Goal: Obtain resource: Download file/media

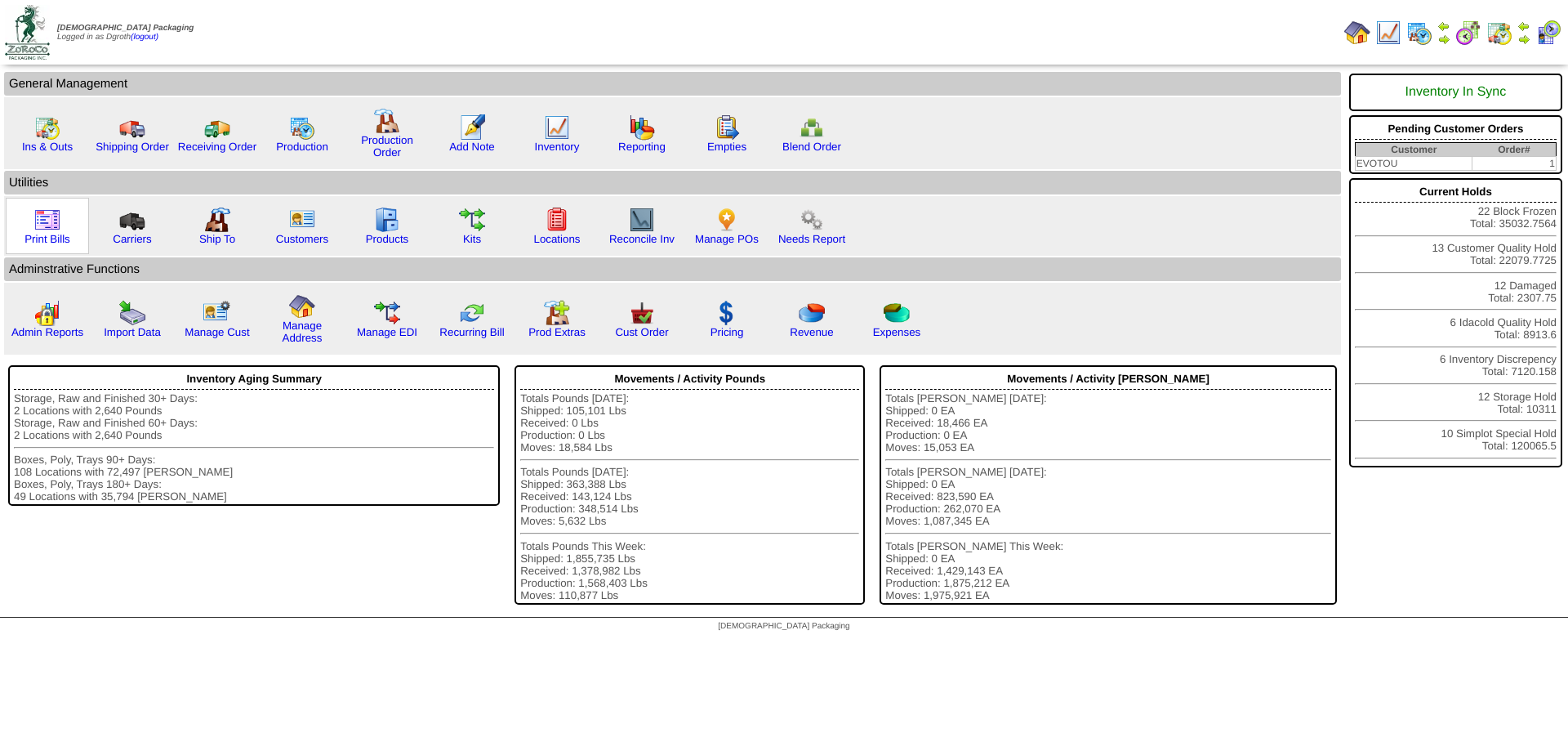
click at [53, 224] on img at bounding box center [48, 220] width 26 height 26
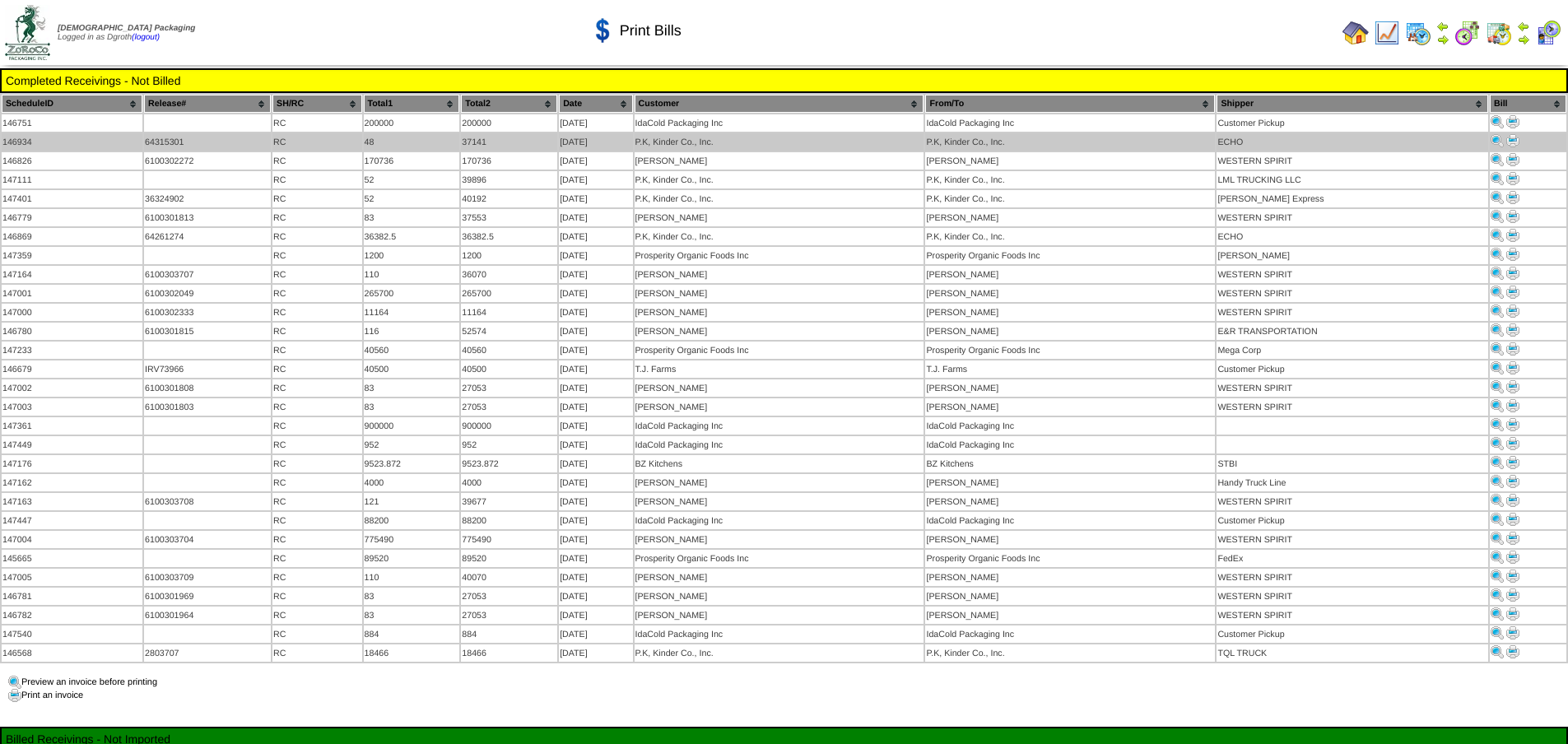
click at [1512, 137] on img at bounding box center [1512, 141] width 13 height 13
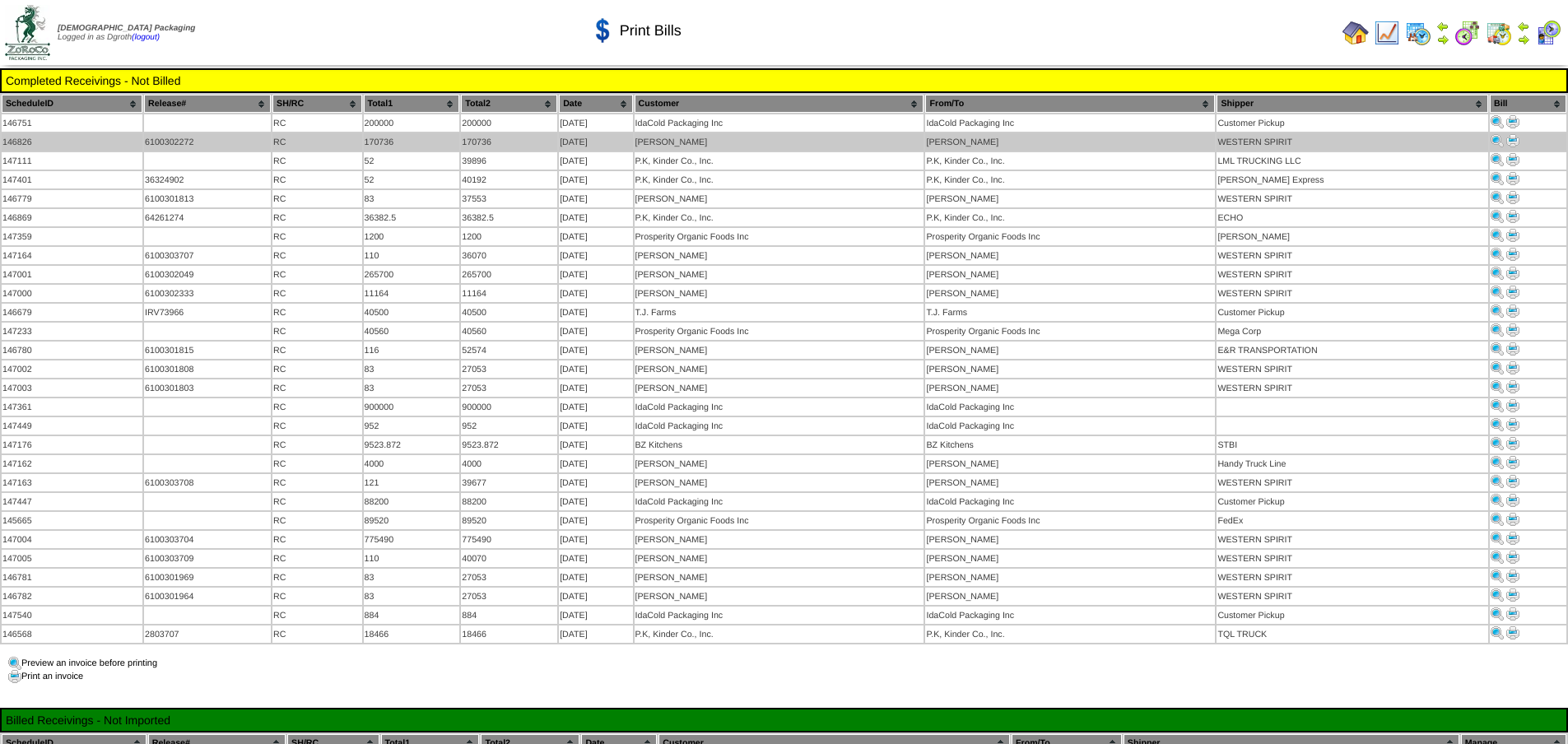
click at [1508, 142] on img at bounding box center [1512, 141] width 13 height 13
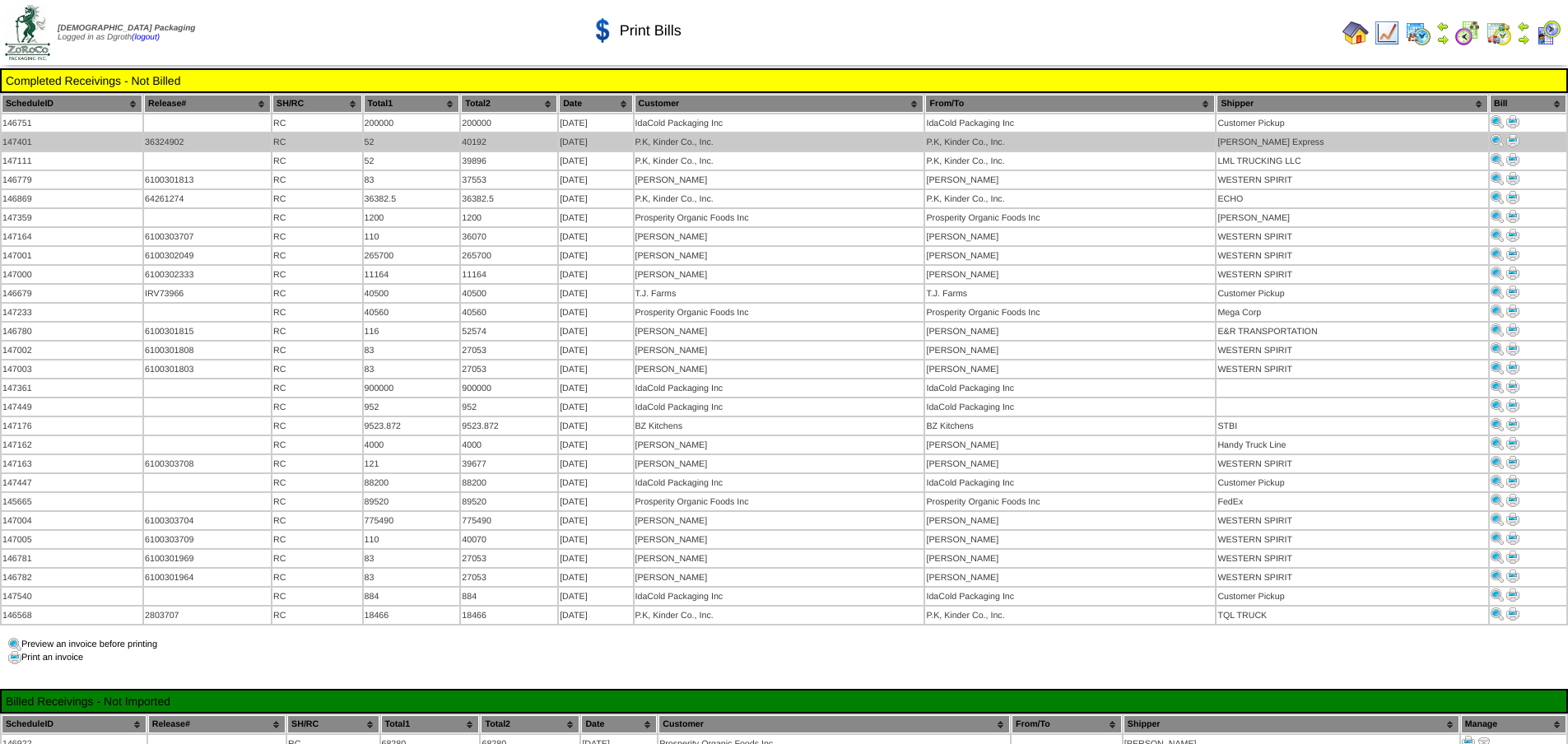
click at [1512, 141] on img at bounding box center [1512, 141] width 13 height 13
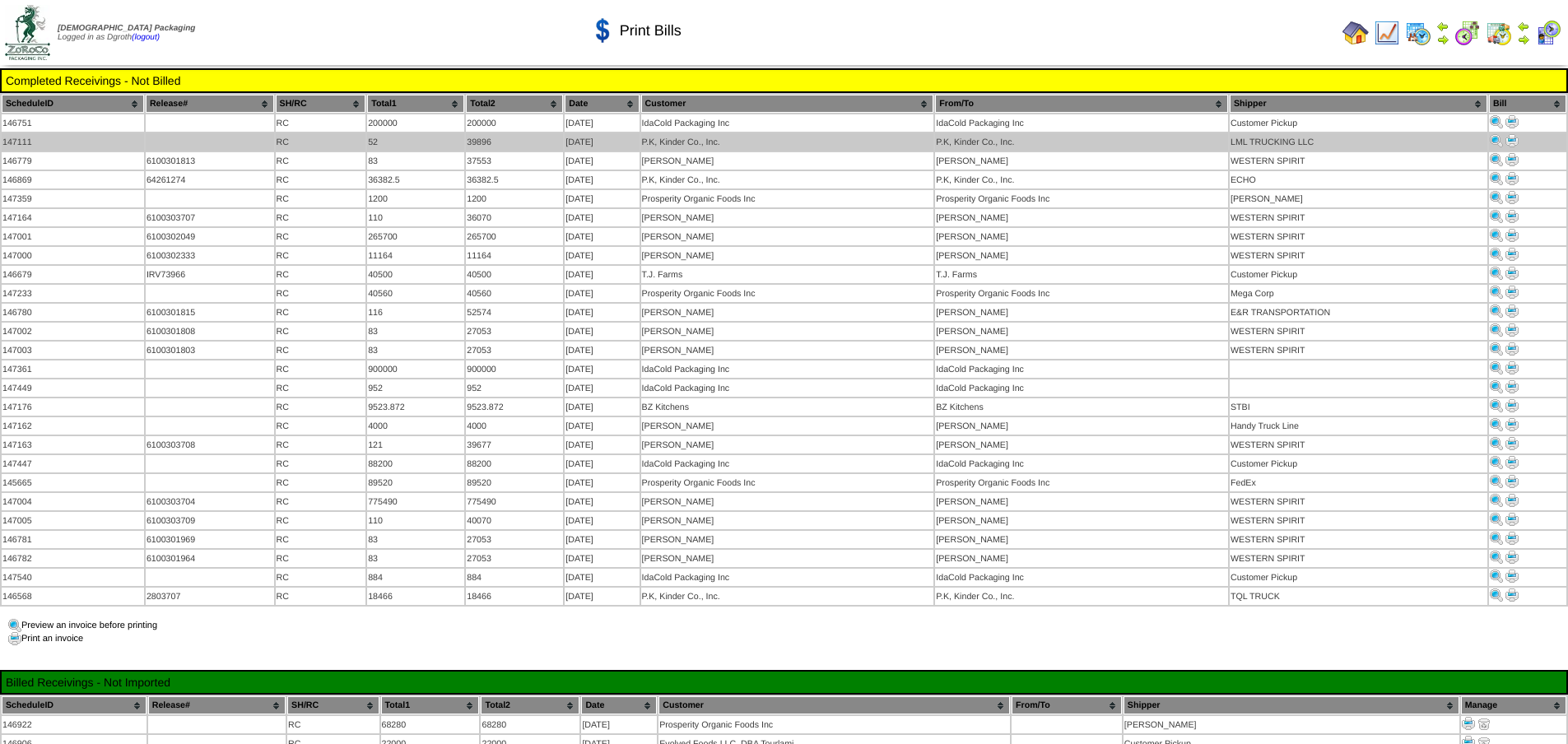
click at [1511, 145] on img at bounding box center [1511, 141] width 13 height 13
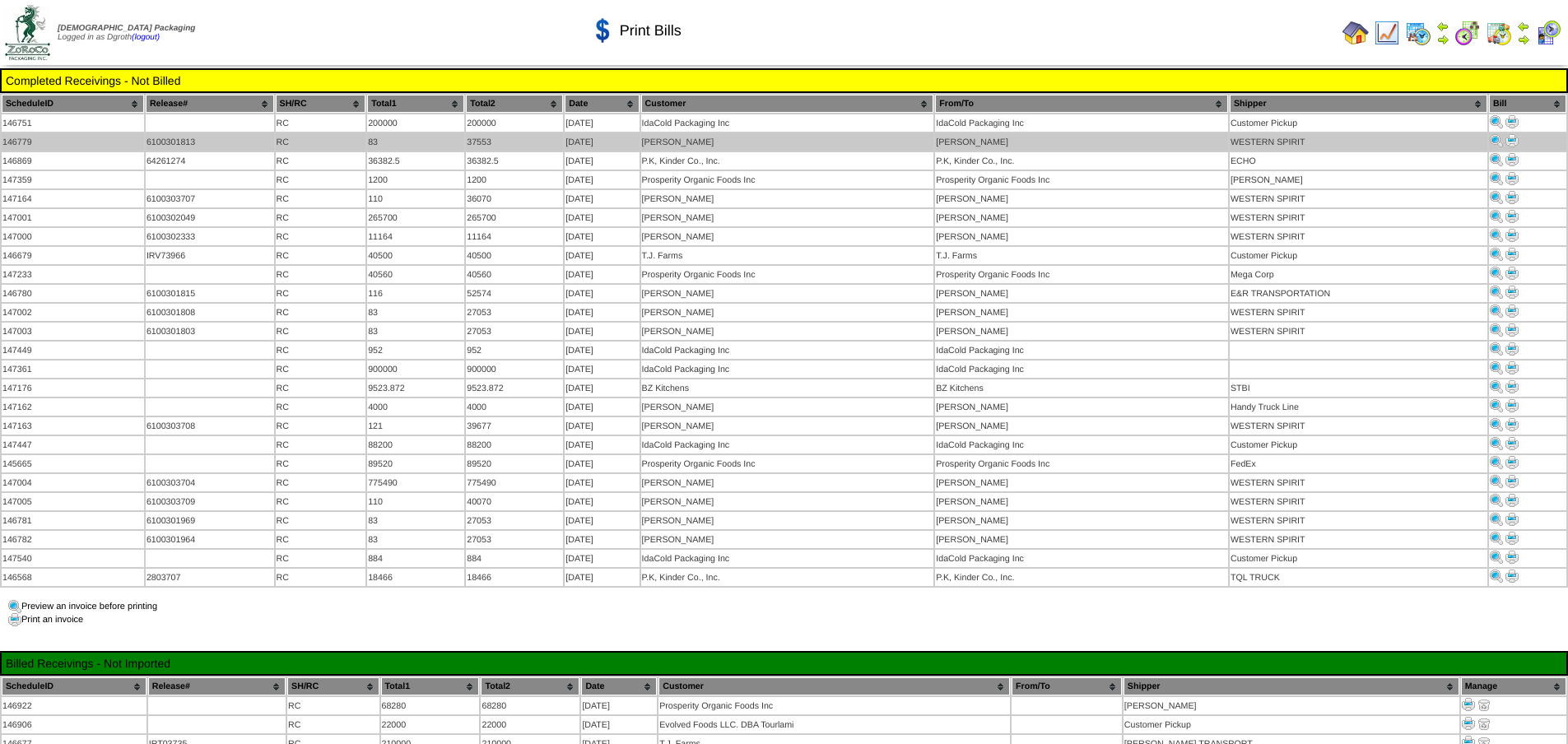
click at [1516, 139] on img at bounding box center [1511, 141] width 13 height 13
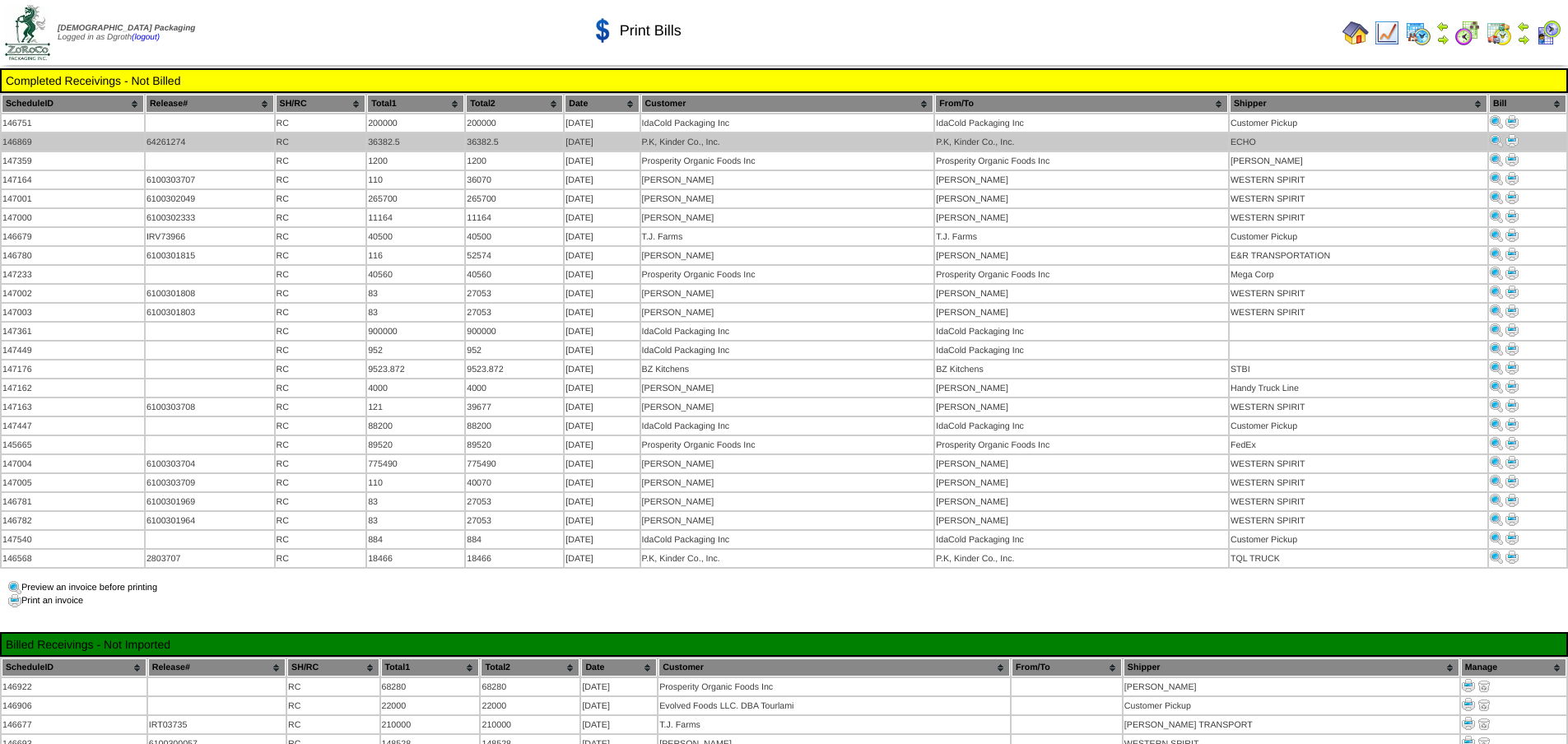
click at [1510, 142] on img at bounding box center [1511, 141] width 13 height 13
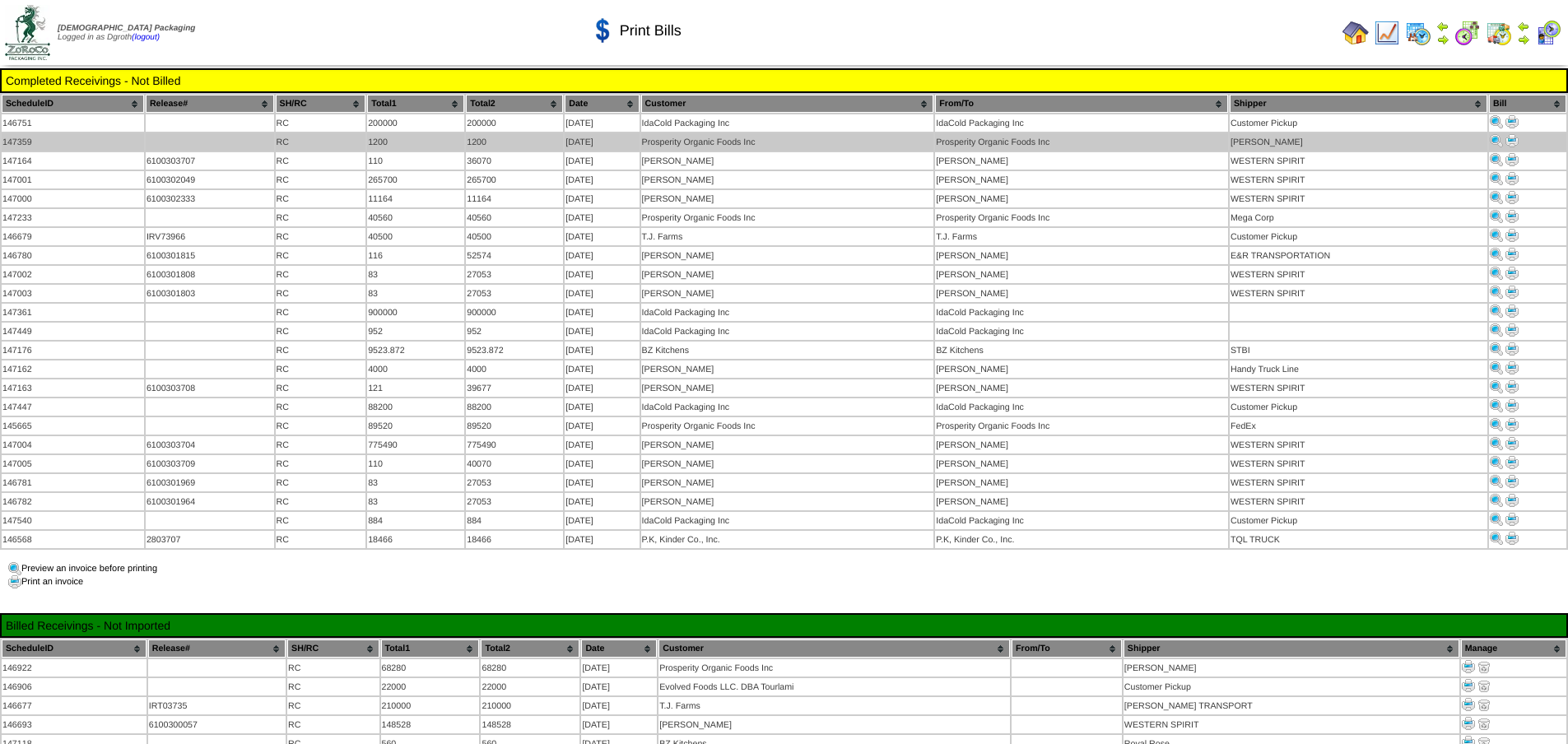
click at [1507, 135] on img at bounding box center [1511, 141] width 13 height 13
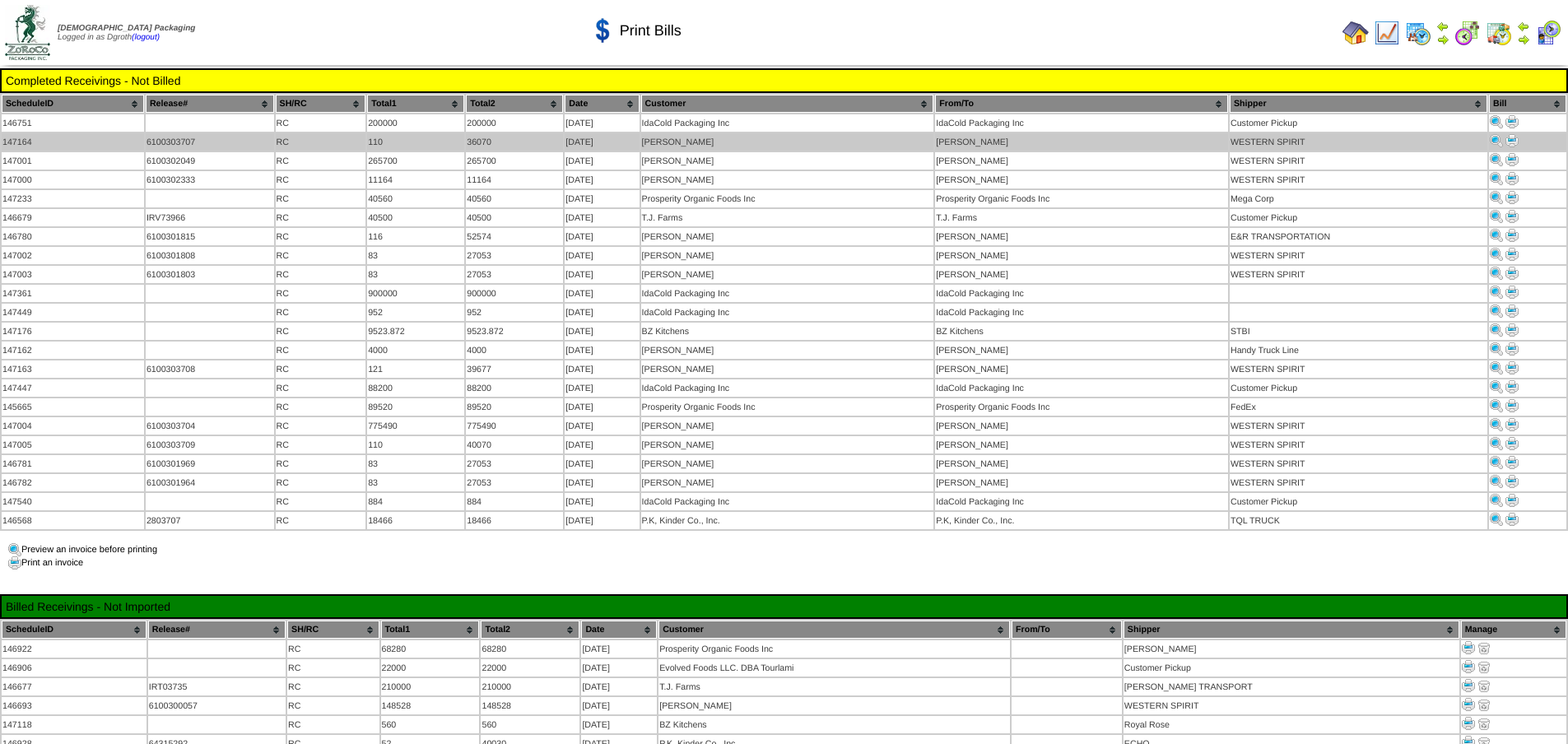
click at [1505, 143] on td at bounding box center [1527, 142] width 77 height 17
click at [1516, 136] on img at bounding box center [1511, 141] width 13 height 13
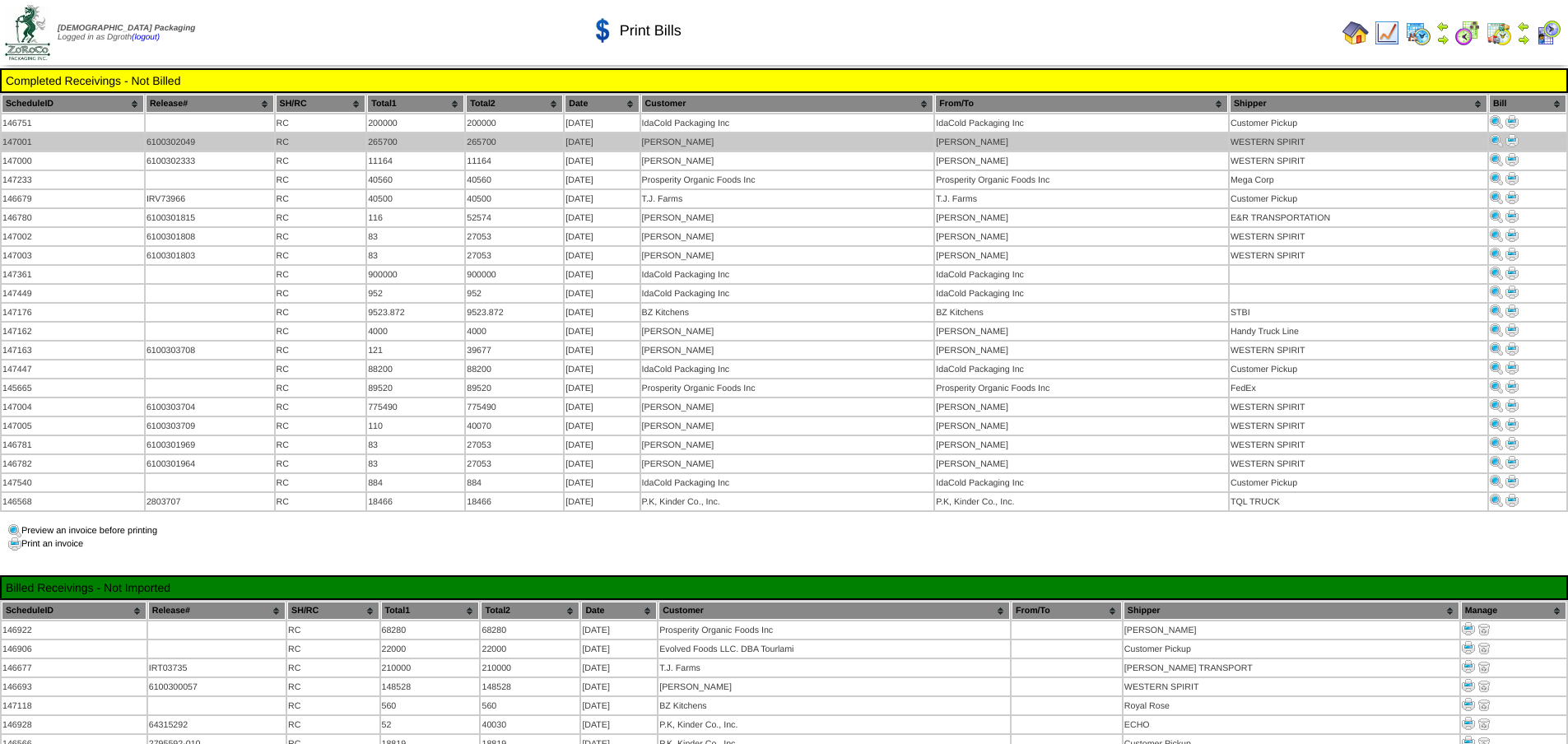
click at [1513, 142] on img at bounding box center [1511, 141] width 13 height 13
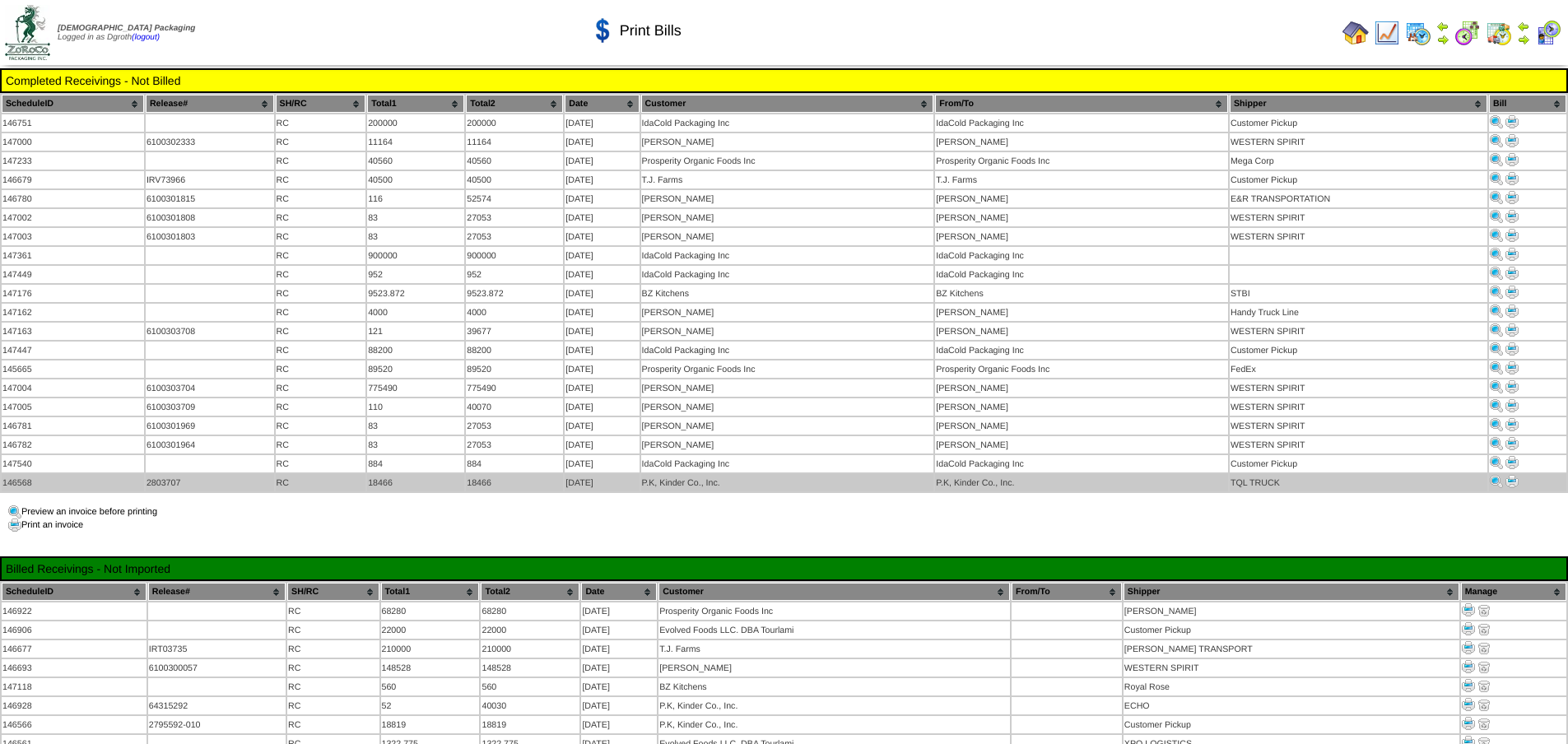
click at [1514, 475] on img at bounding box center [1511, 482] width 13 height 13
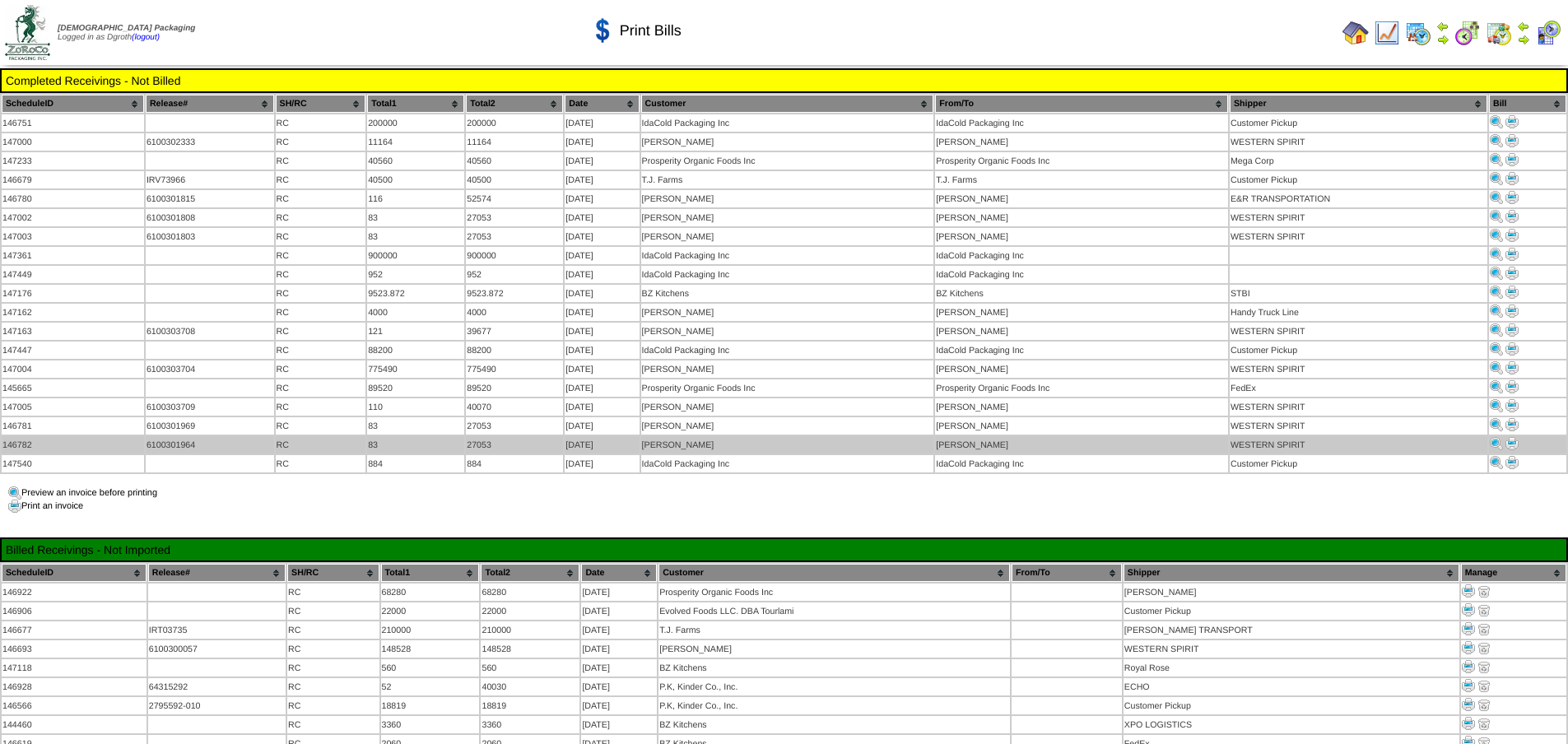
click at [1515, 437] on img at bounding box center [1511, 444] width 13 height 13
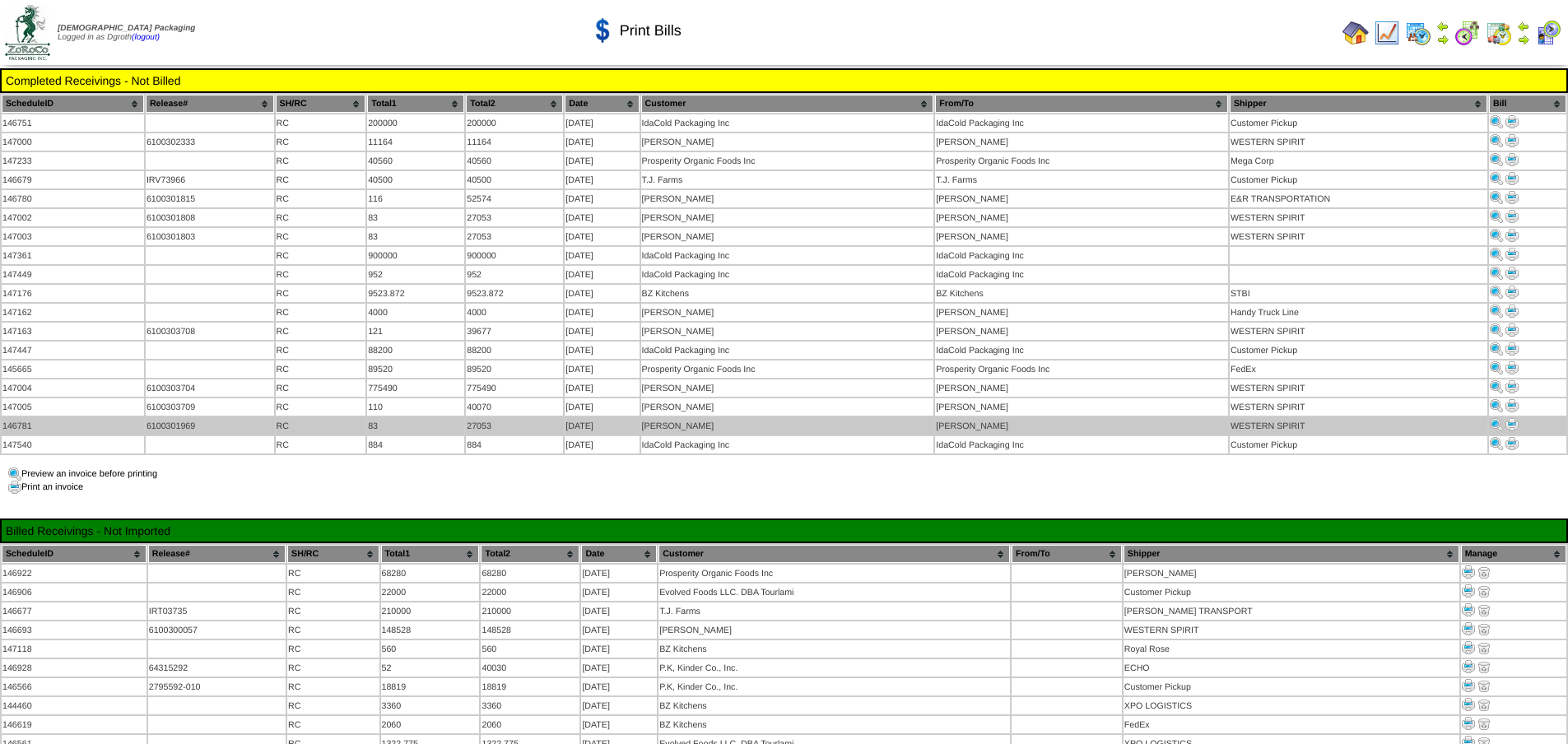
click at [1517, 417] on td at bounding box center [1527, 426] width 77 height 17
click at [1516, 418] on img at bounding box center [1511, 425] width 13 height 13
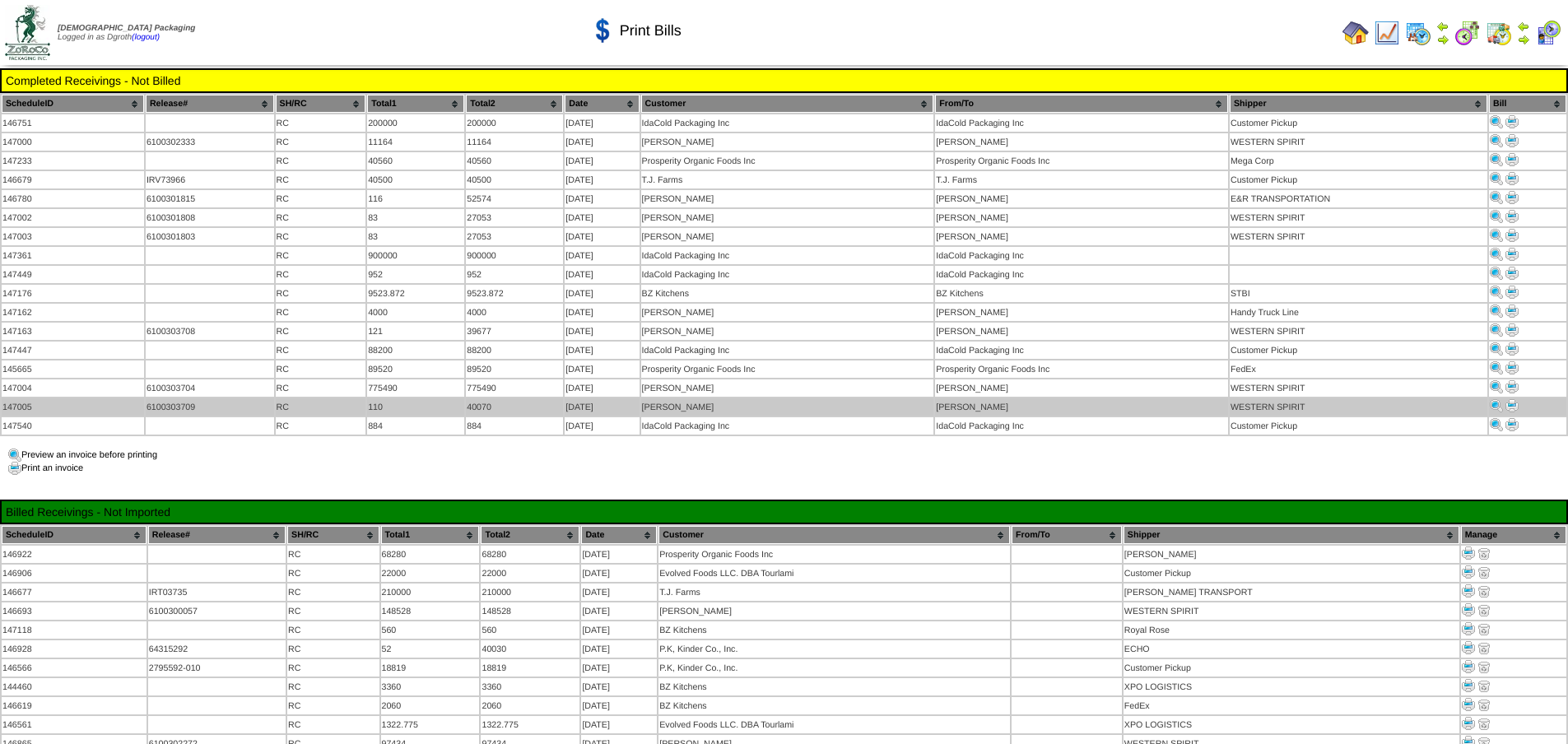
click at [1509, 399] on img at bounding box center [1511, 406] width 13 height 13
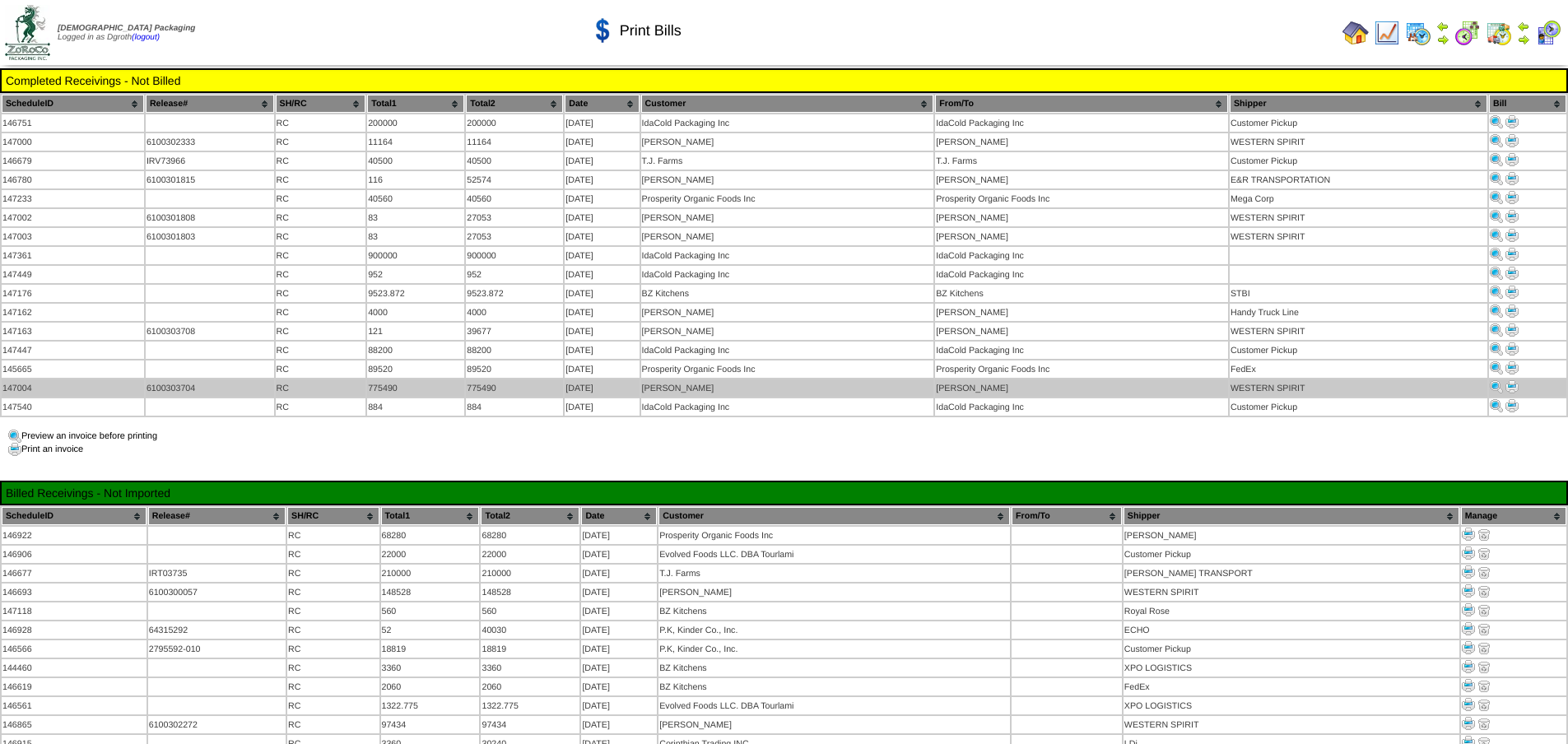
click at [1513, 381] on img at bounding box center [1511, 387] width 13 height 13
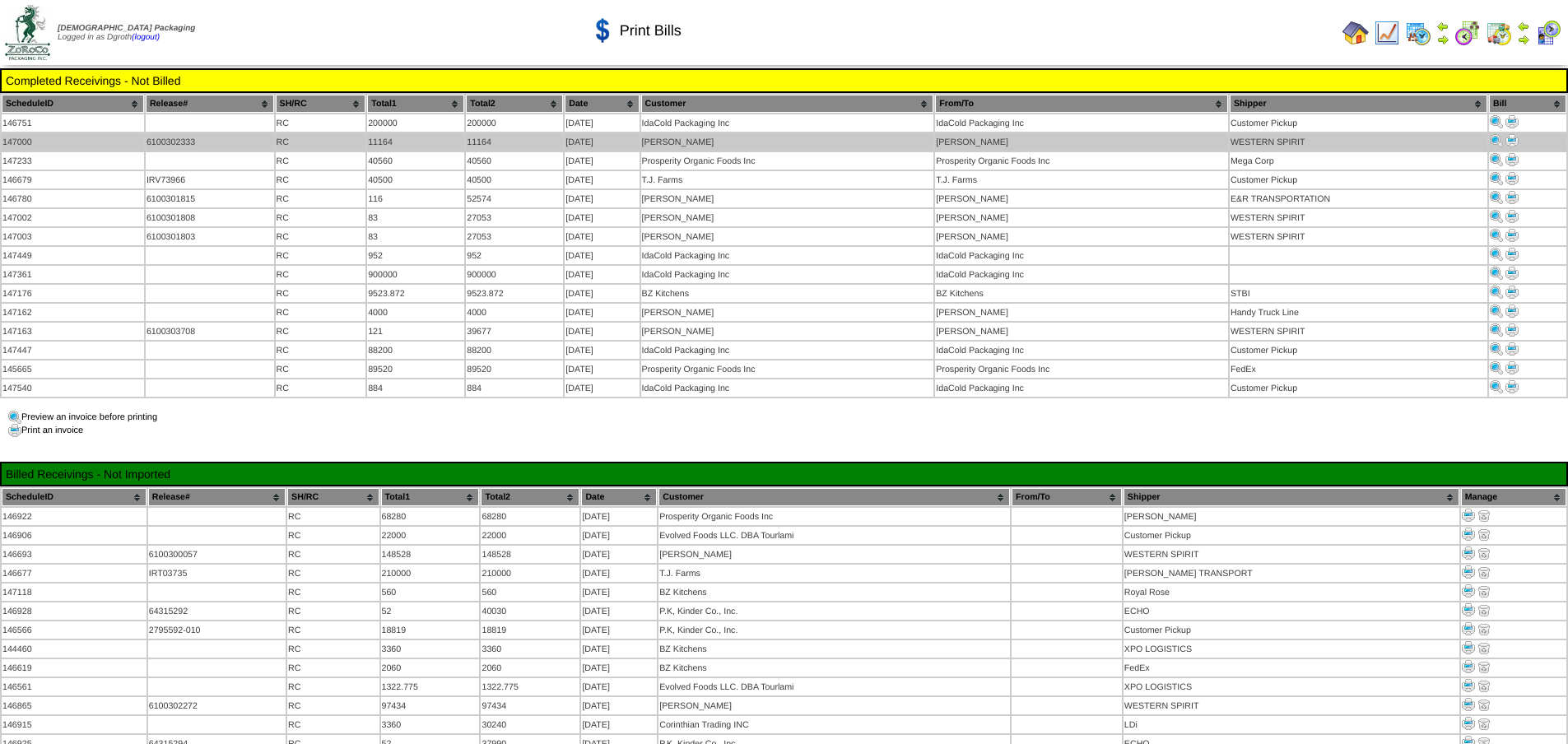
click at [1511, 142] on img at bounding box center [1511, 141] width 13 height 13
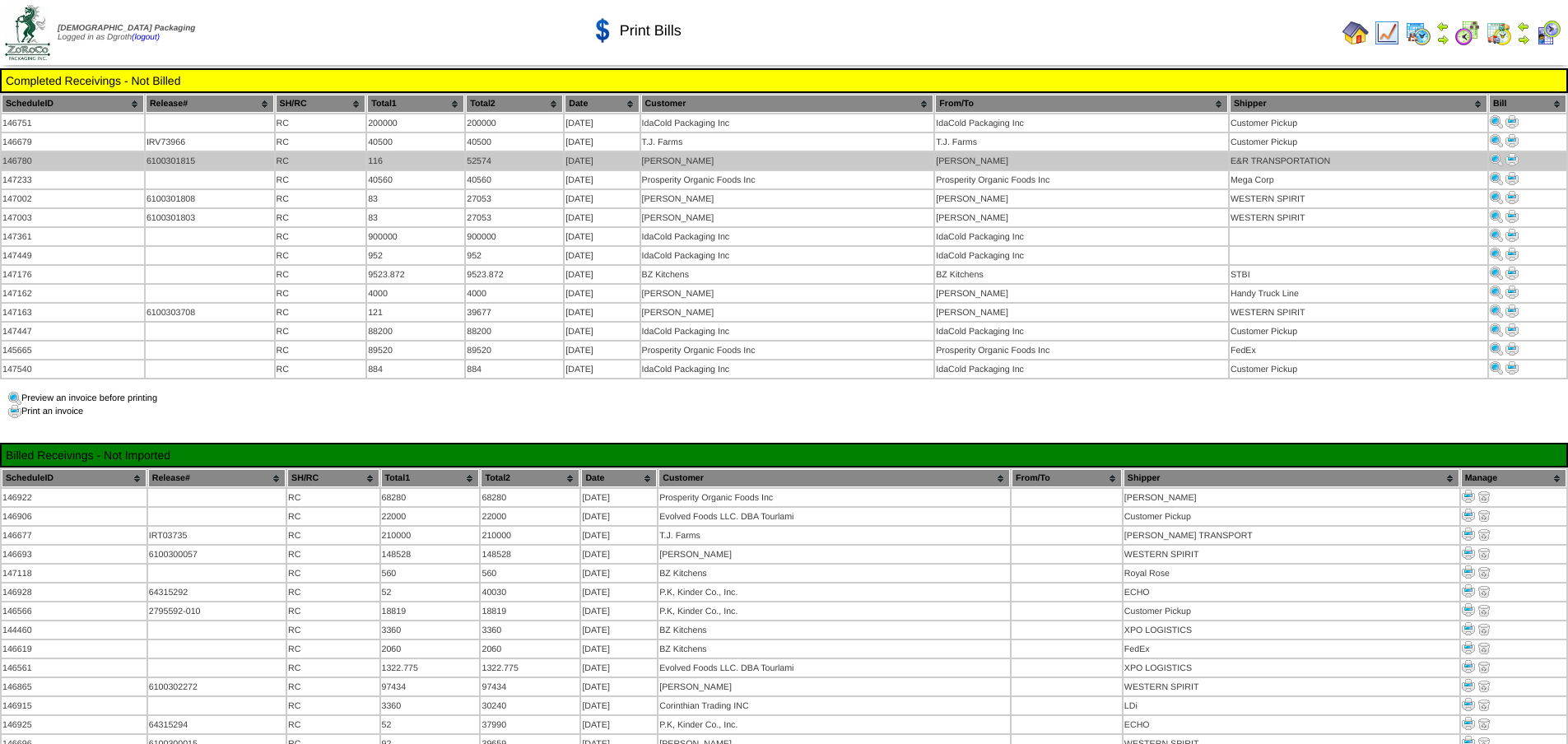
click at [1513, 156] on img at bounding box center [1511, 160] width 13 height 13
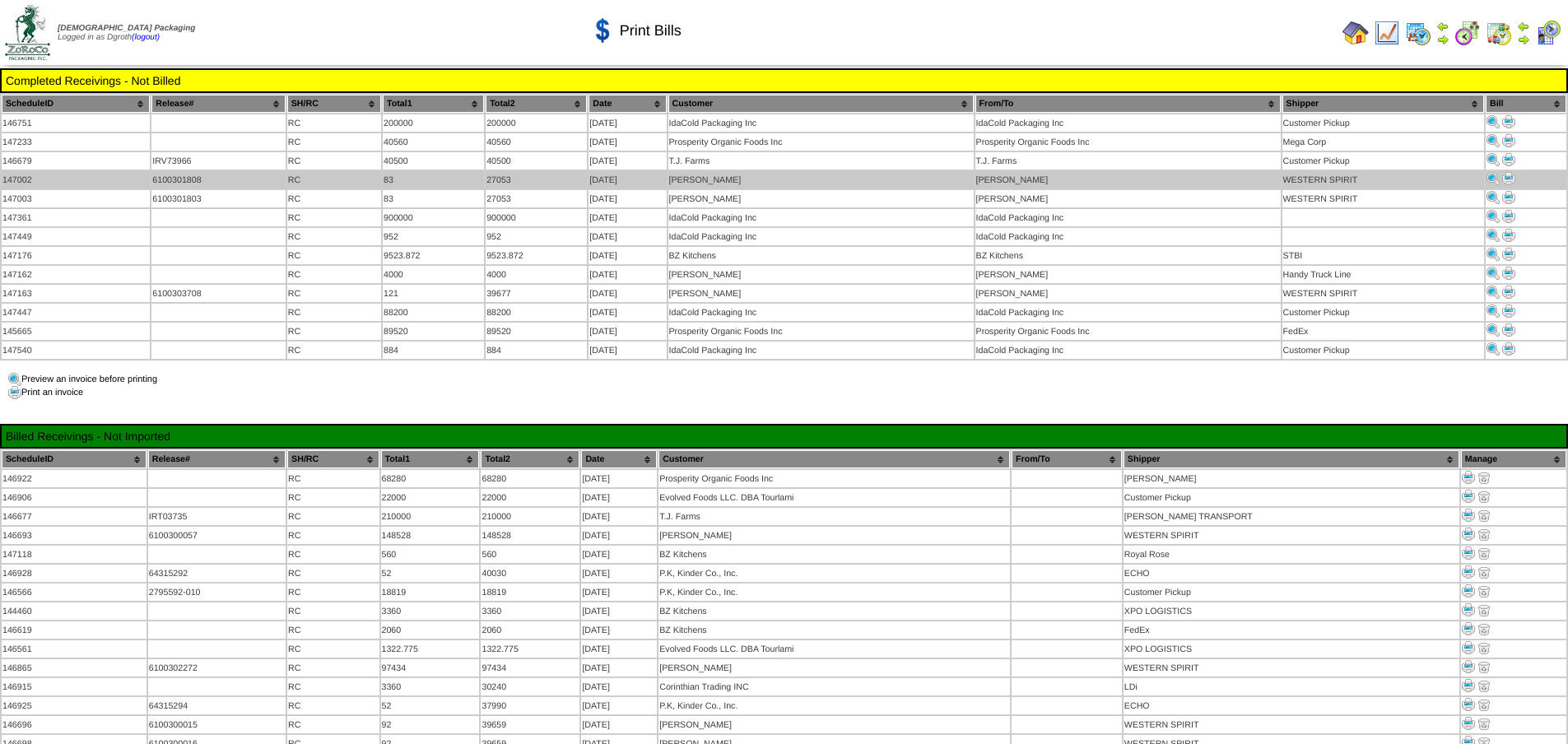
click at [1506, 176] on img at bounding box center [1509, 179] width 13 height 13
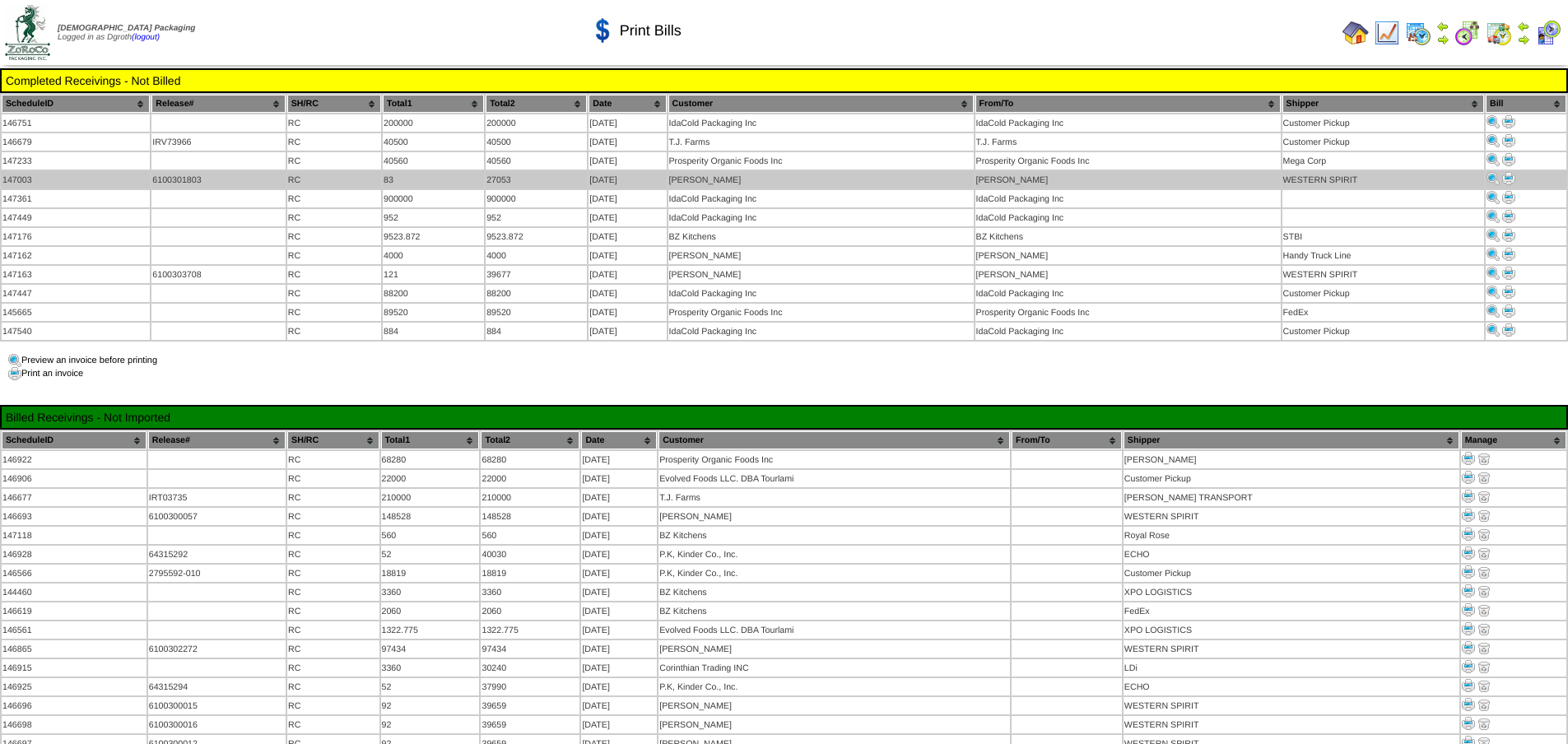
click at [1508, 177] on img at bounding box center [1509, 179] width 13 height 13
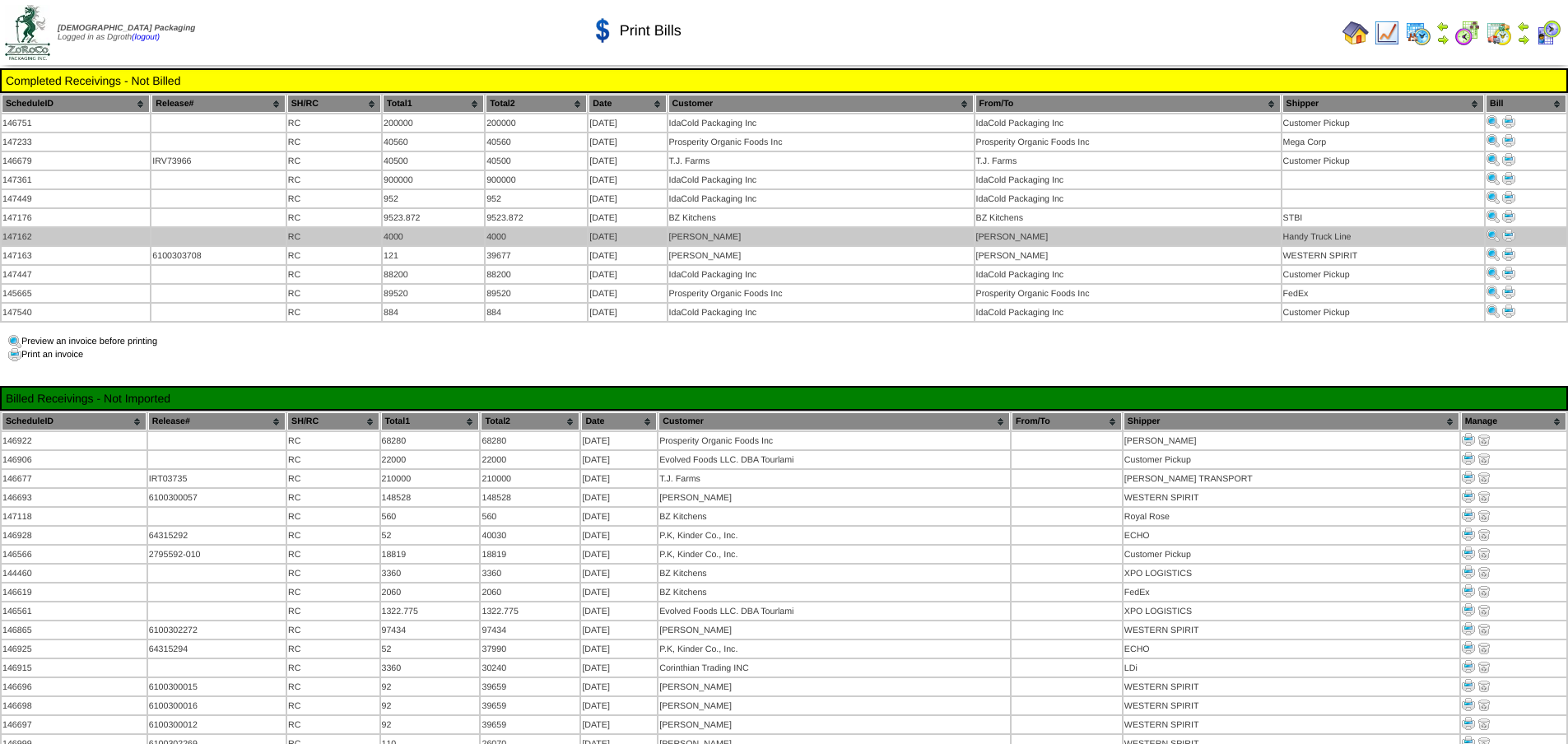
click at [1507, 233] on img at bounding box center [1509, 236] width 13 height 13
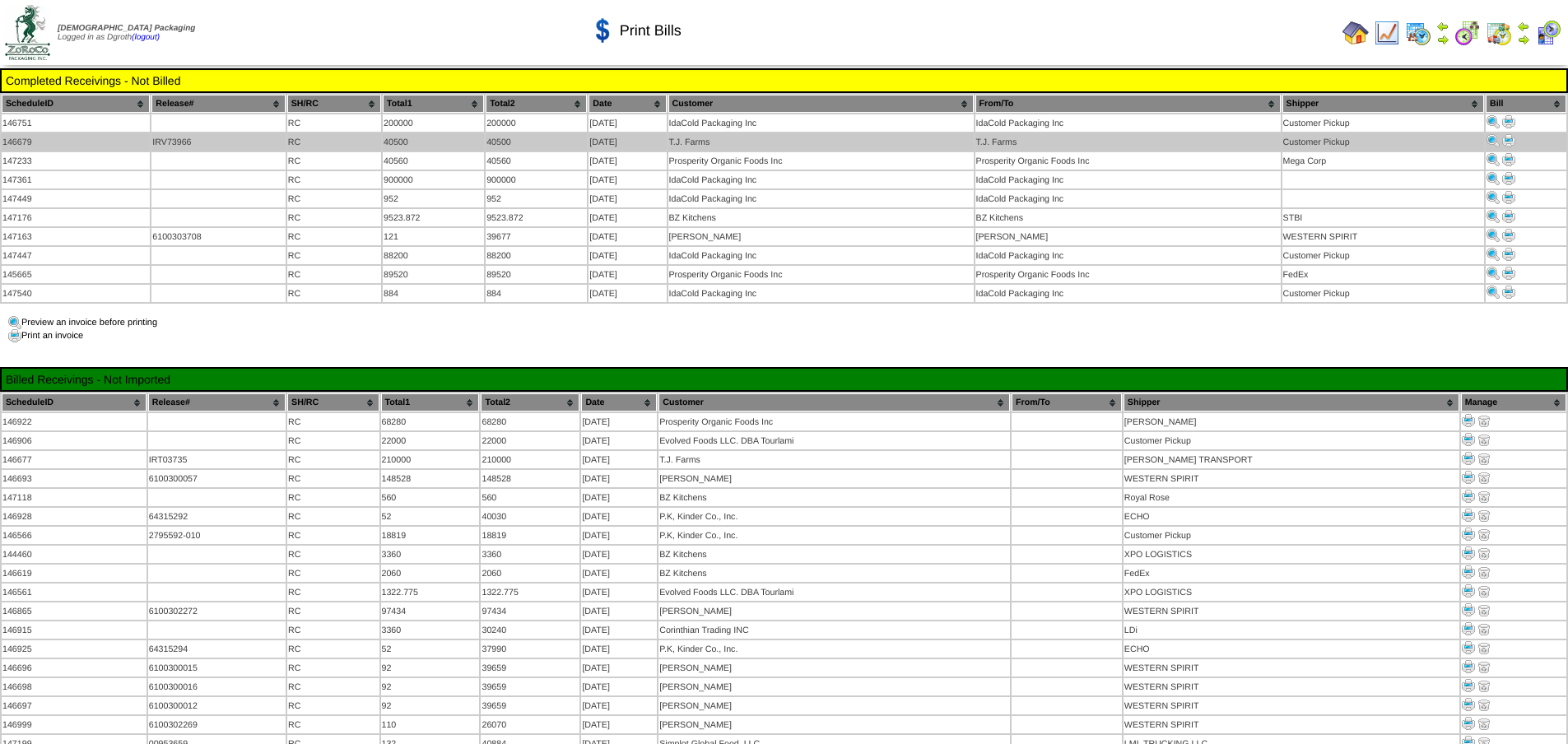
click at [1509, 141] on img at bounding box center [1509, 141] width 13 height 13
click at [1509, 137] on img at bounding box center [1509, 141] width 13 height 13
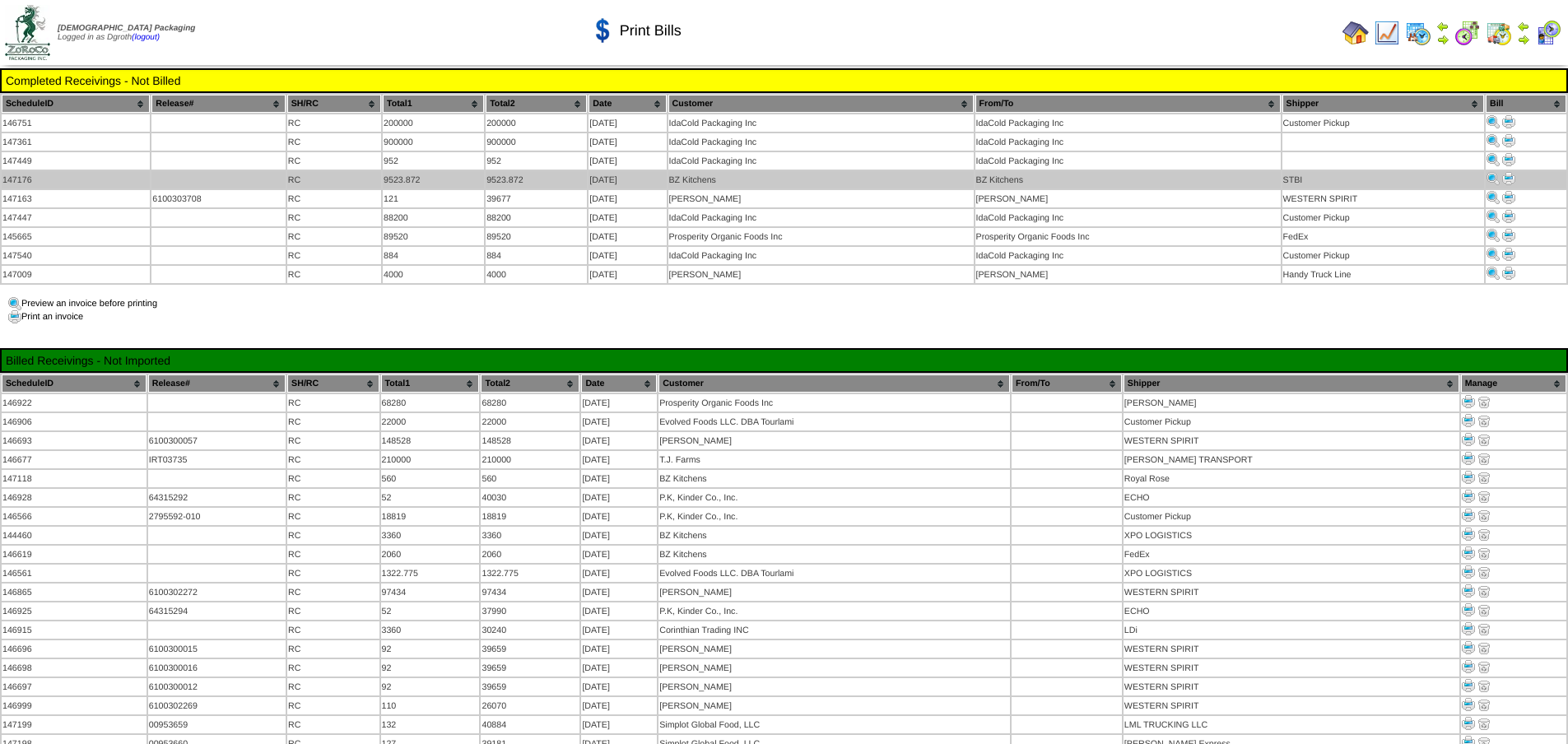
click at [1511, 176] on img at bounding box center [1509, 179] width 13 height 13
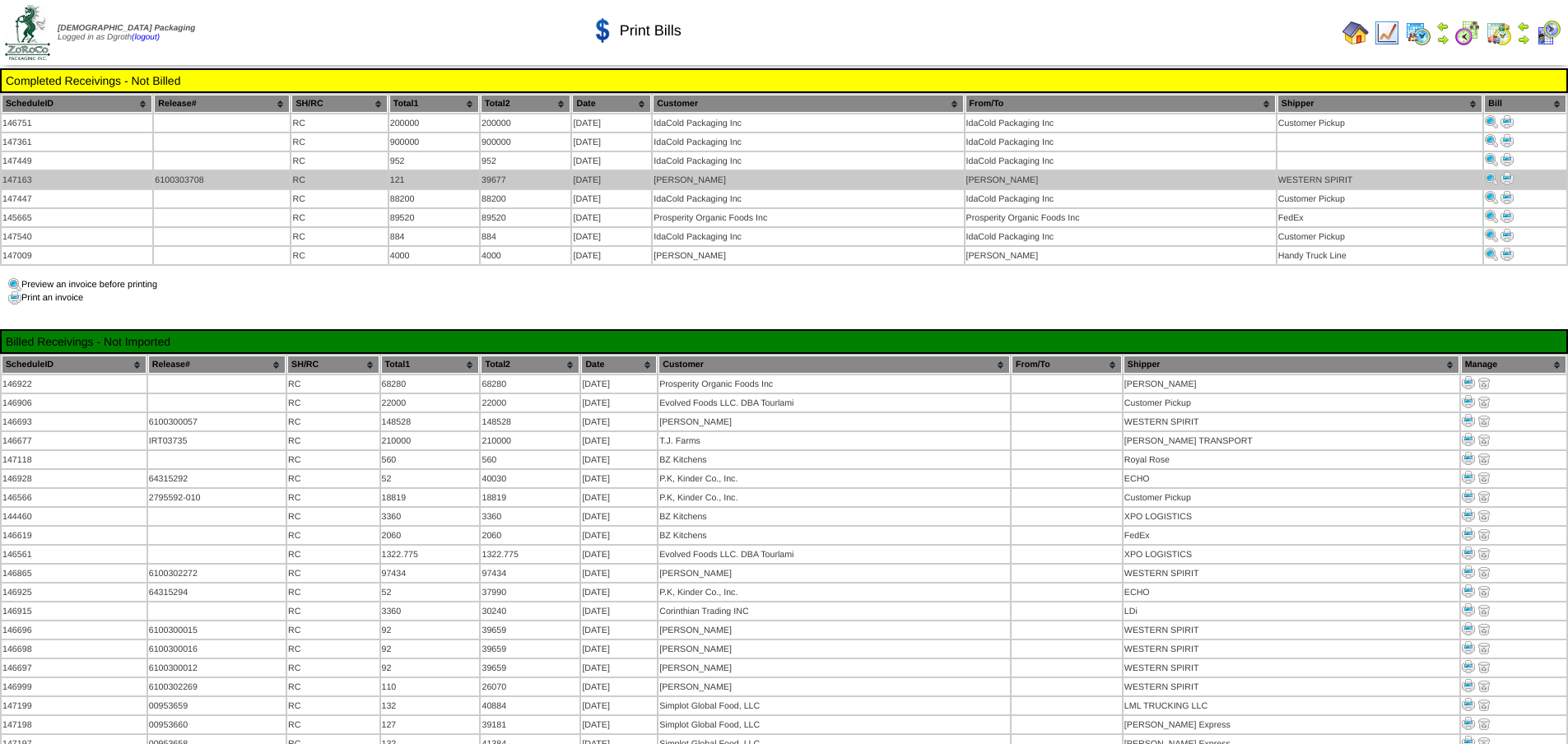
click at [1509, 175] on img at bounding box center [1507, 179] width 13 height 13
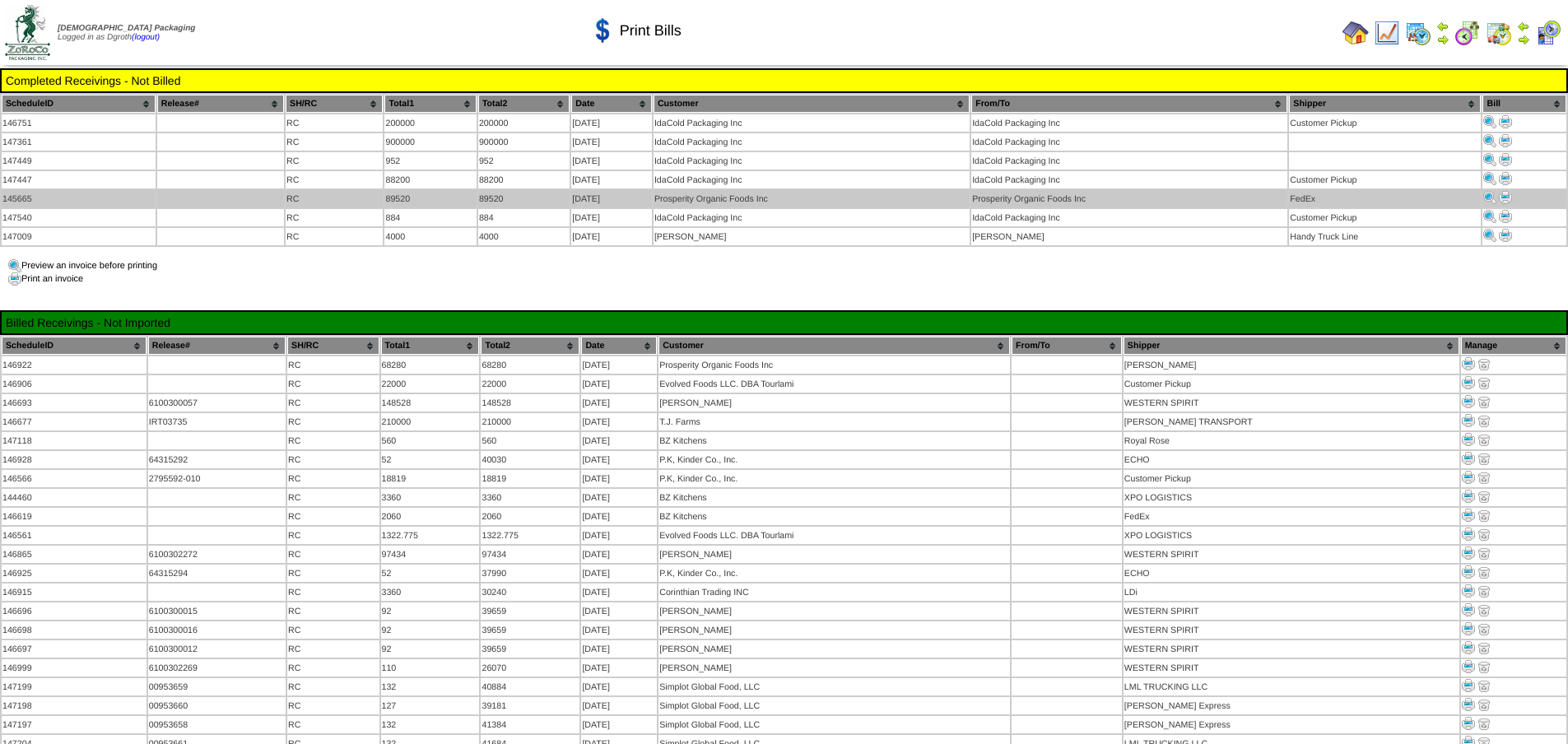
click at [1504, 194] on img at bounding box center [1506, 197] width 13 height 13
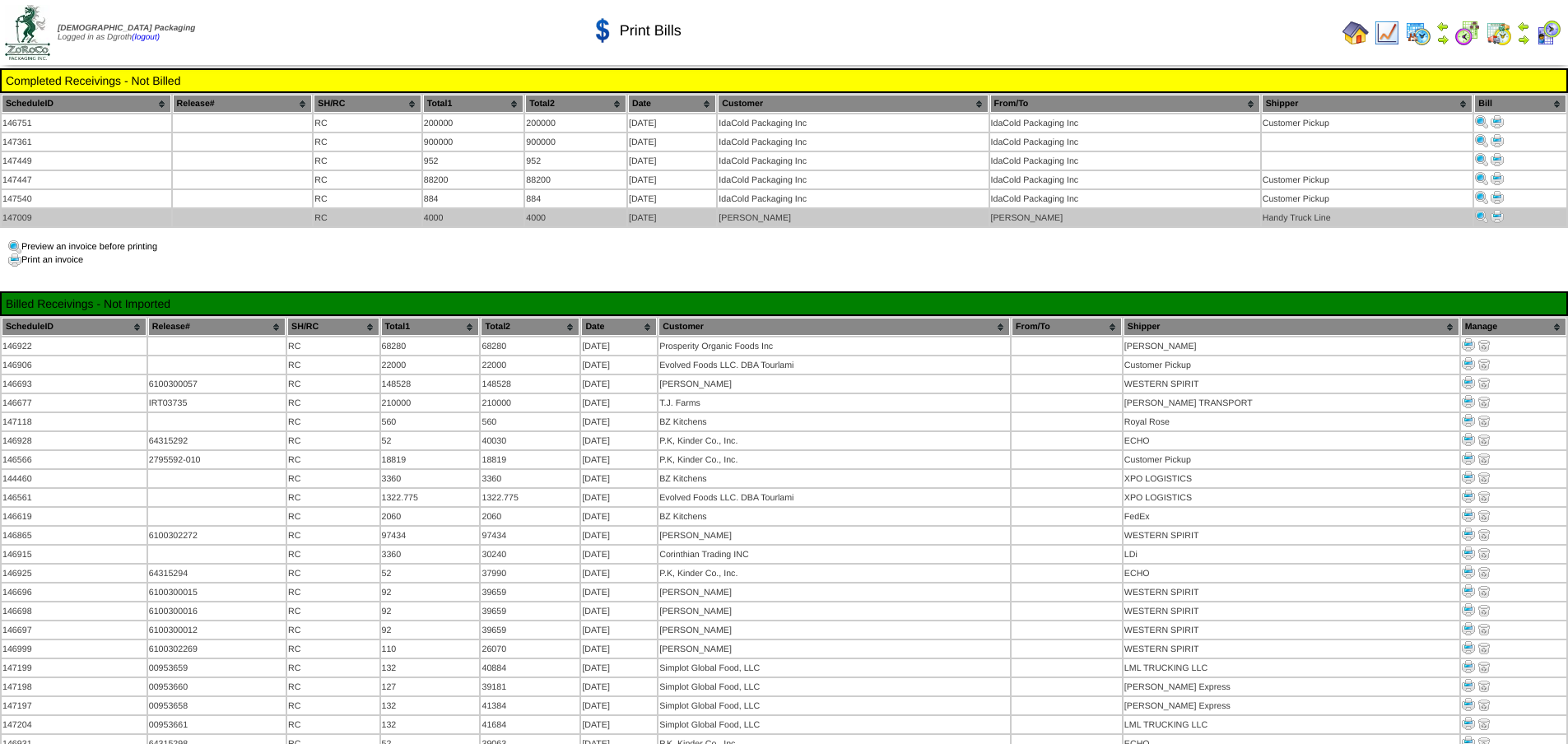
click at [1496, 210] on img at bounding box center [1497, 217] width 13 height 13
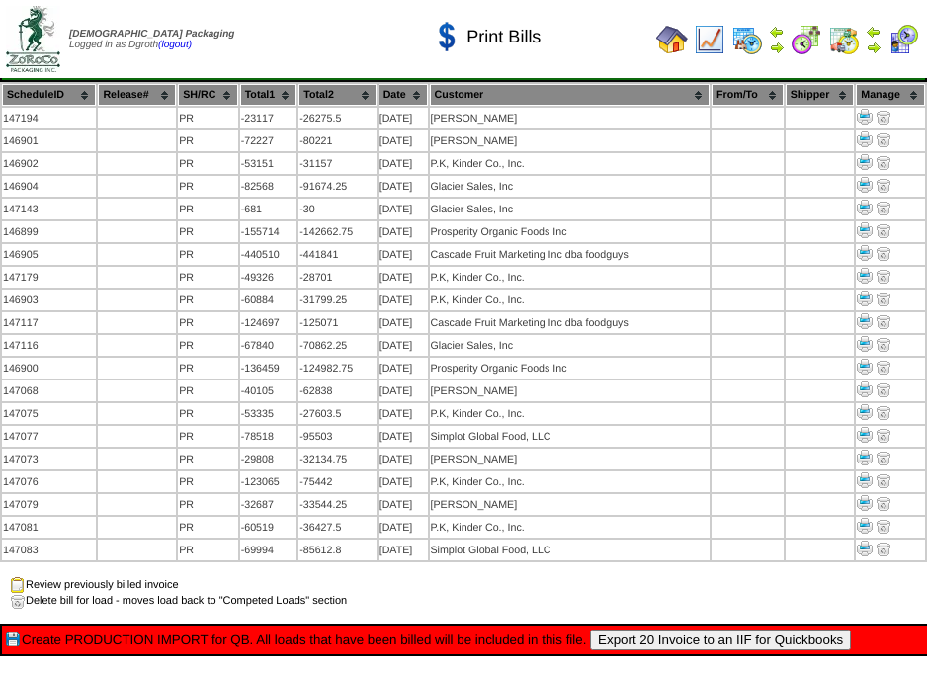
scroll to position [2181, 0]
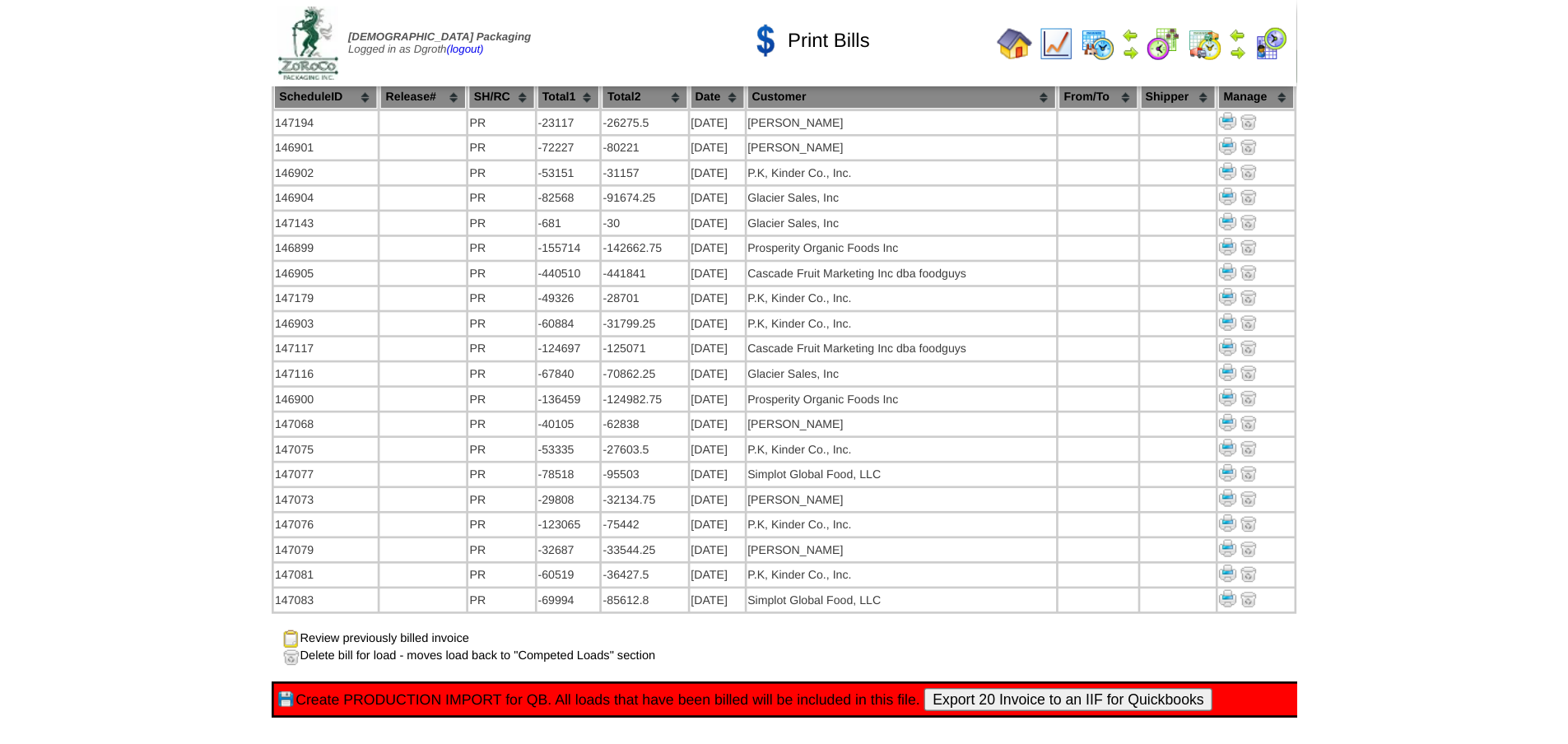
scroll to position [1634, 0]
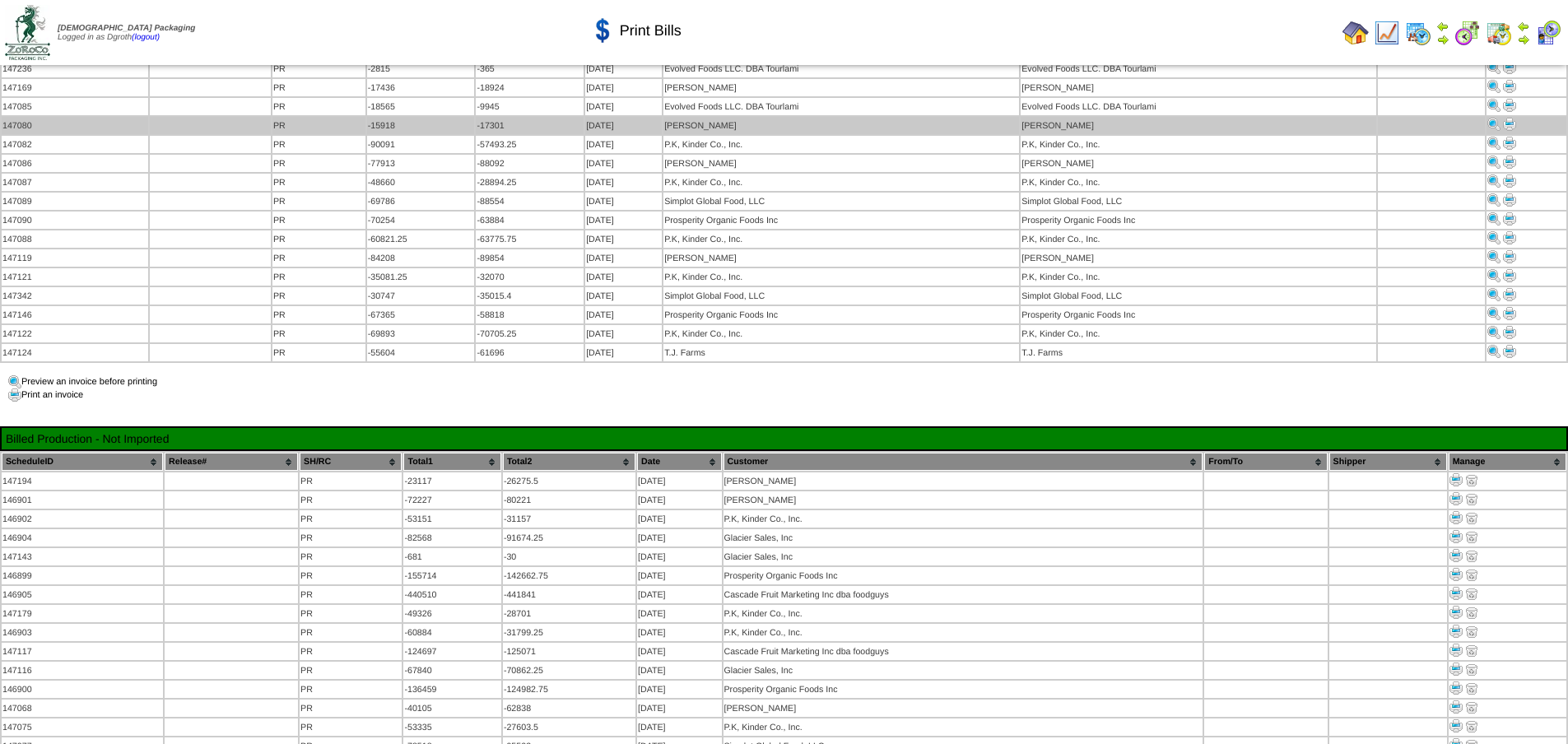
scroll to position [118, 0]
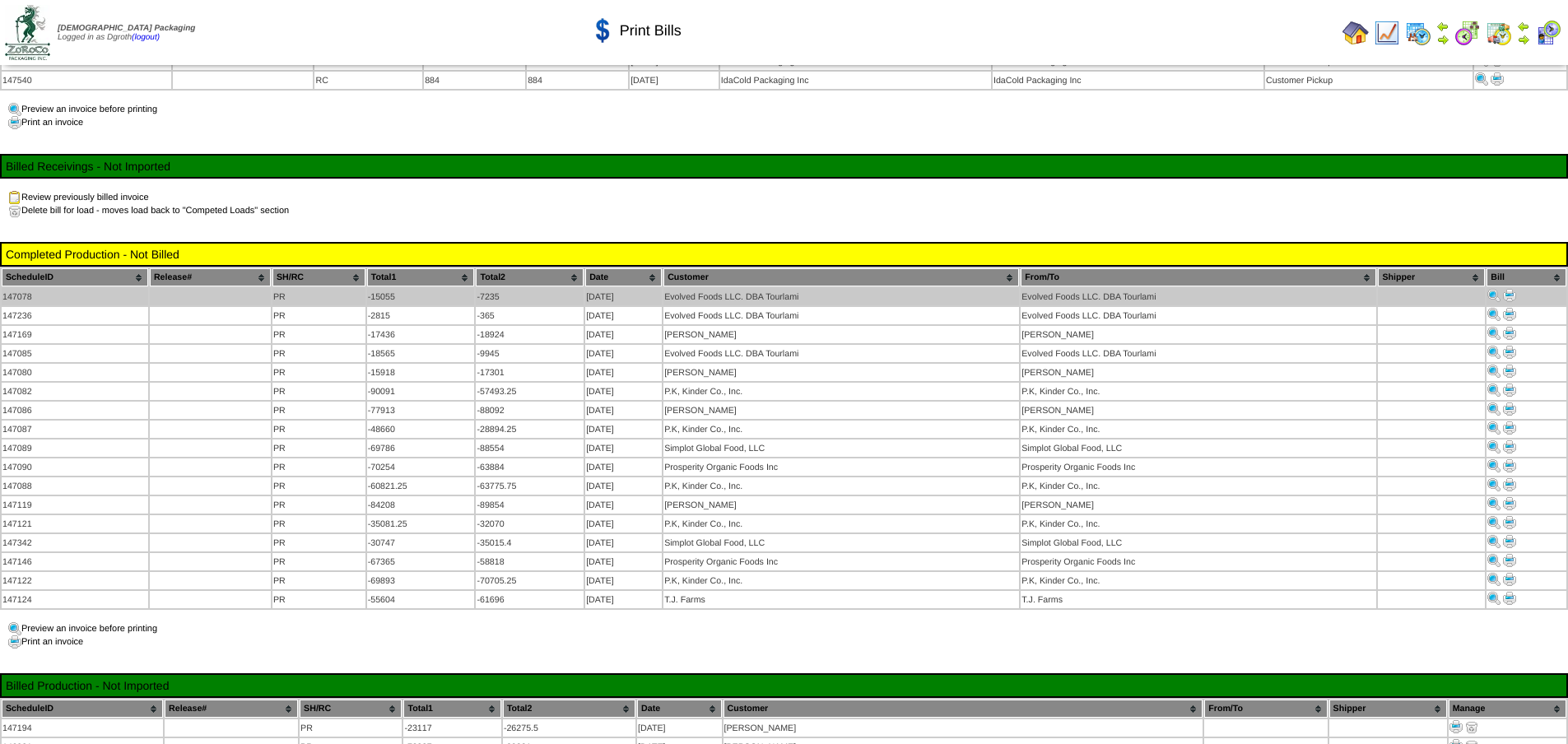
click at [1506, 290] on img at bounding box center [1510, 296] width 13 height 13
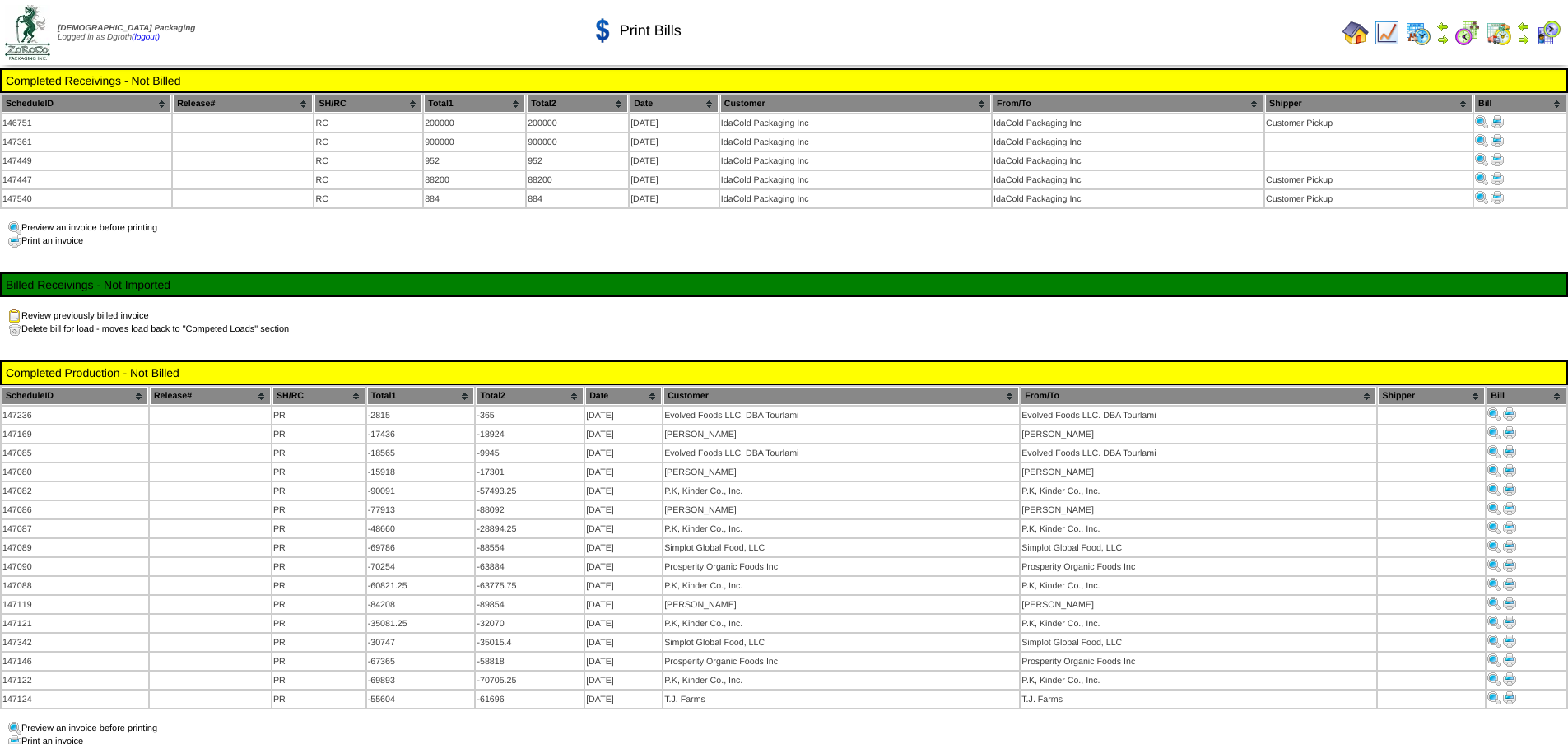
scroll to position [118, 0]
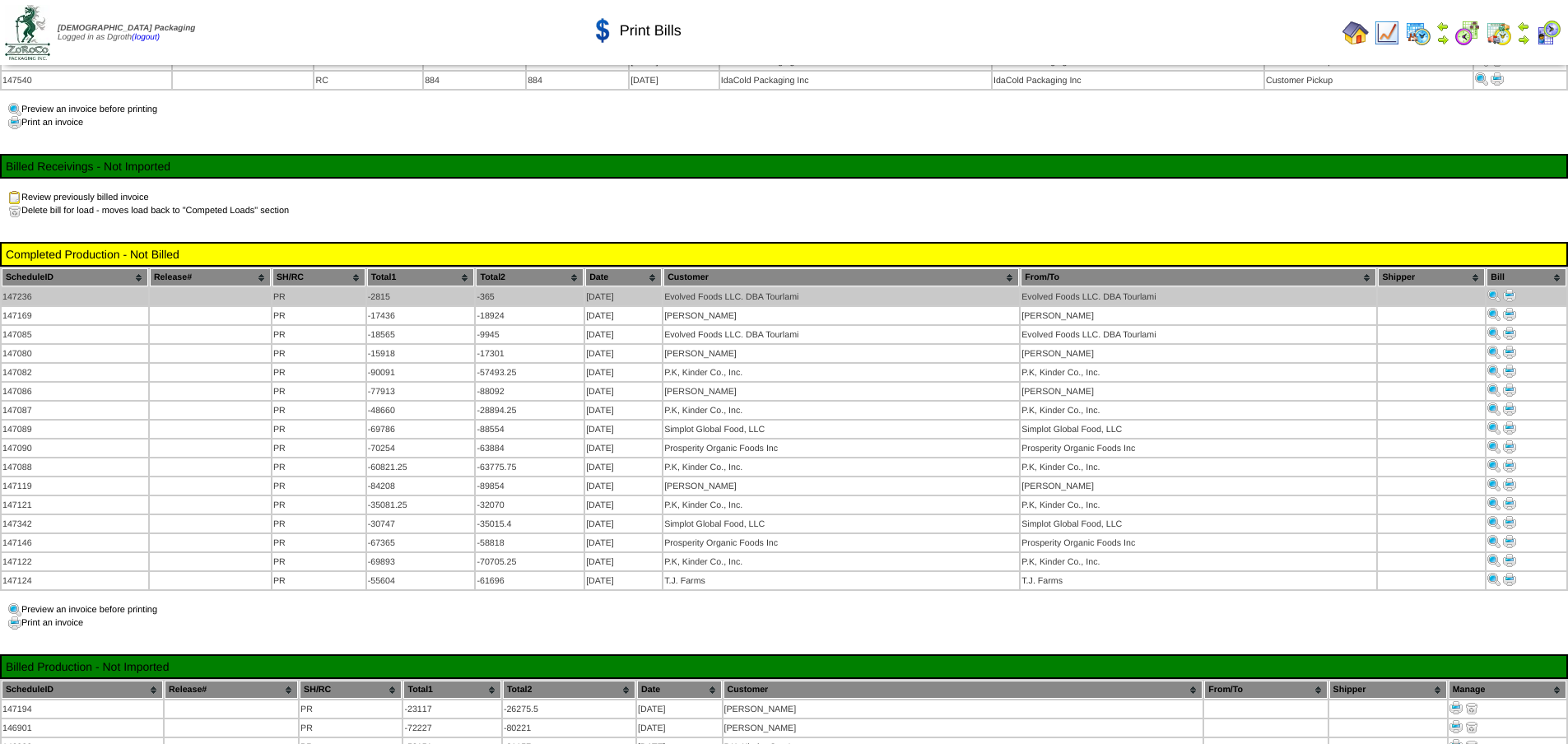
click at [1514, 289] on img at bounding box center [1510, 296] width 13 height 13
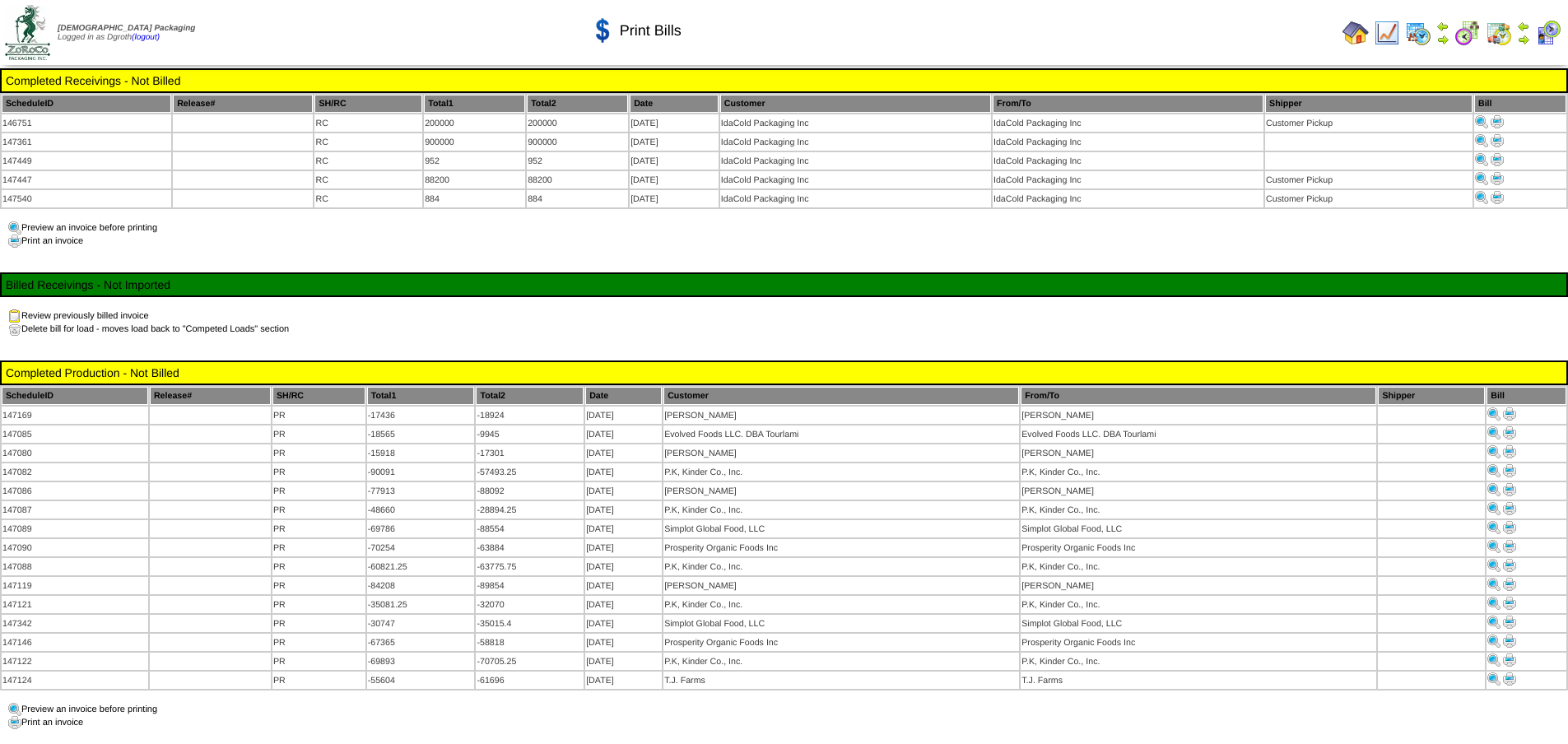
scroll to position [118, 0]
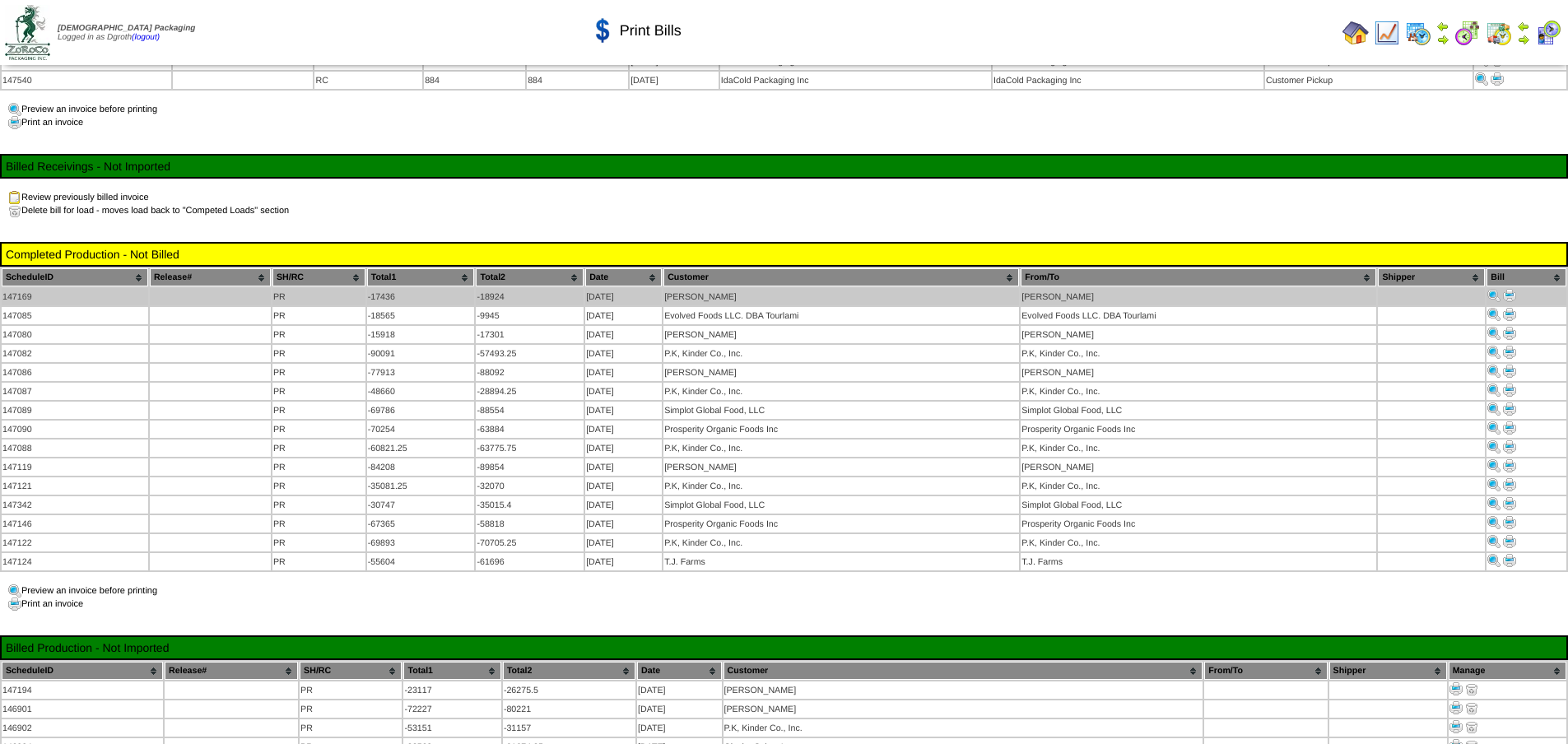
click at [1513, 289] on img at bounding box center [1510, 296] width 13 height 13
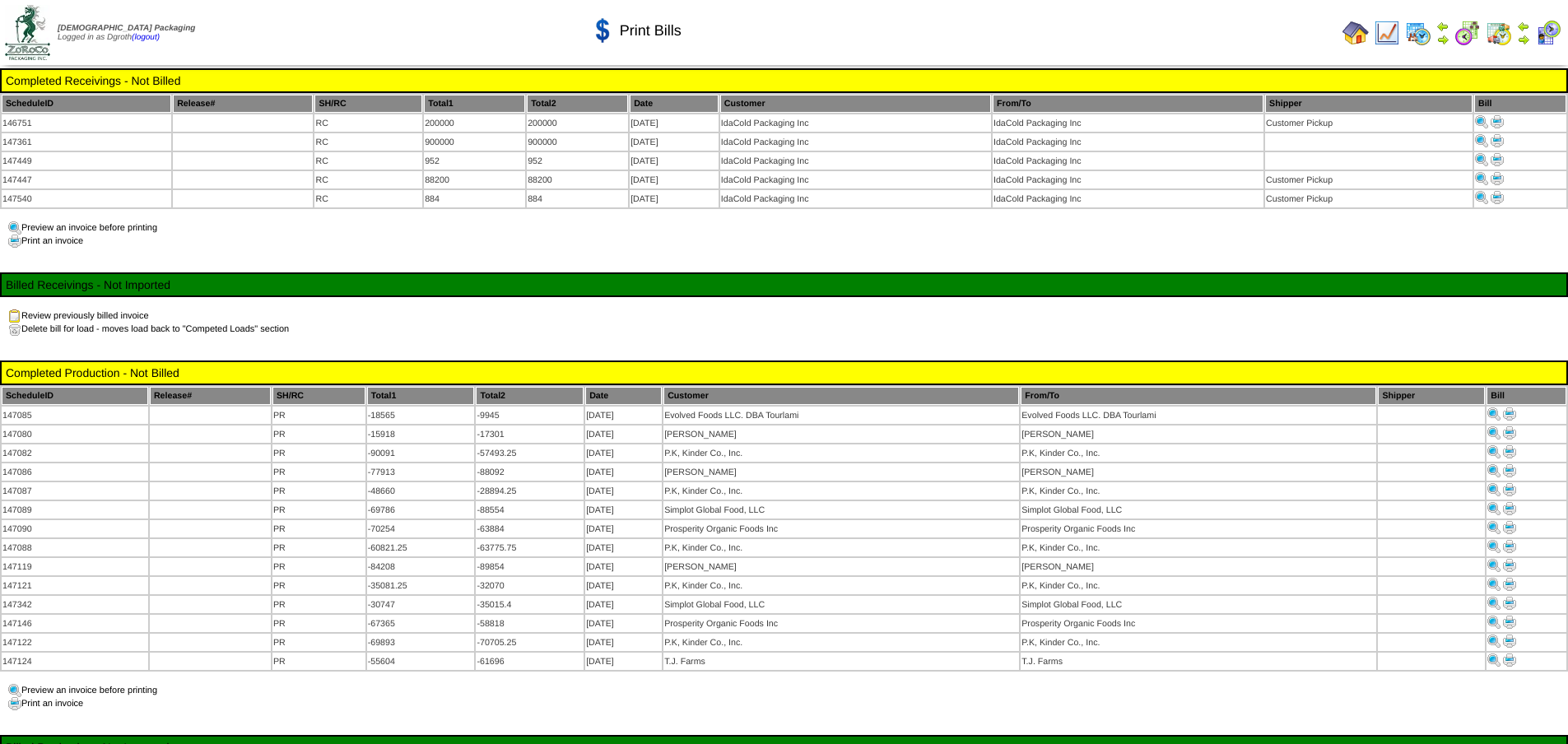
scroll to position [118, 0]
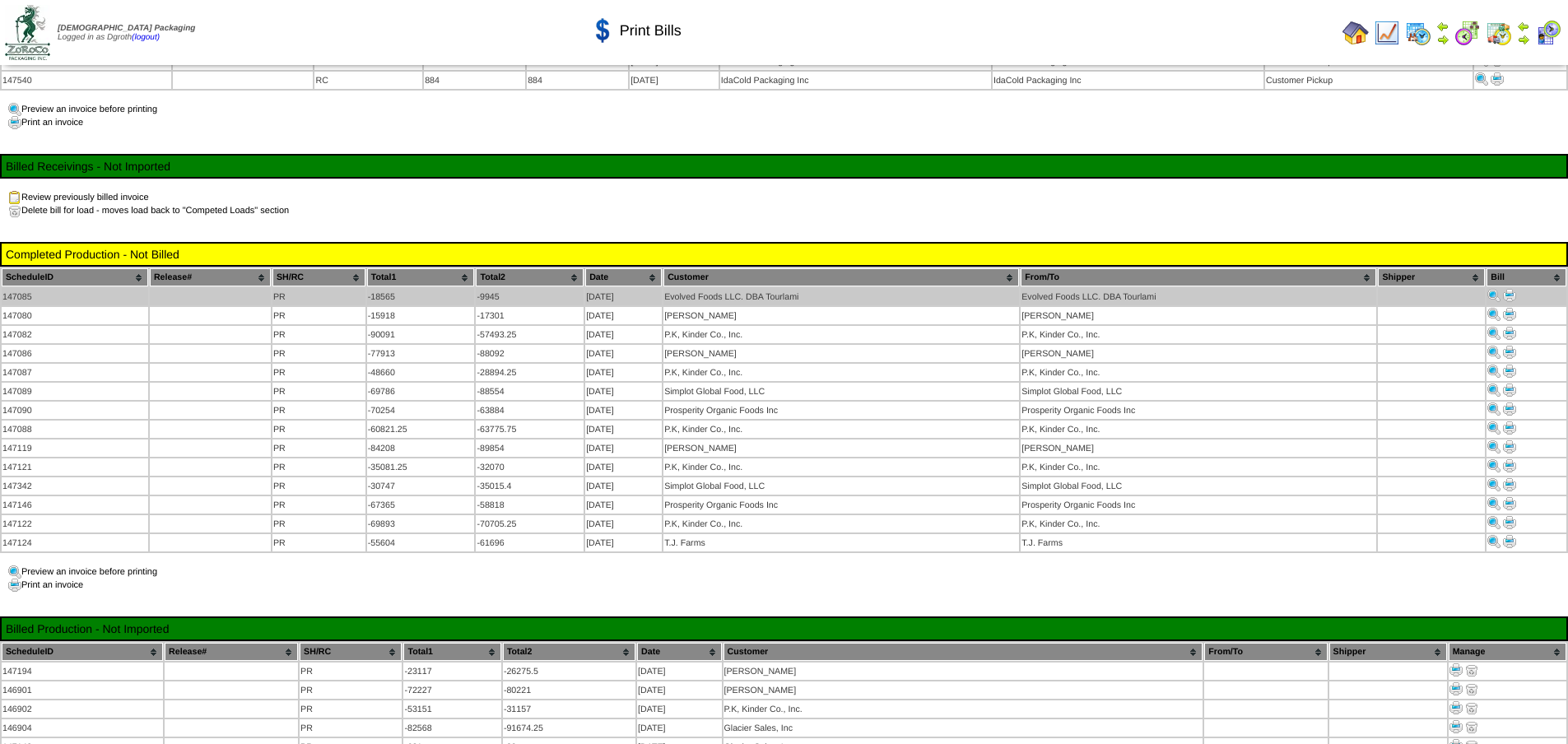
click at [1513, 293] on img at bounding box center [1510, 296] width 13 height 13
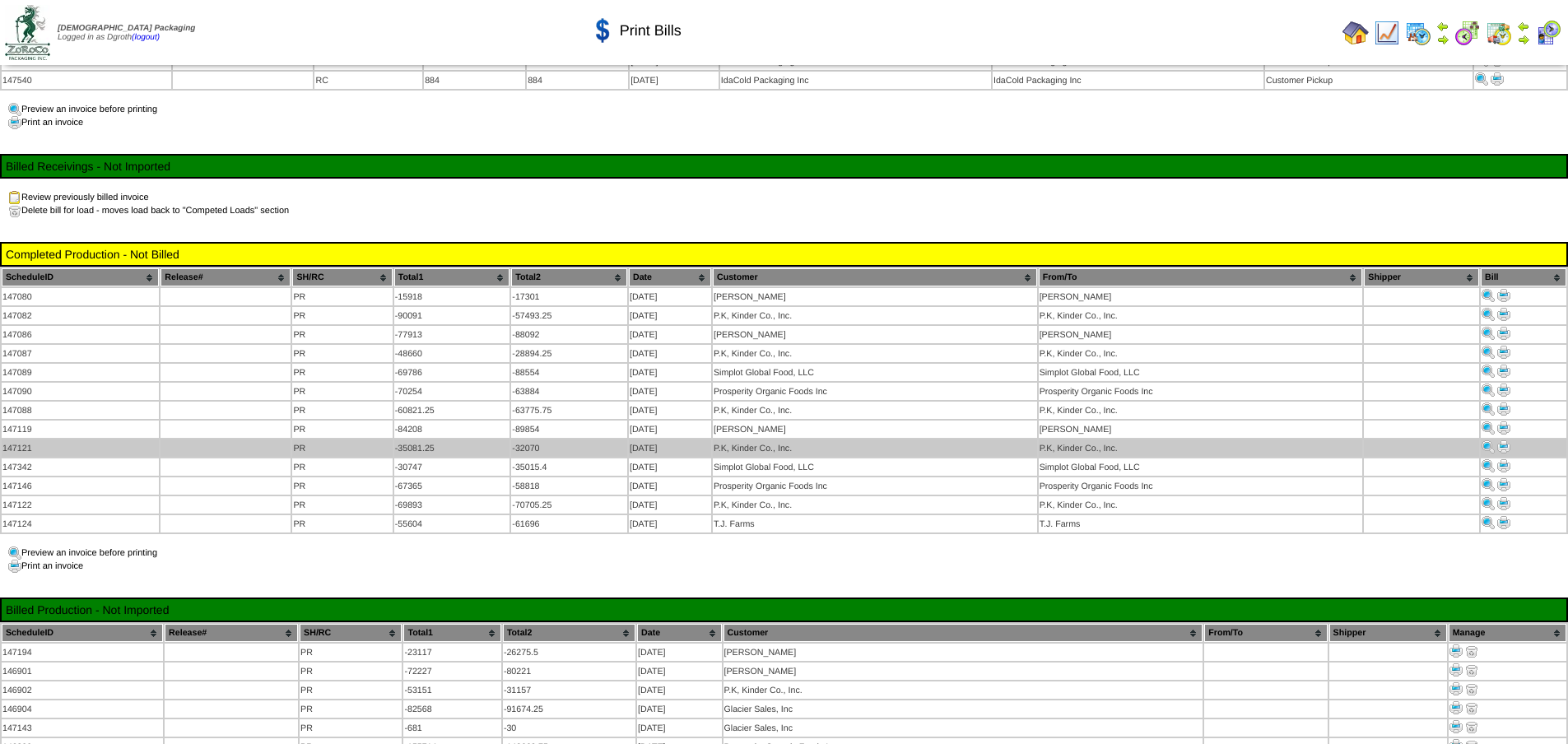
scroll to position [118, 0]
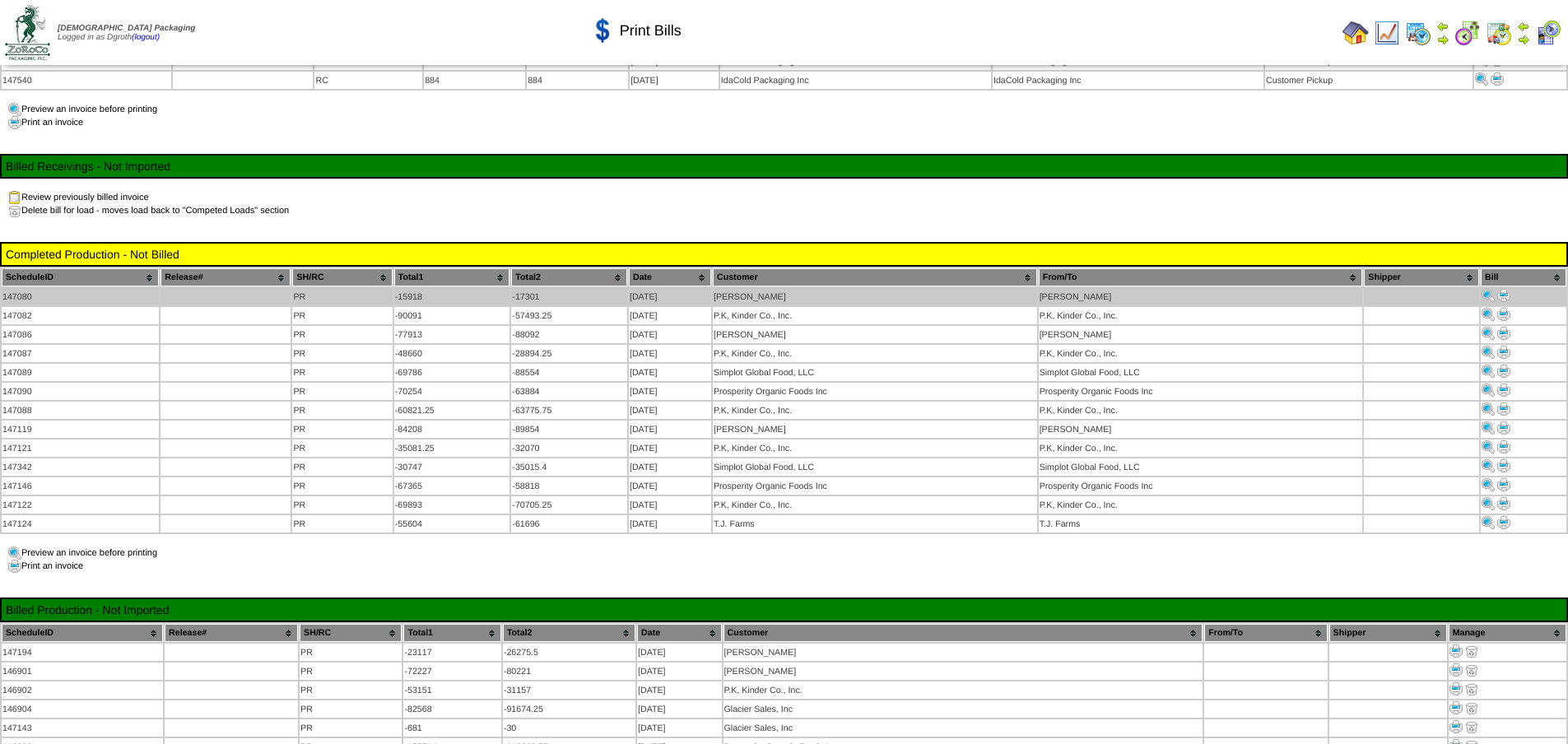
click at [1505, 293] on img at bounding box center [1504, 296] width 13 height 13
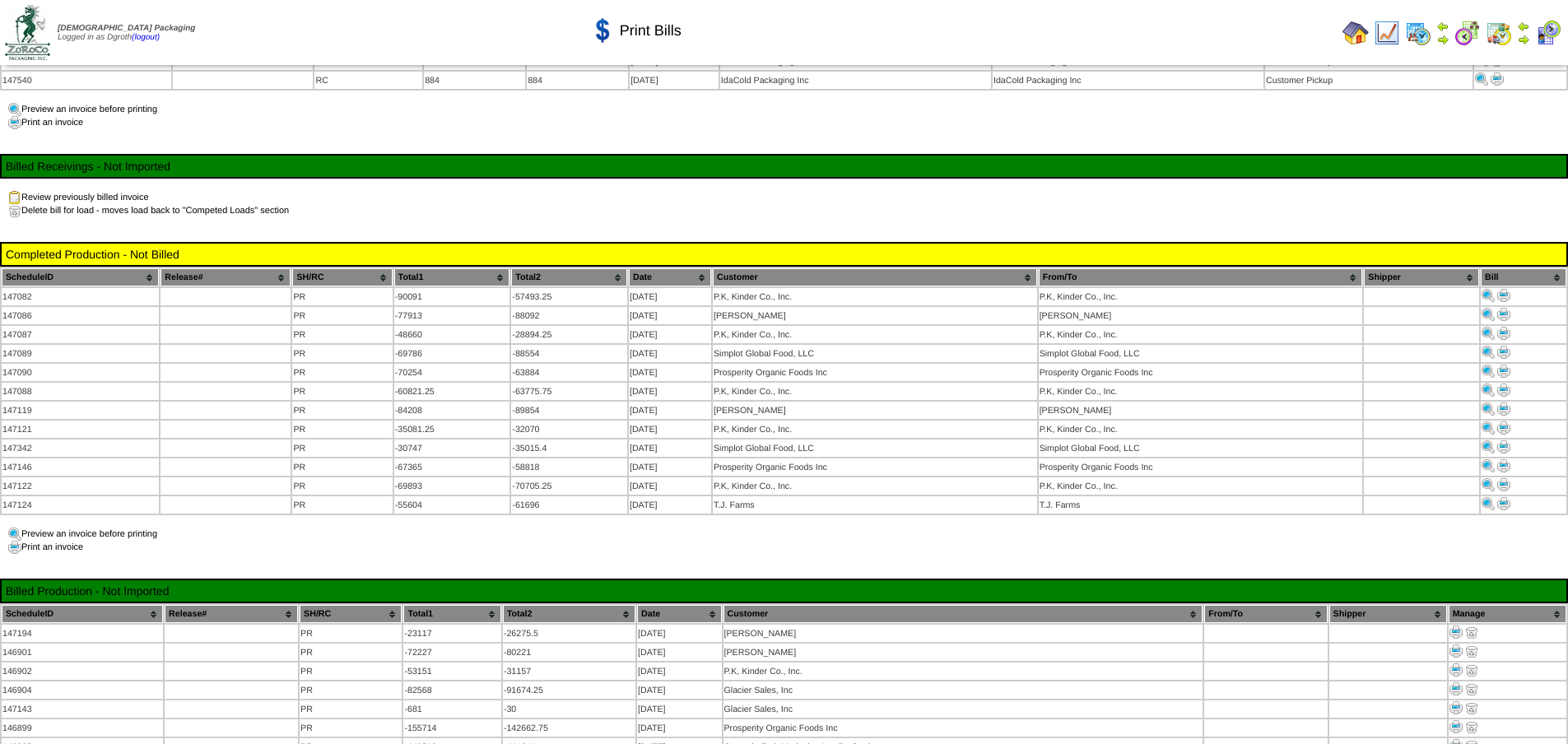
scroll to position [118, 0]
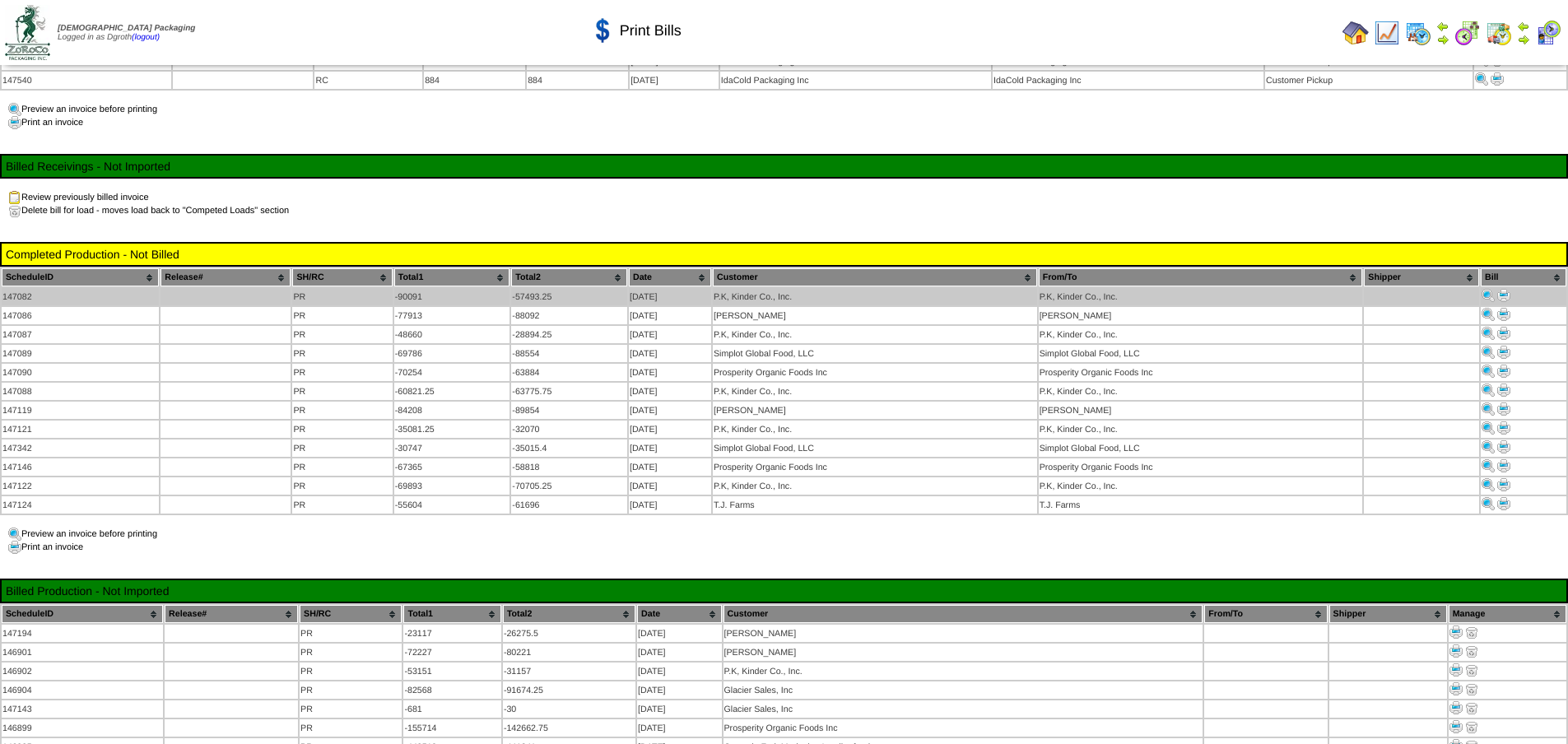
click at [1506, 292] on img at bounding box center [1504, 296] width 13 height 13
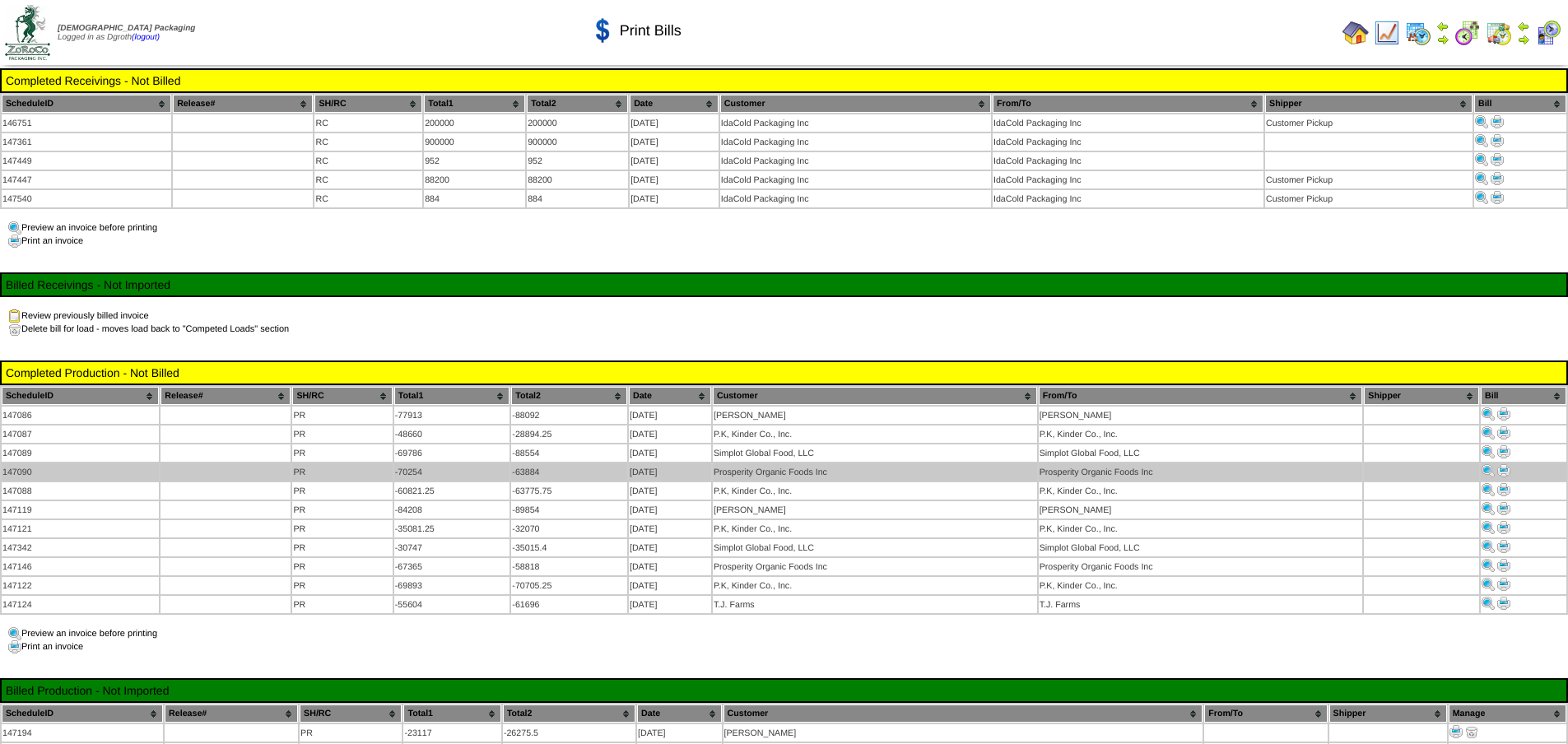
scroll to position [118, 0]
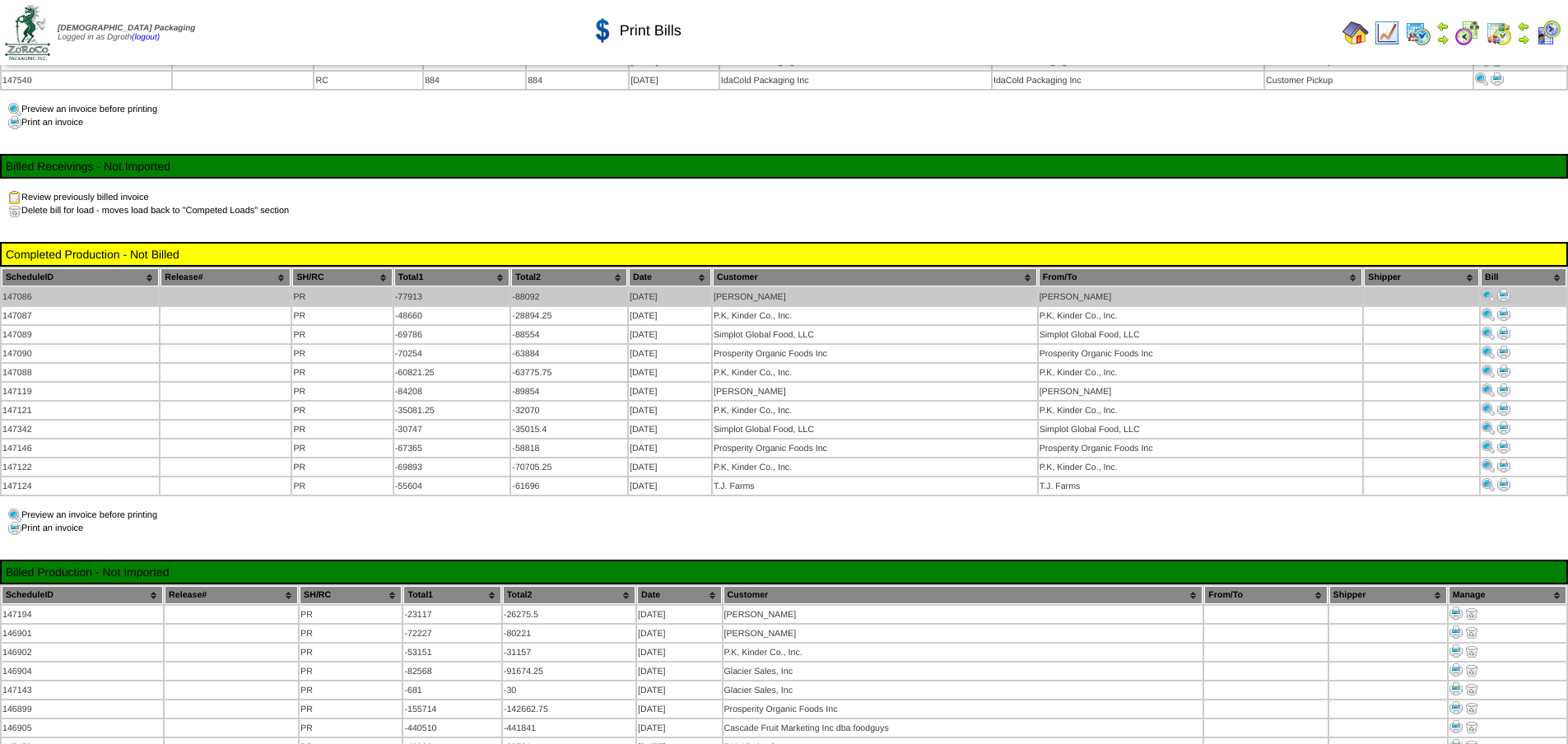
click at [1501, 289] on img at bounding box center [1504, 296] width 13 height 13
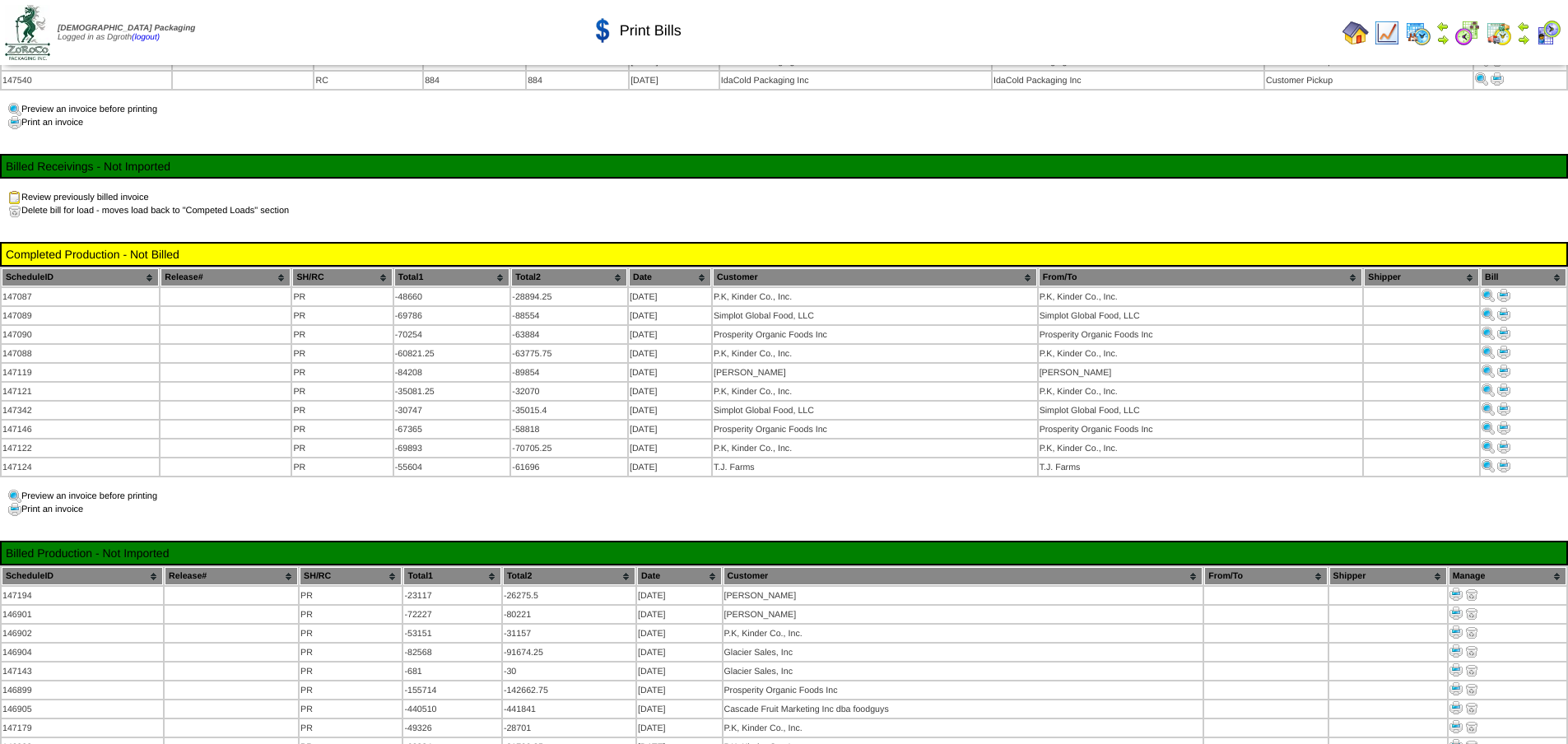
scroll to position [118, 0]
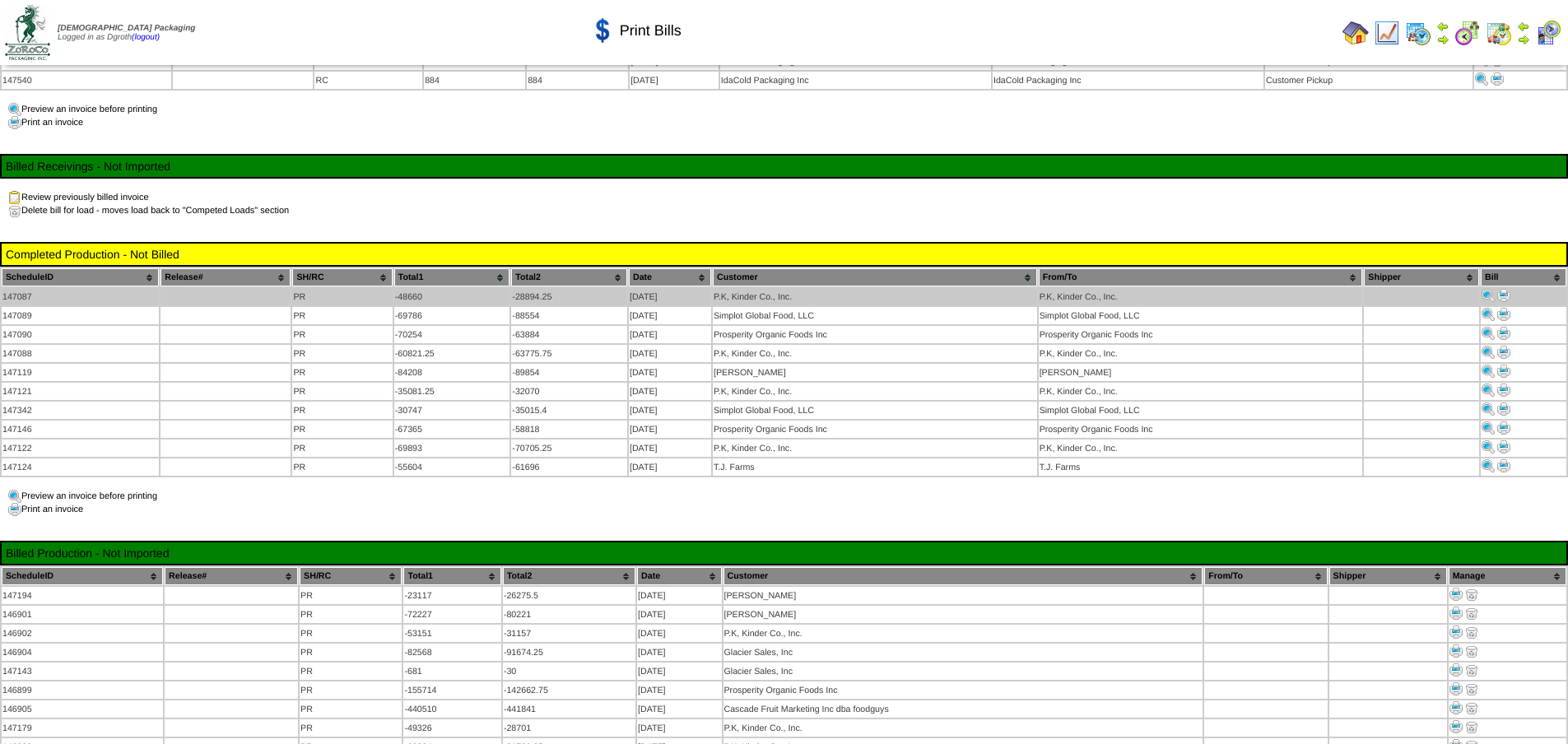
click at [1505, 295] on img at bounding box center [1504, 296] width 13 height 13
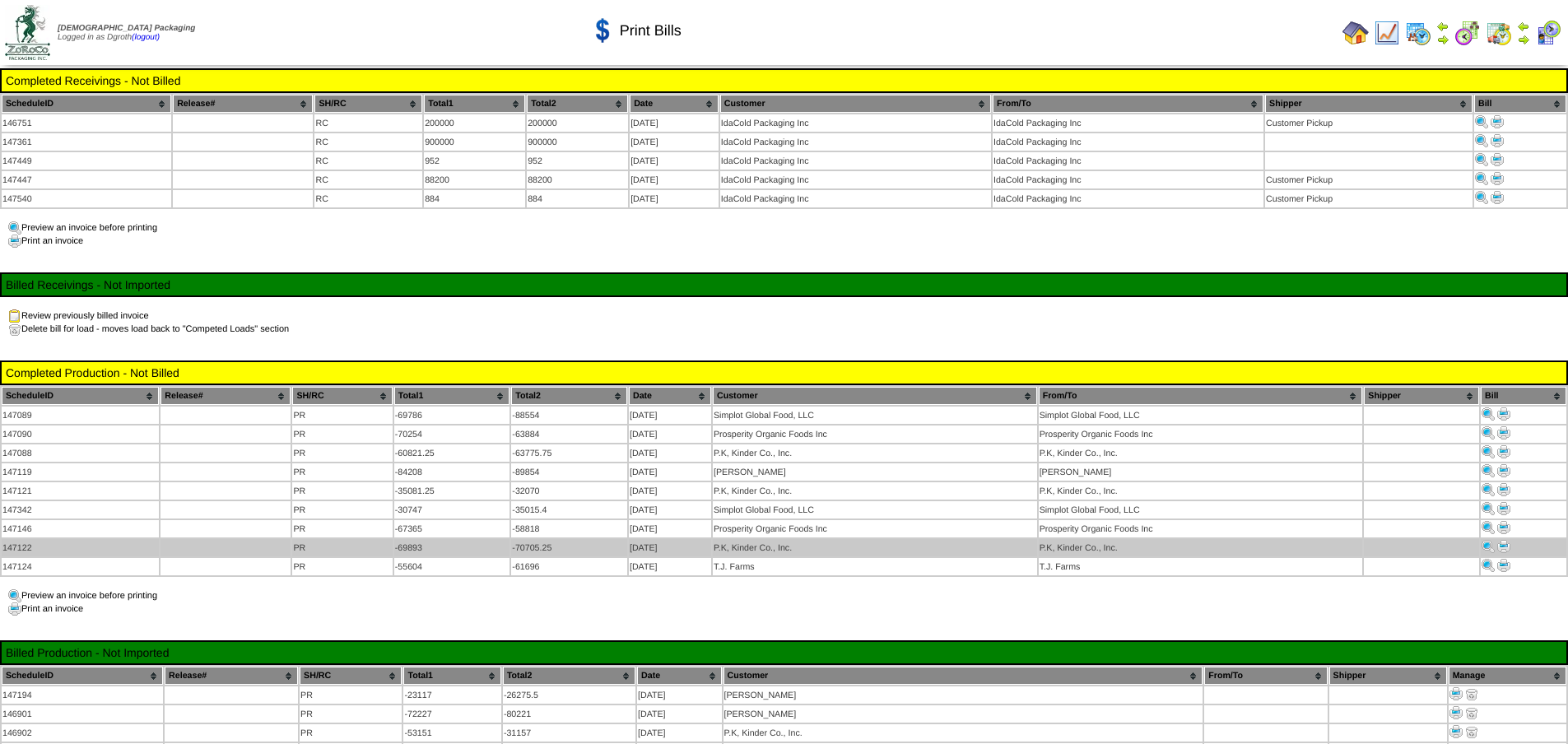
scroll to position [118, 0]
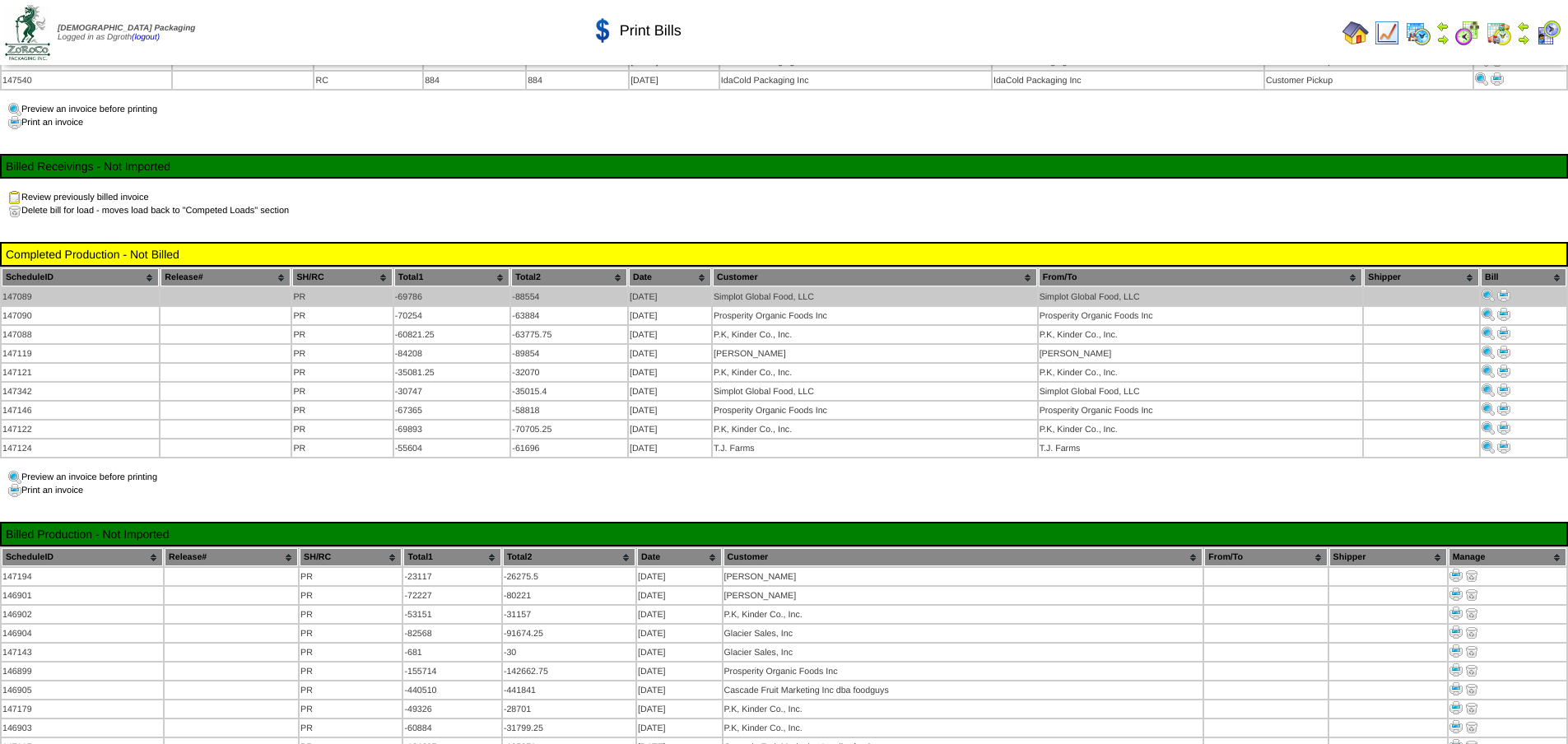
click at [1507, 290] on img at bounding box center [1504, 296] width 13 height 13
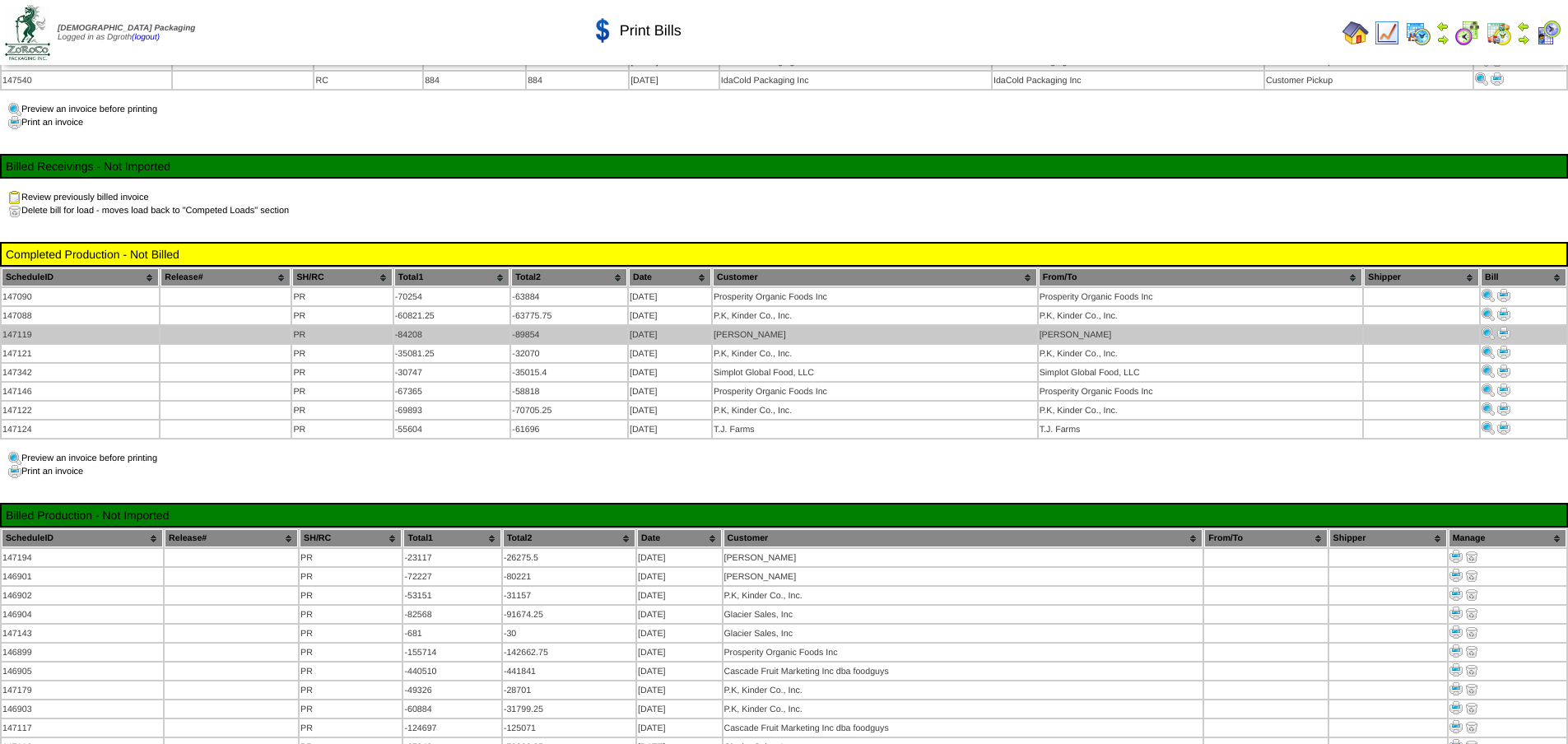
scroll to position [118, 0]
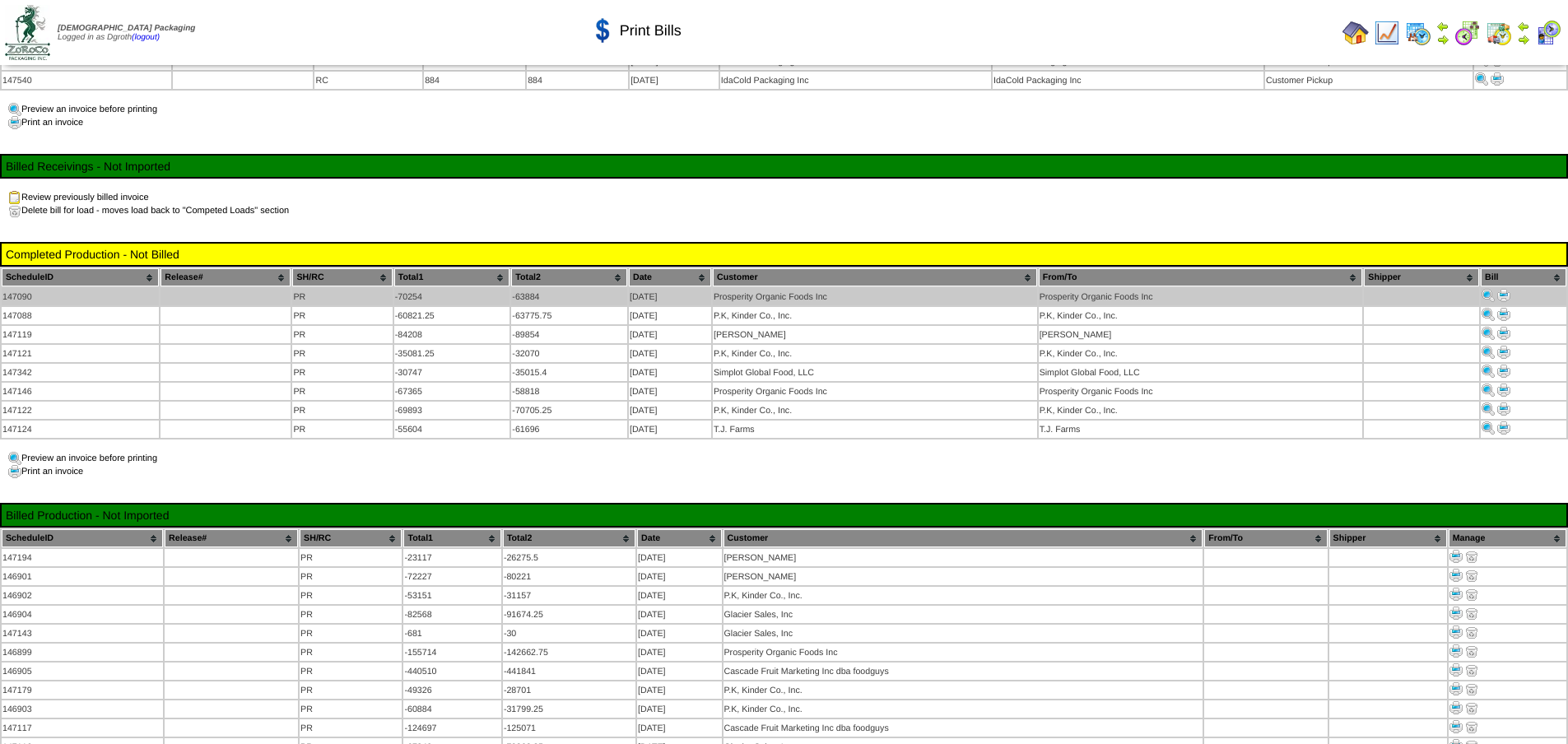
click at [1509, 289] on img at bounding box center [1504, 296] width 13 height 13
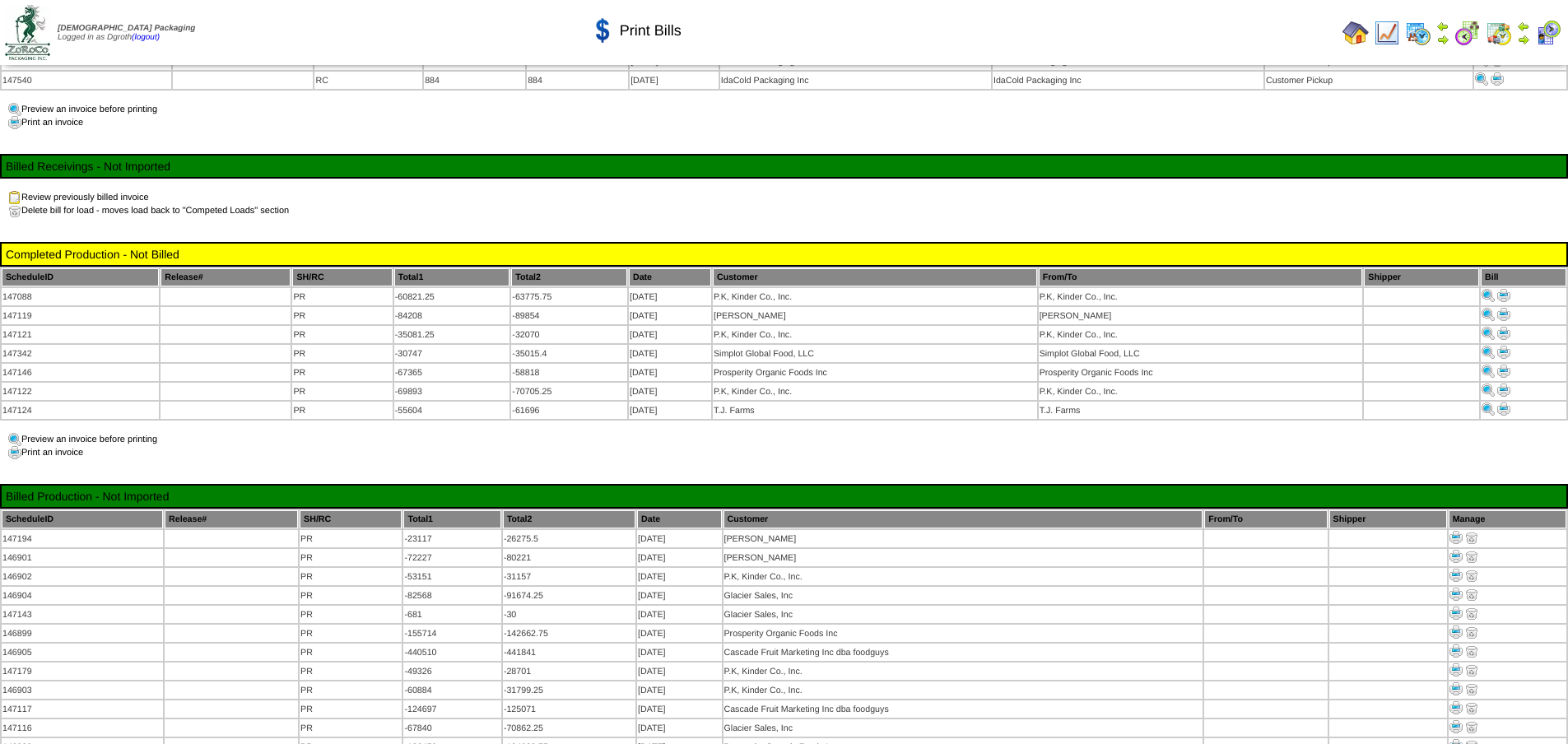
scroll to position [118, 0]
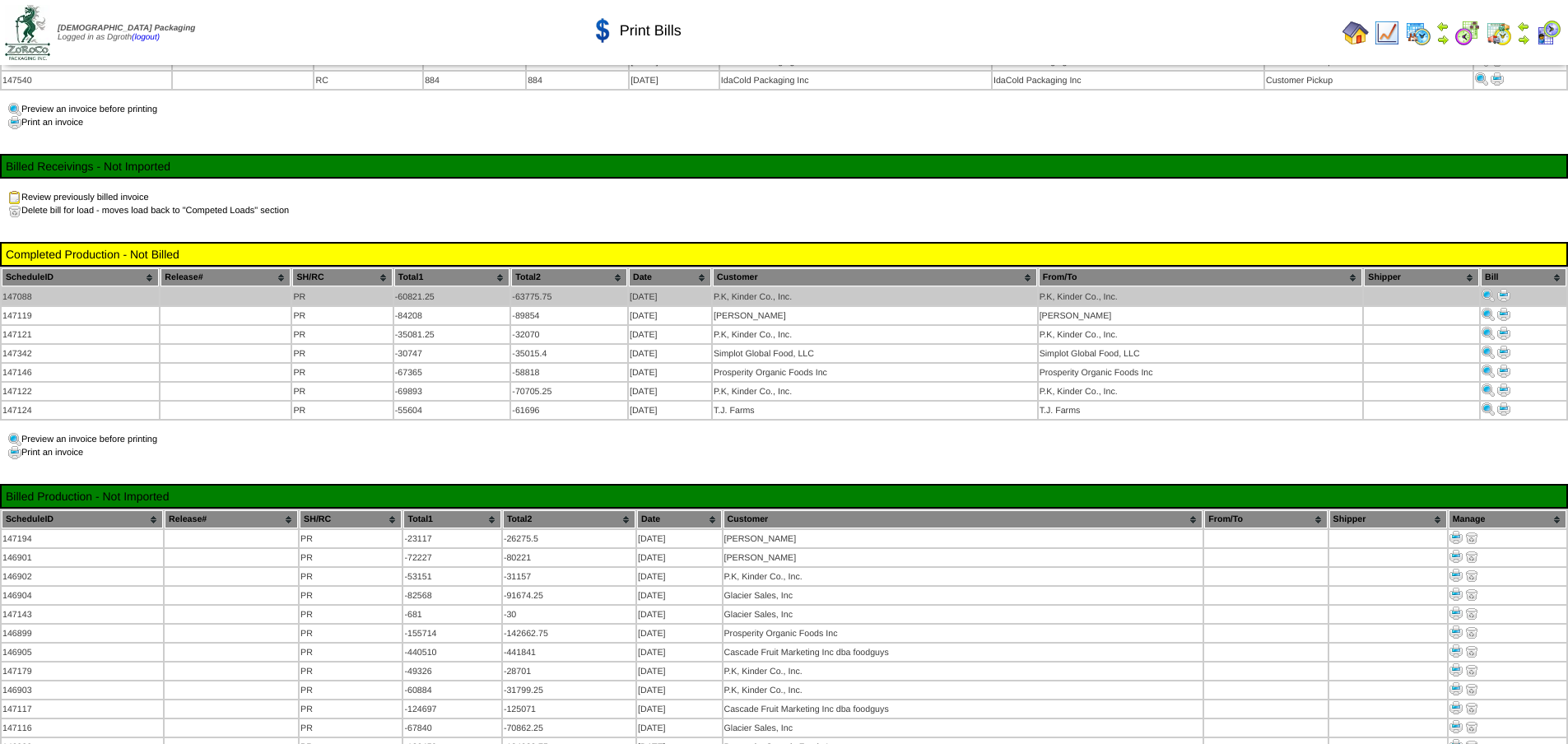
click at [1505, 293] on img at bounding box center [1504, 296] width 13 height 13
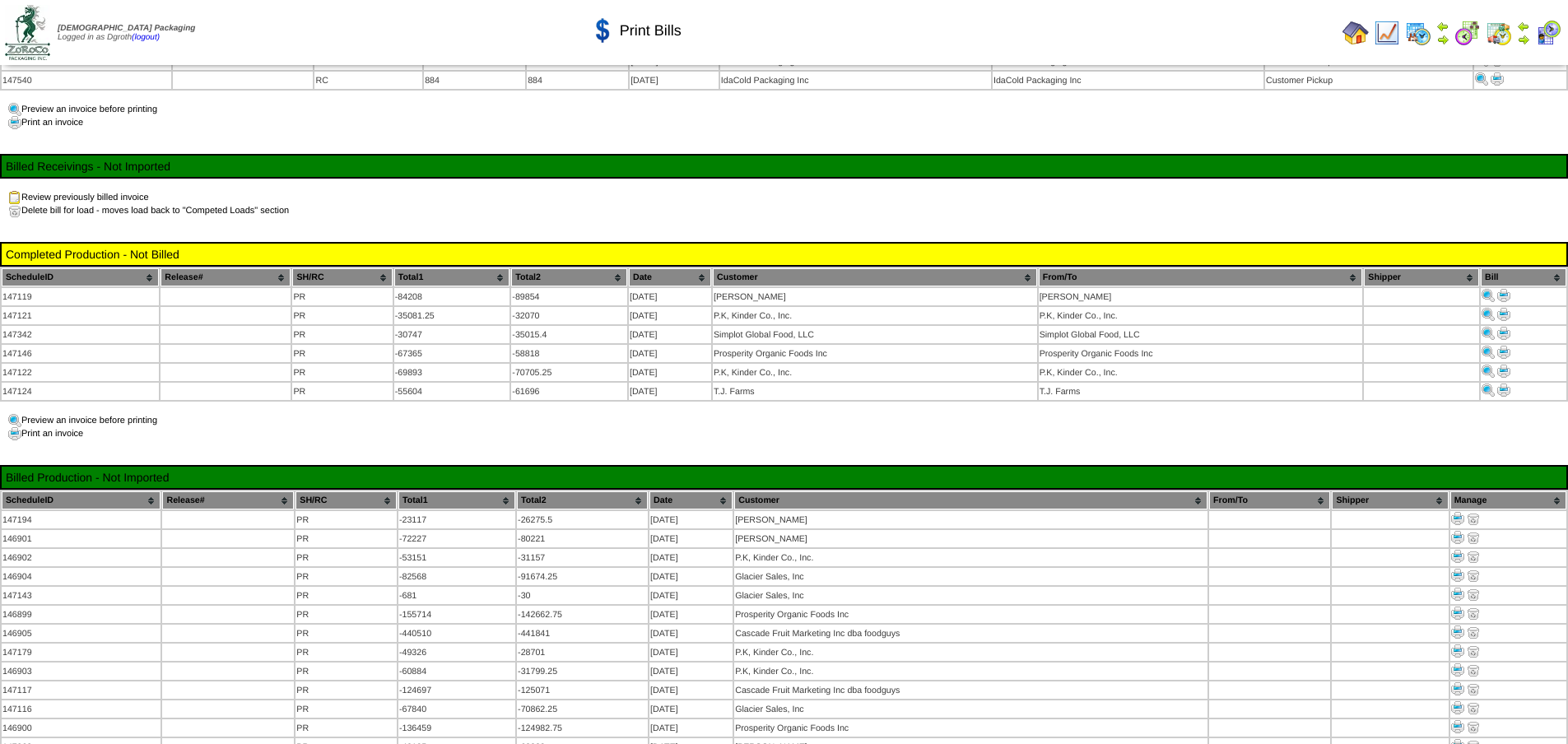
scroll to position [118, 0]
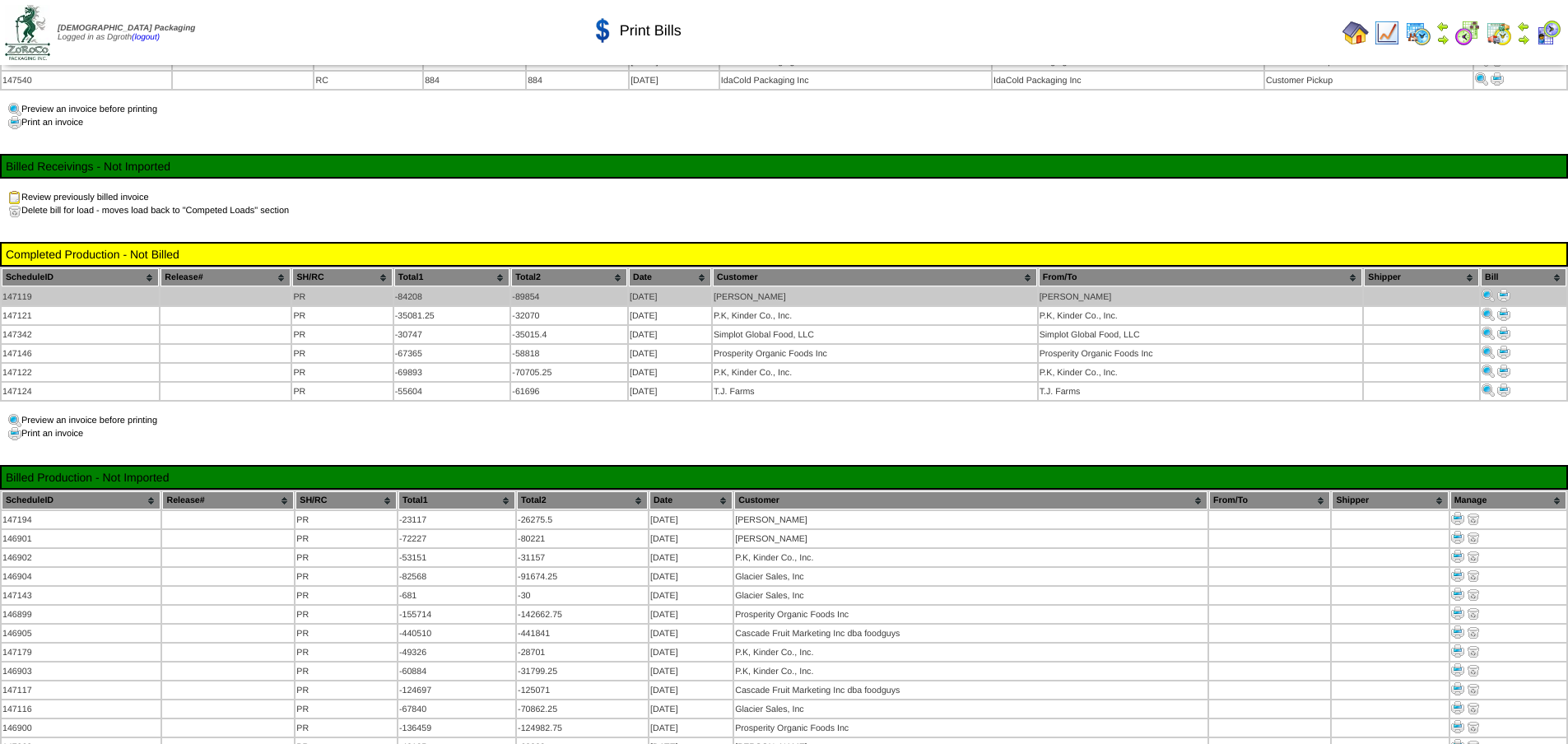
click at [1505, 289] on img at bounding box center [1504, 296] width 13 height 13
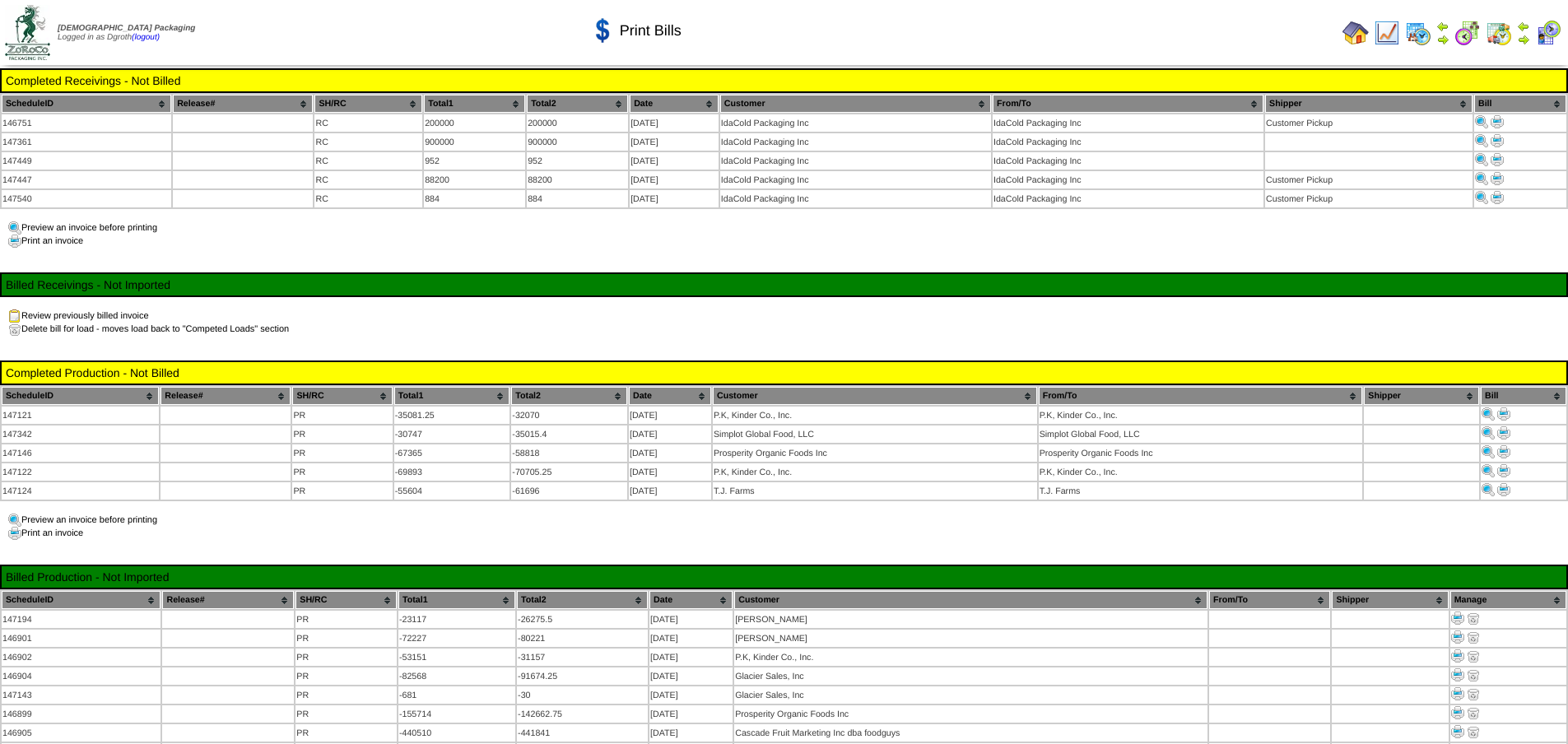
scroll to position [118, 0]
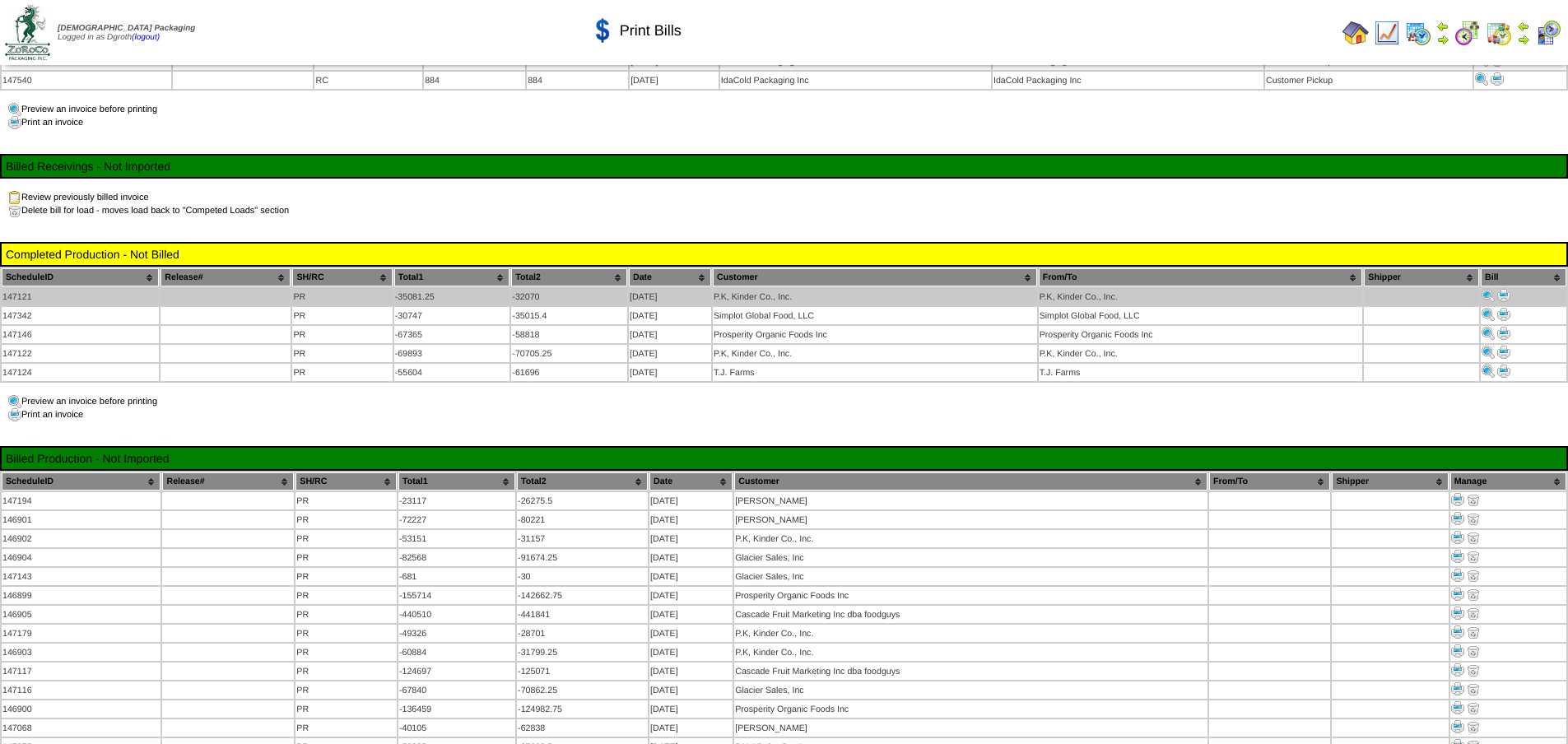
click at [1501, 289] on img at bounding box center [1504, 296] width 13 height 13
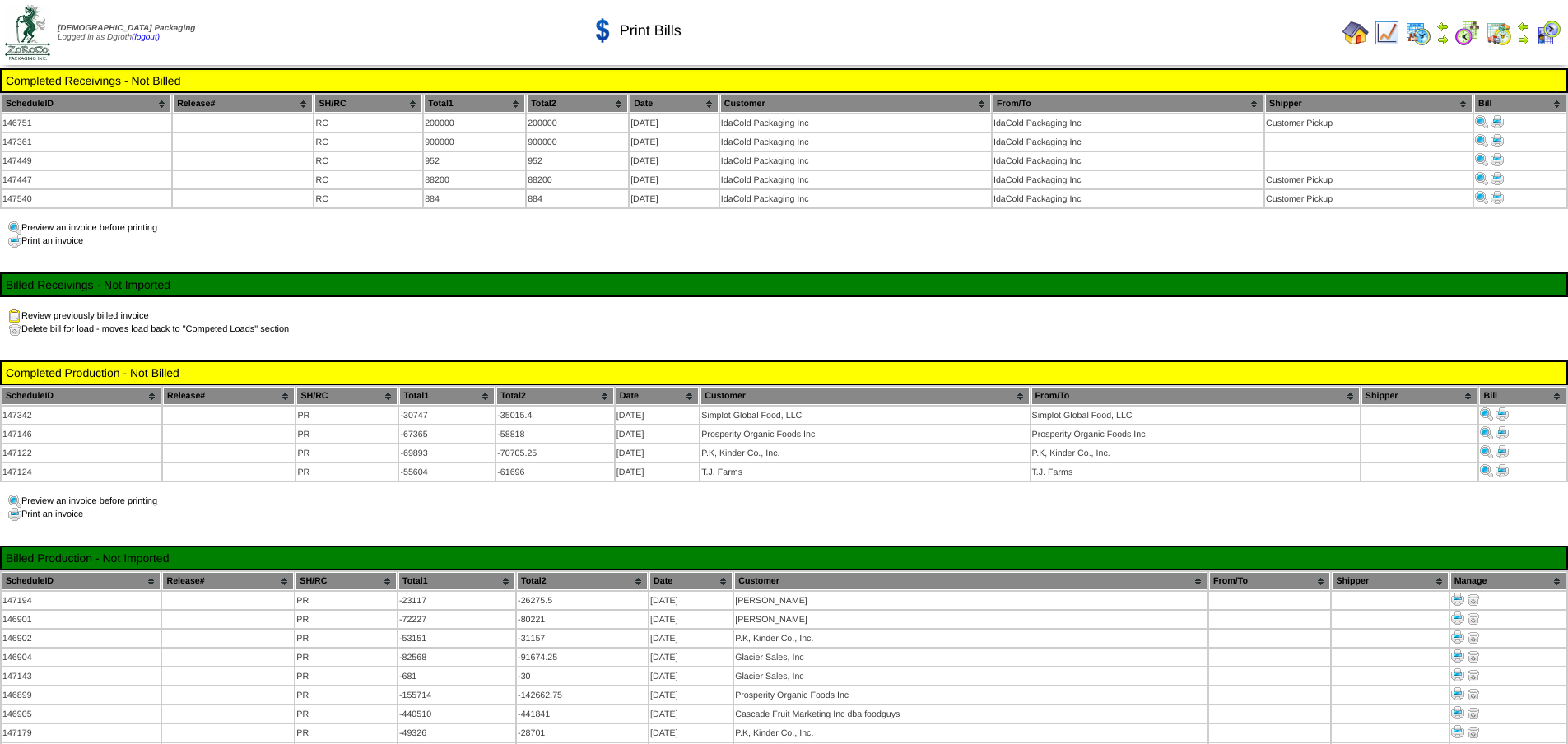
scroll to position [118, 0]
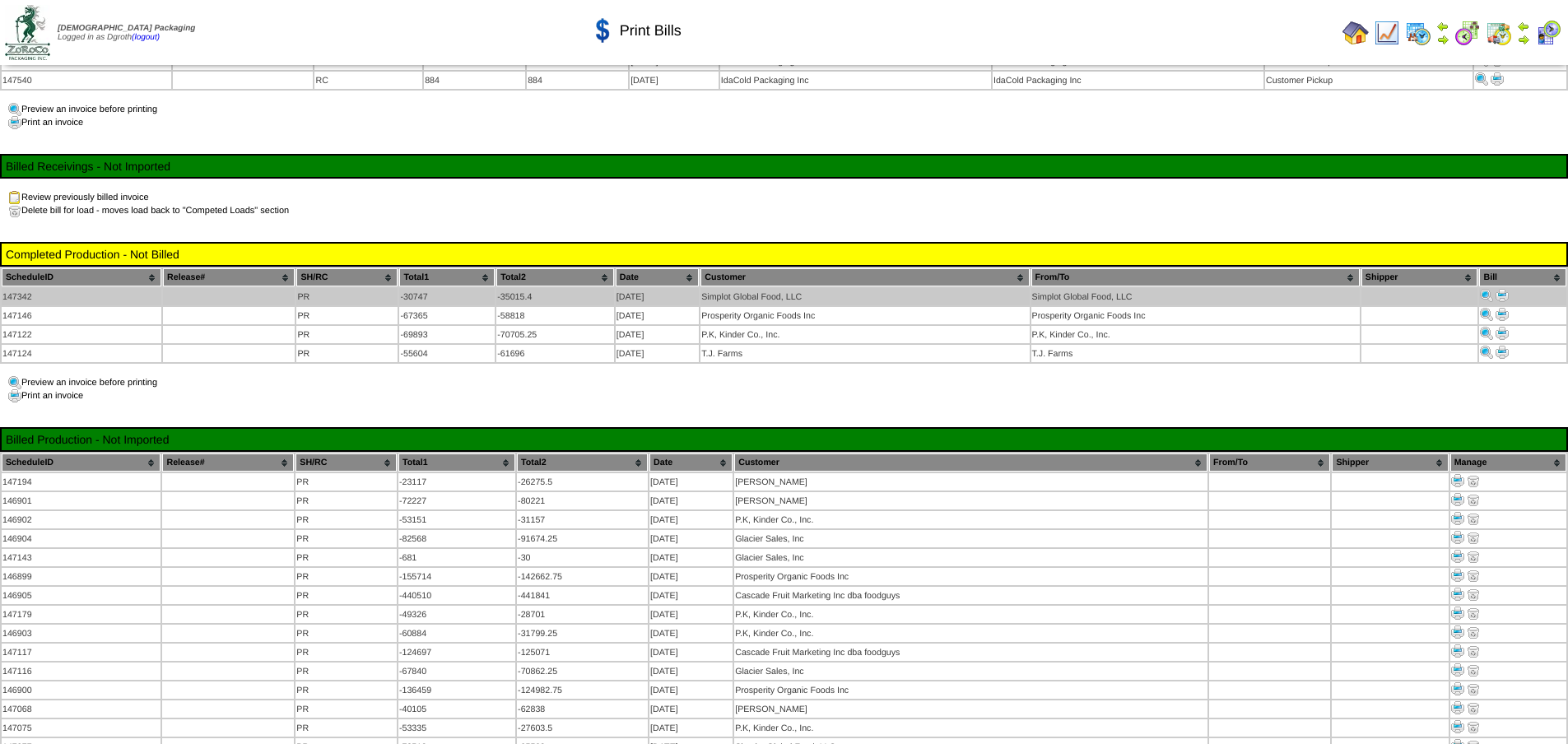
click at [1505, 291] on img at bounding box center [1502, 296] width 13 height 13
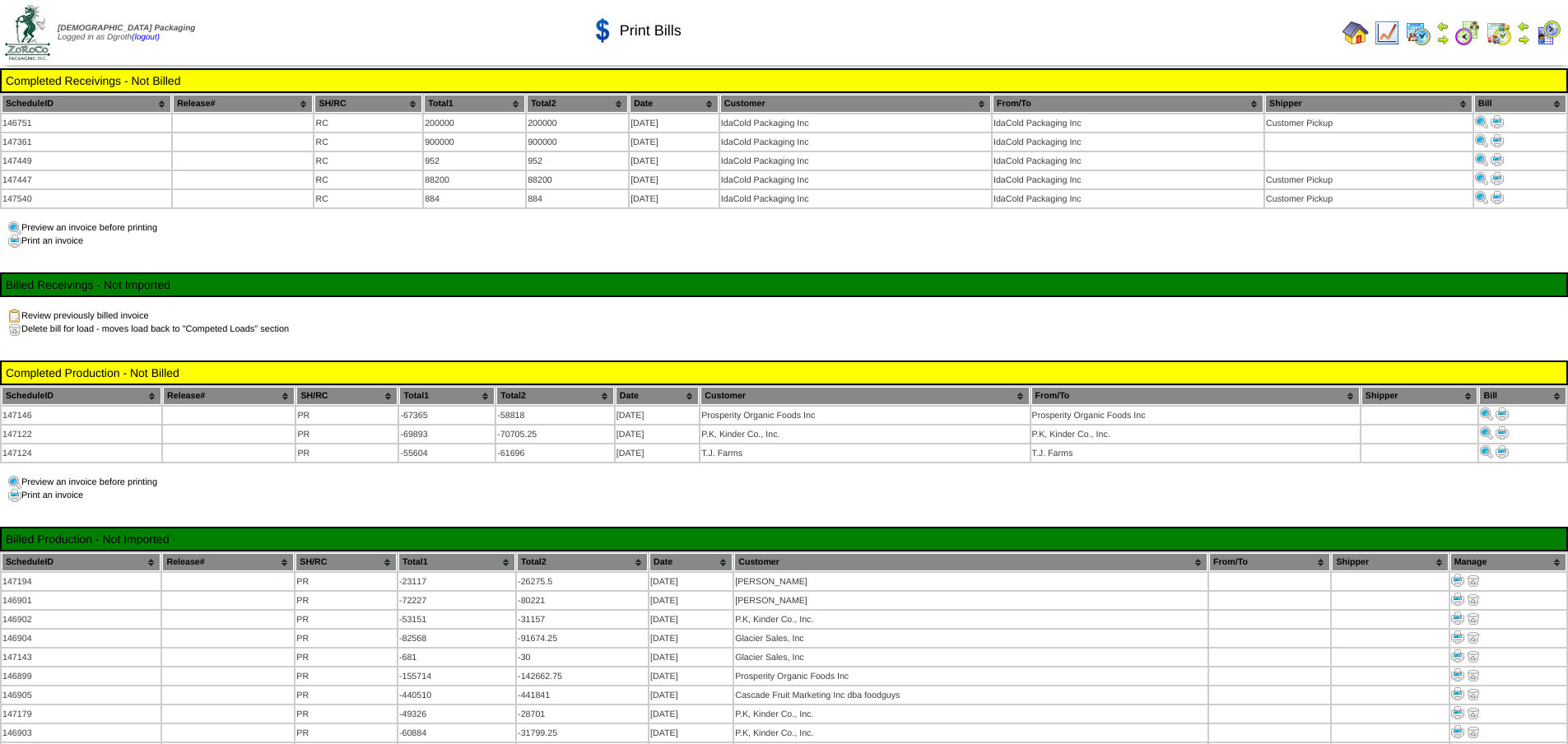
scroll to position [118, 0]
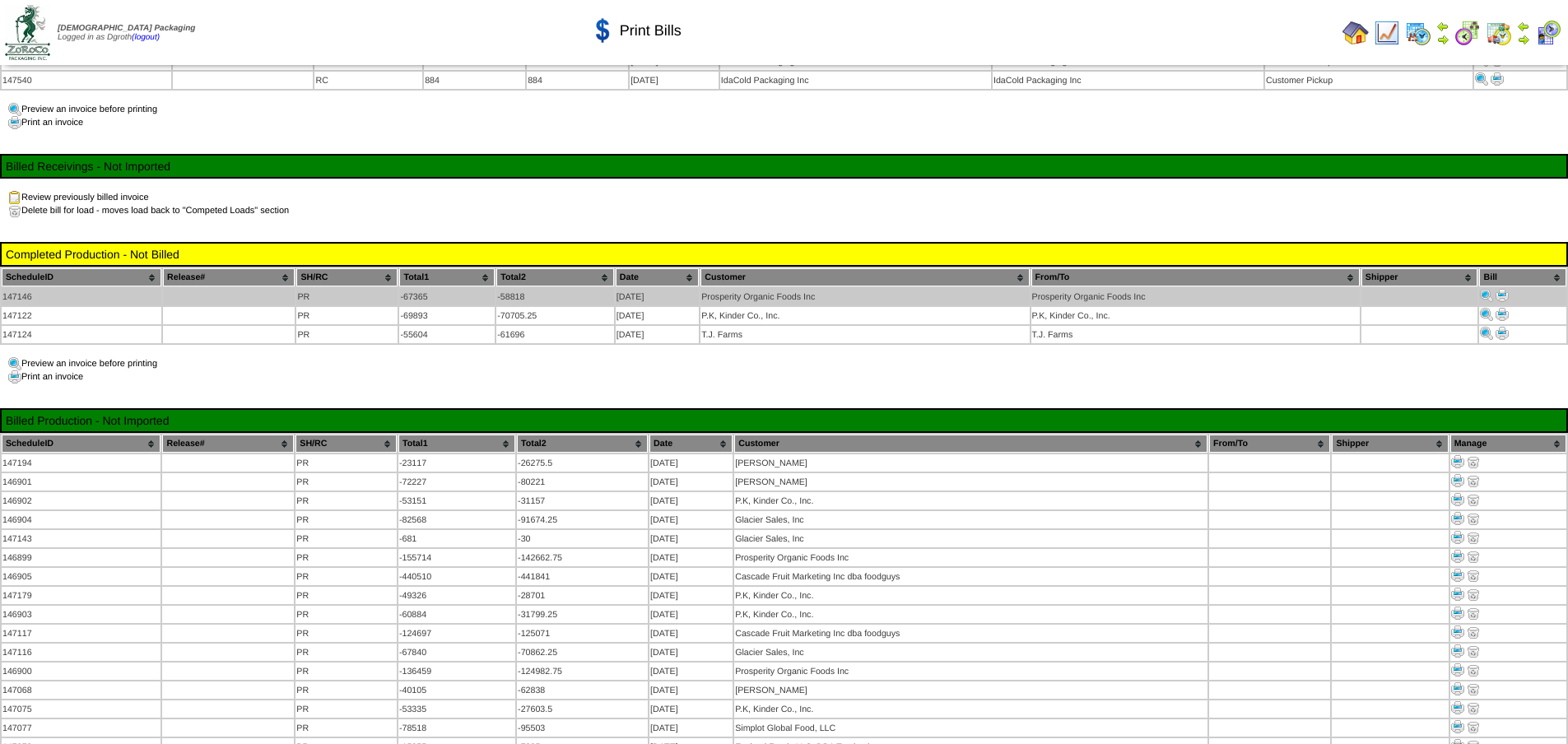
click at [1507, 289] on img at bounding box center [1502, 296] width 13 height 13
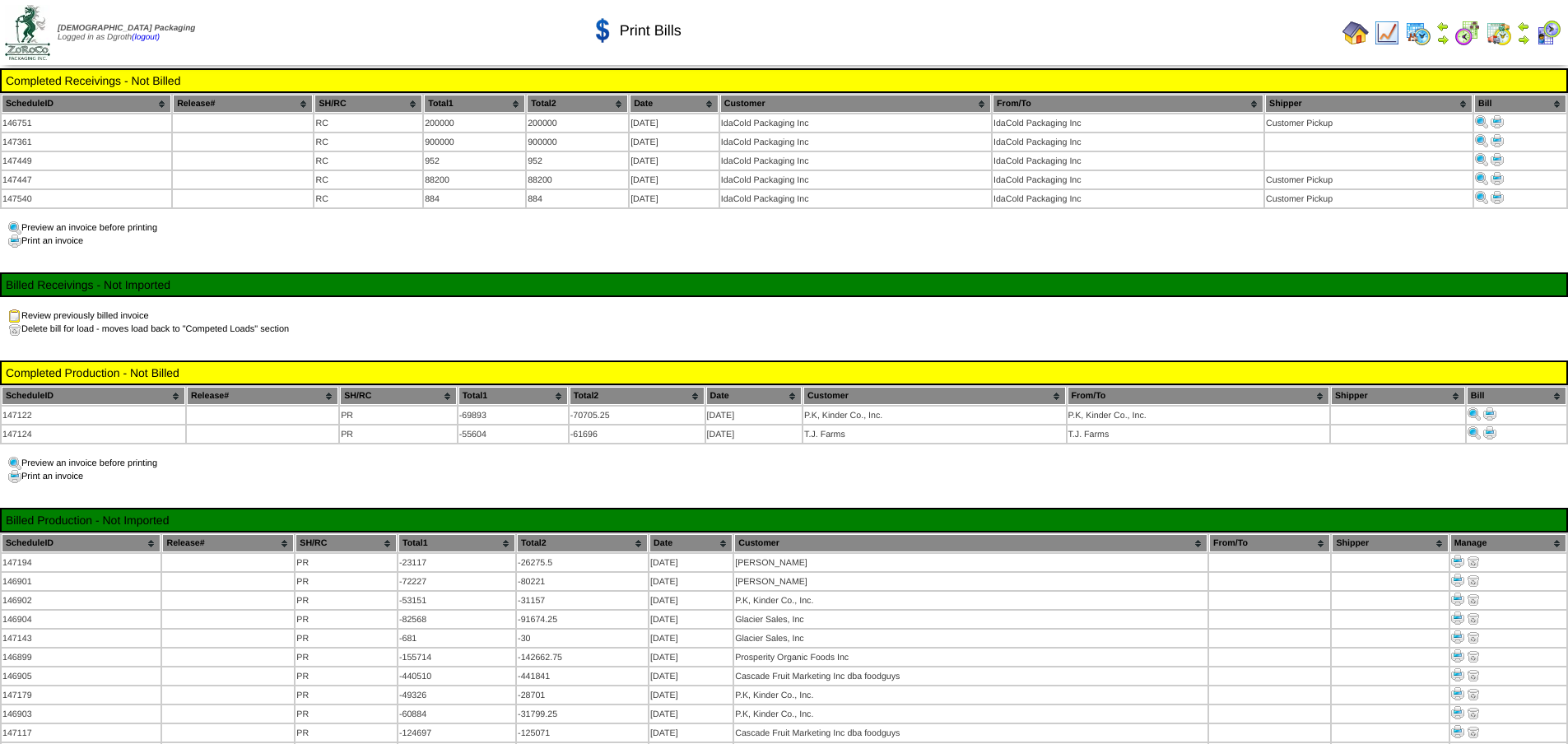
scroll to position [118, 0]
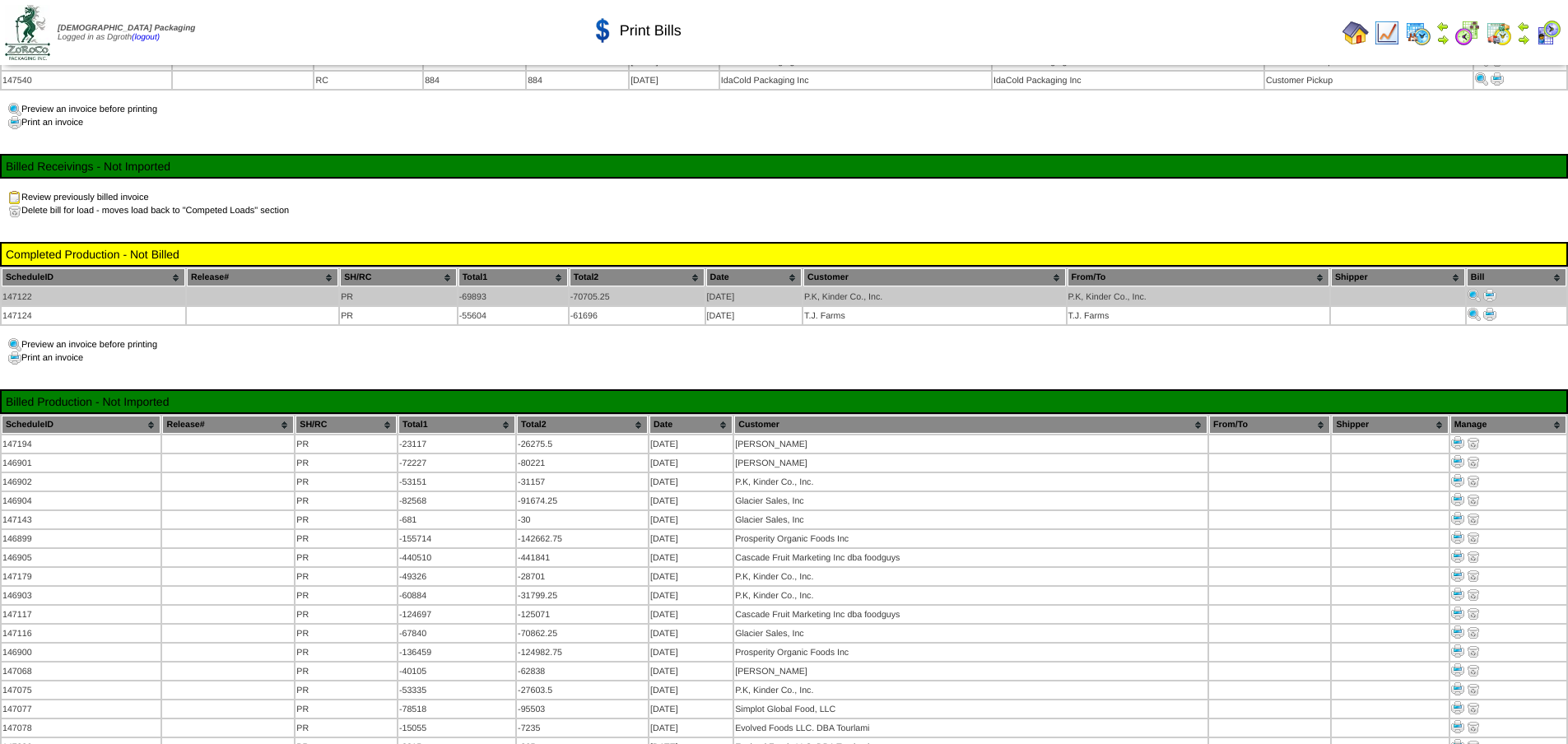
click at [1491, 290] on img at bounding box center [1490, 296] width 13 height 13
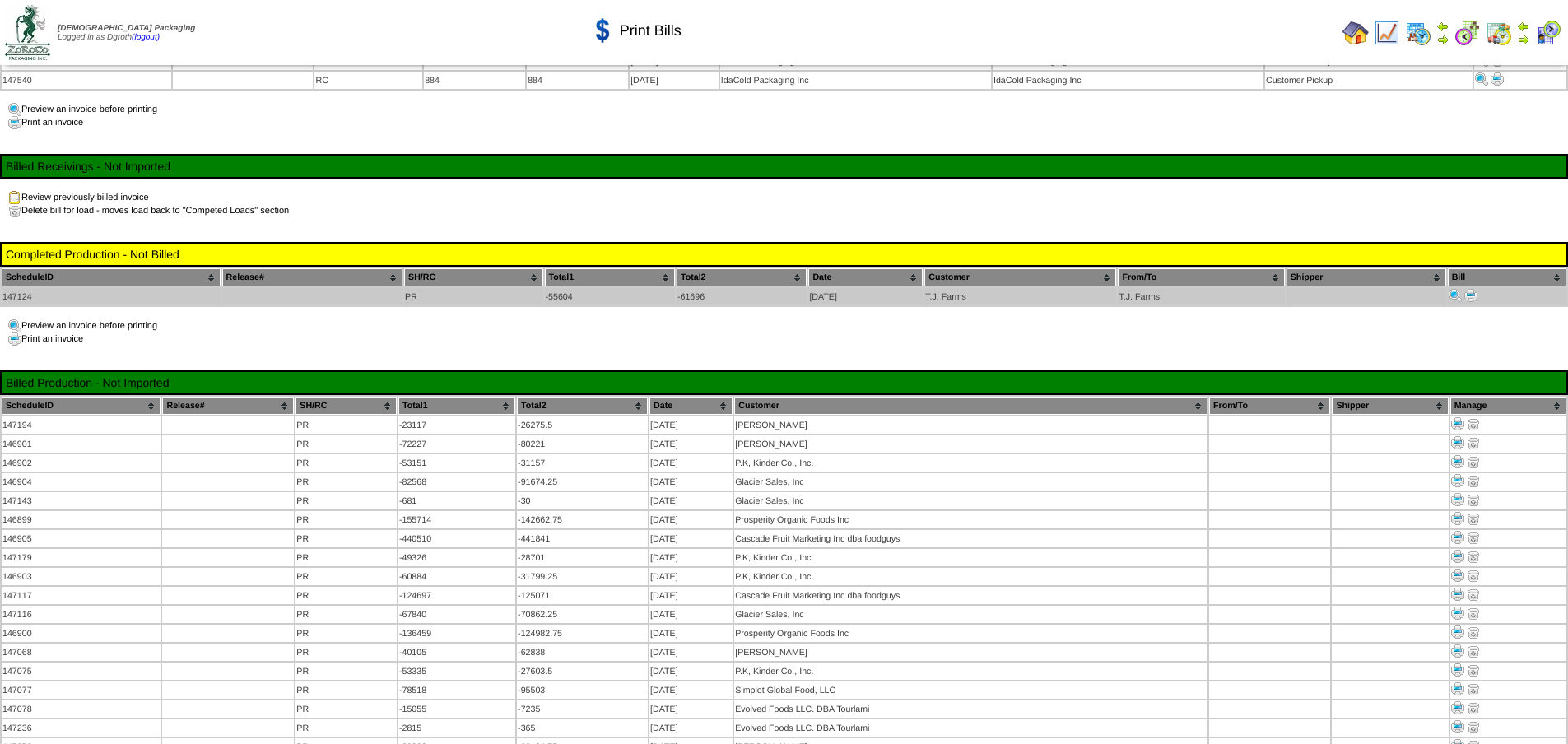
scroll to position [118, 0]
click at [1469, 295] on img at bounding box center [1471, 296] width 13 height 13
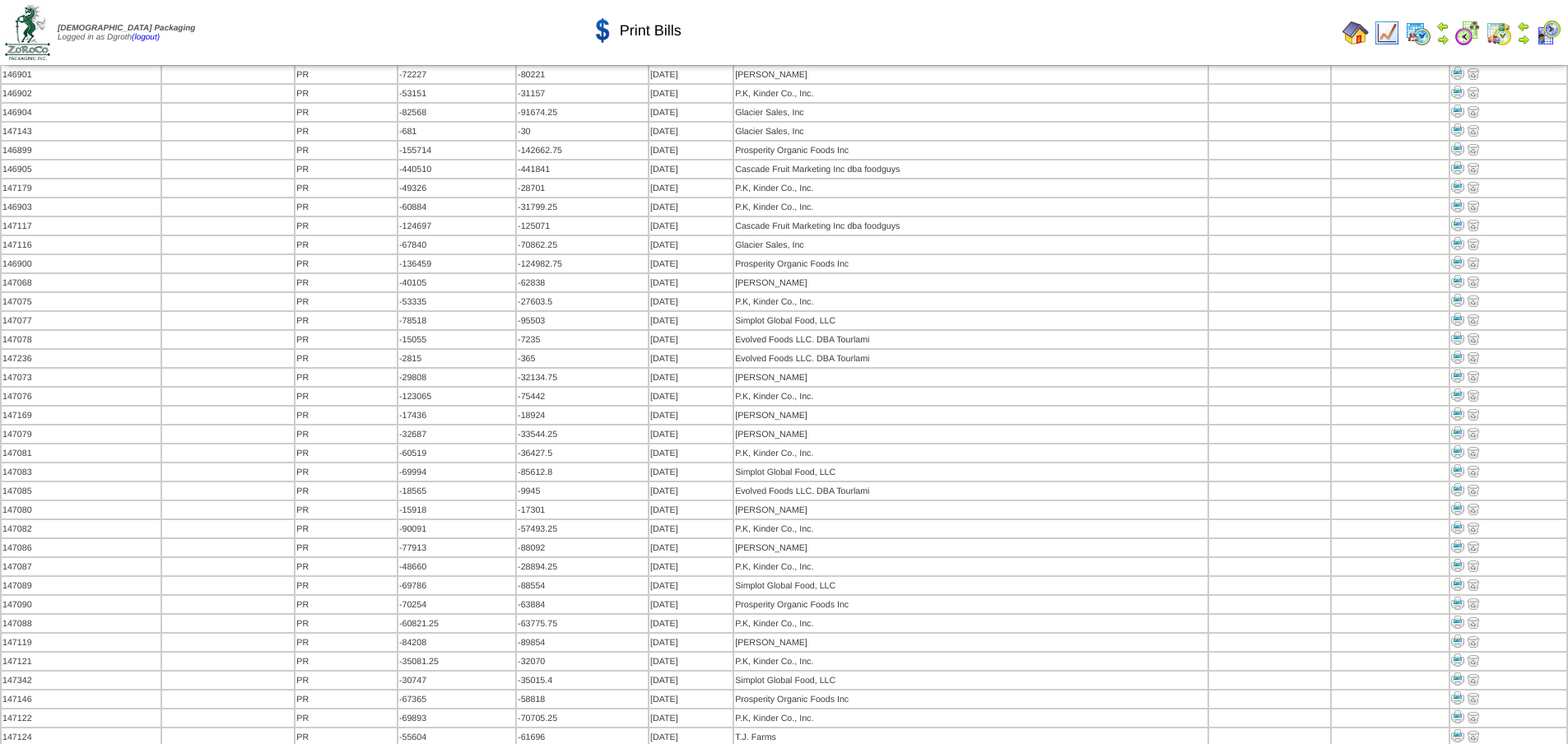
scroll to position [592, 0]
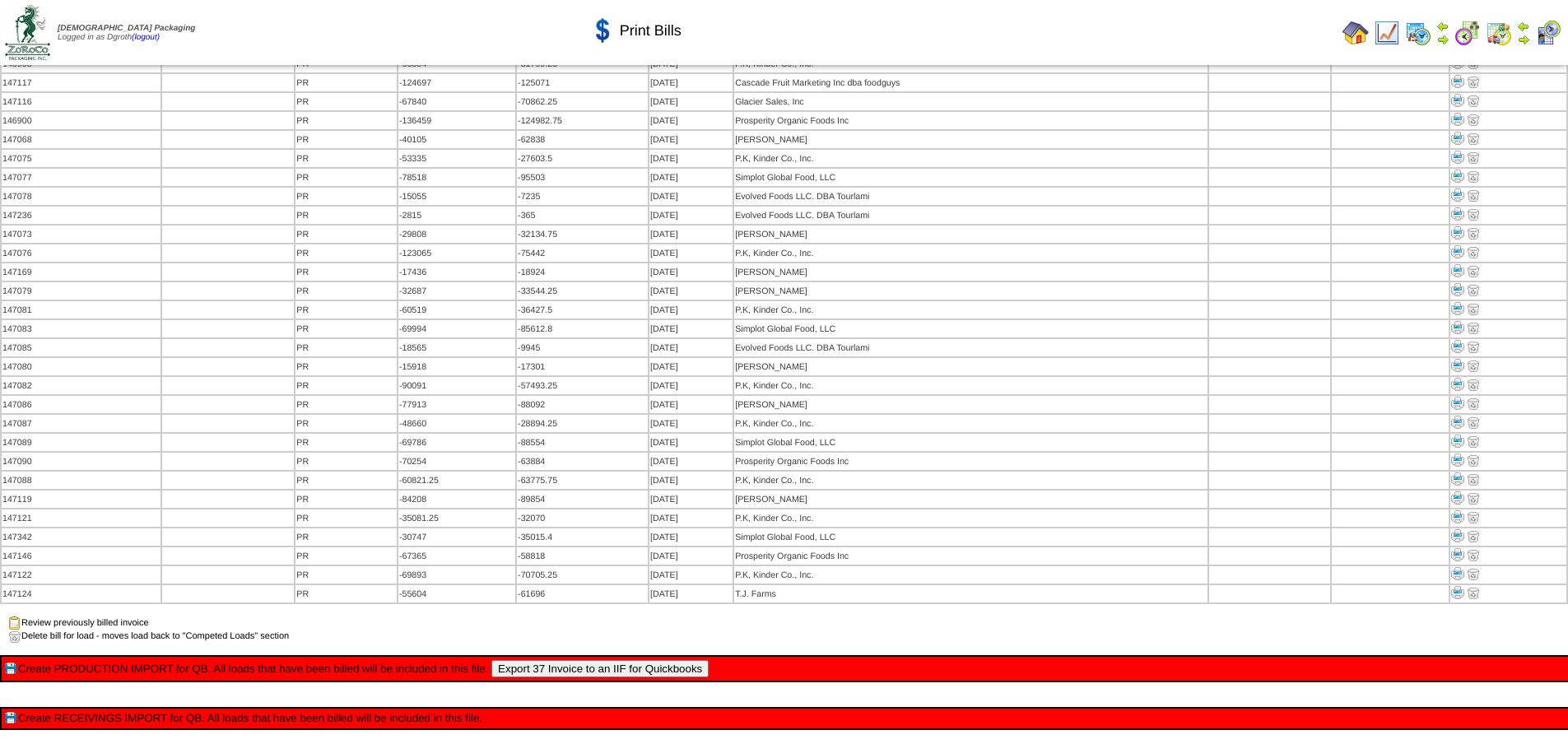
click at [650, 661] on button "Export 37 Invoice to an IIF for Quickbooks" at bounding box center [600, 669] width 217 height 17
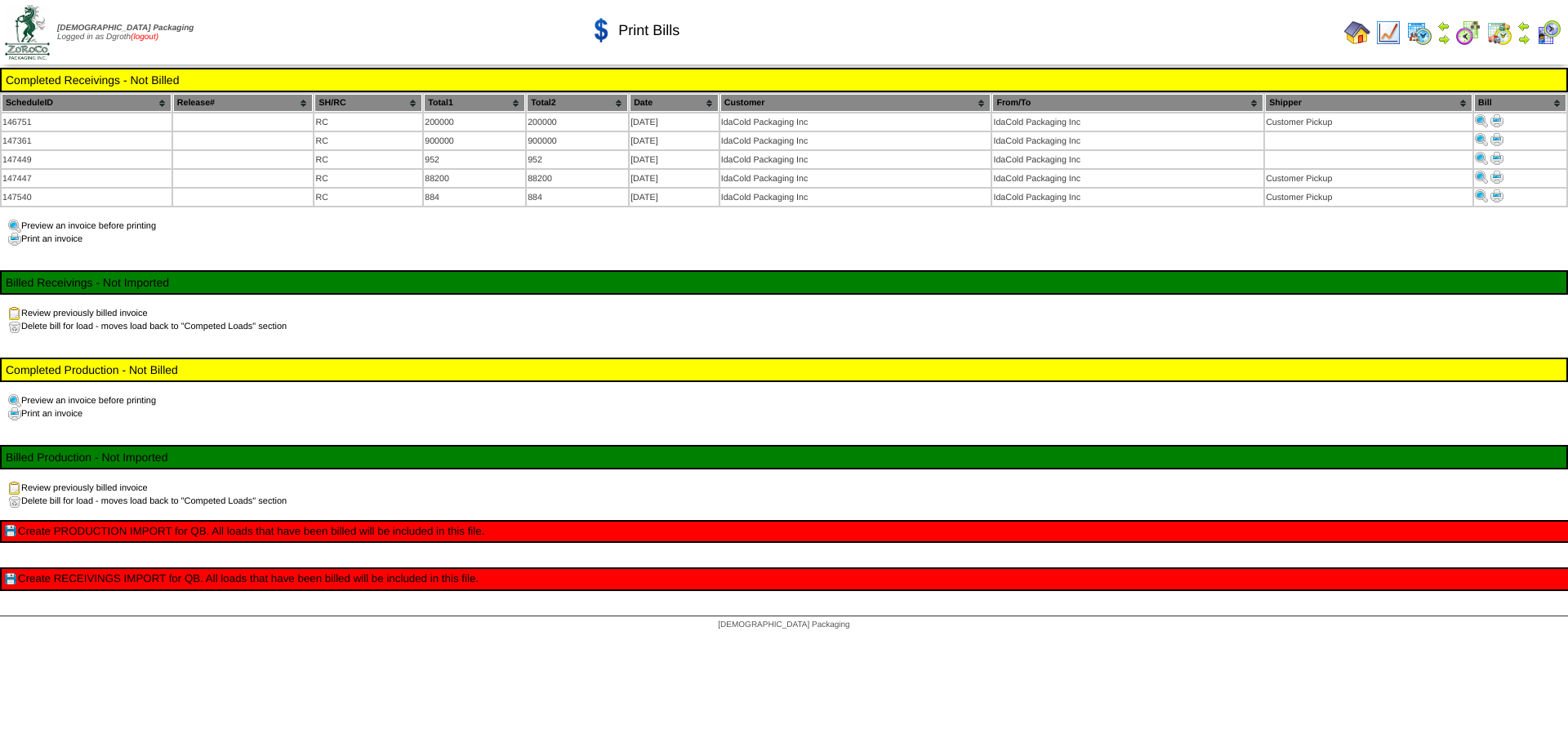
click at [159, 36] on link "(logout)" at bounding box center [145, 37] width 28 height 9
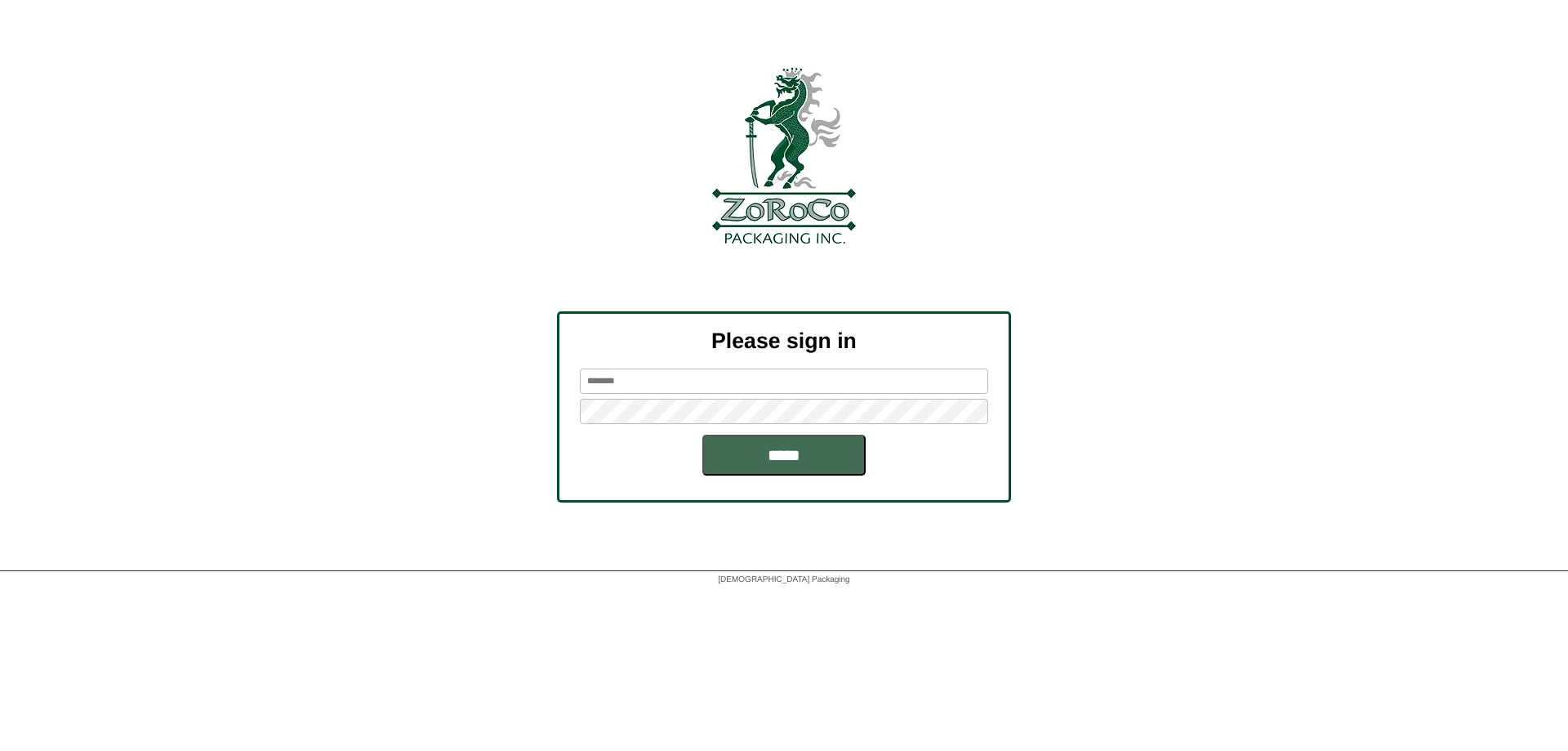
type input "******"
click at [771, 463] on input "*****" at bounding box center [784, 455] width 164 height 41
